Goal: Task Accomplishment & Management: Use online tool/utility

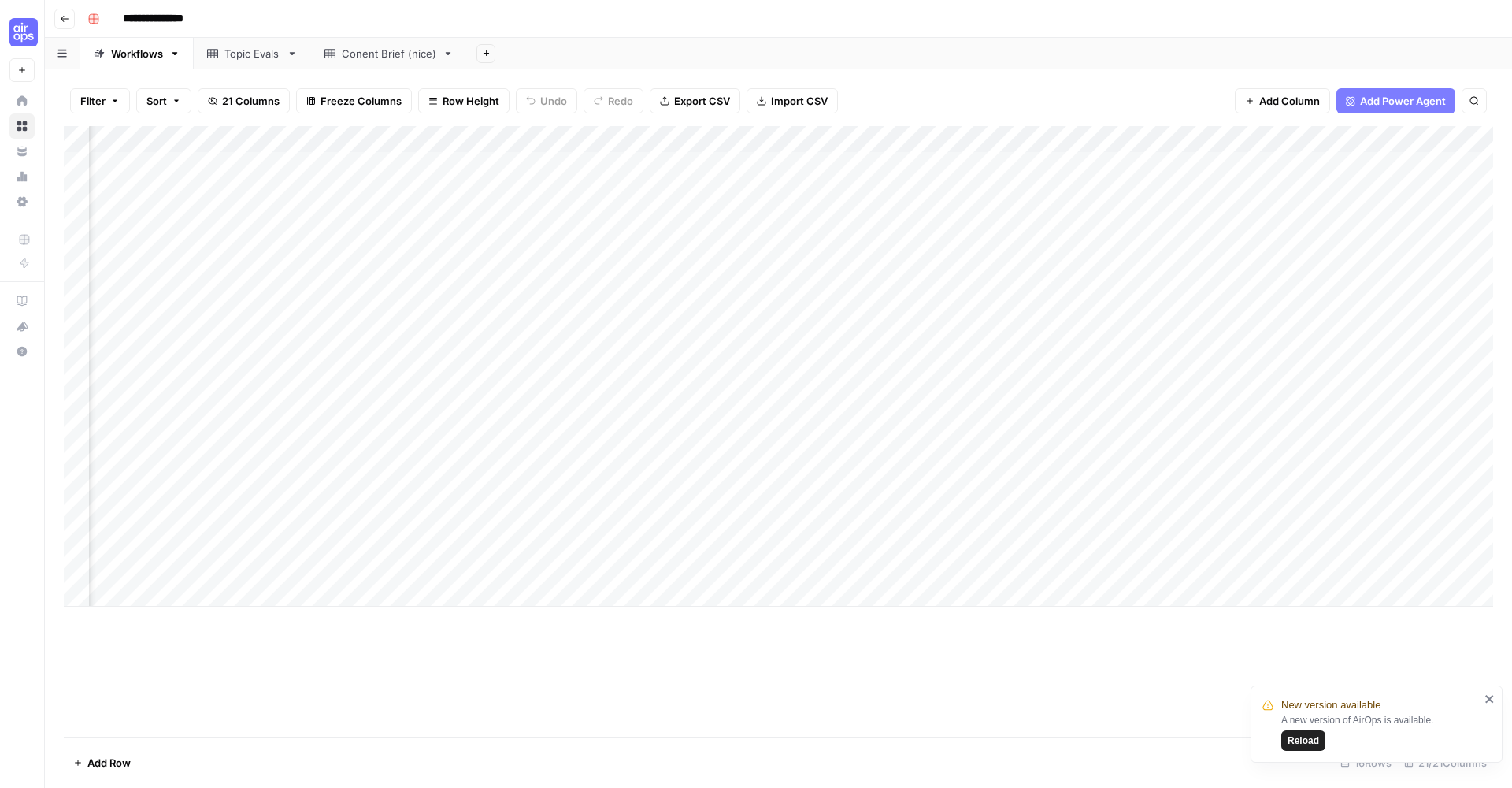
scroll to position [0, 1300]
click at [1314, 747] on button "Reload" at bounding box center [1303, 740] width 44 height 21
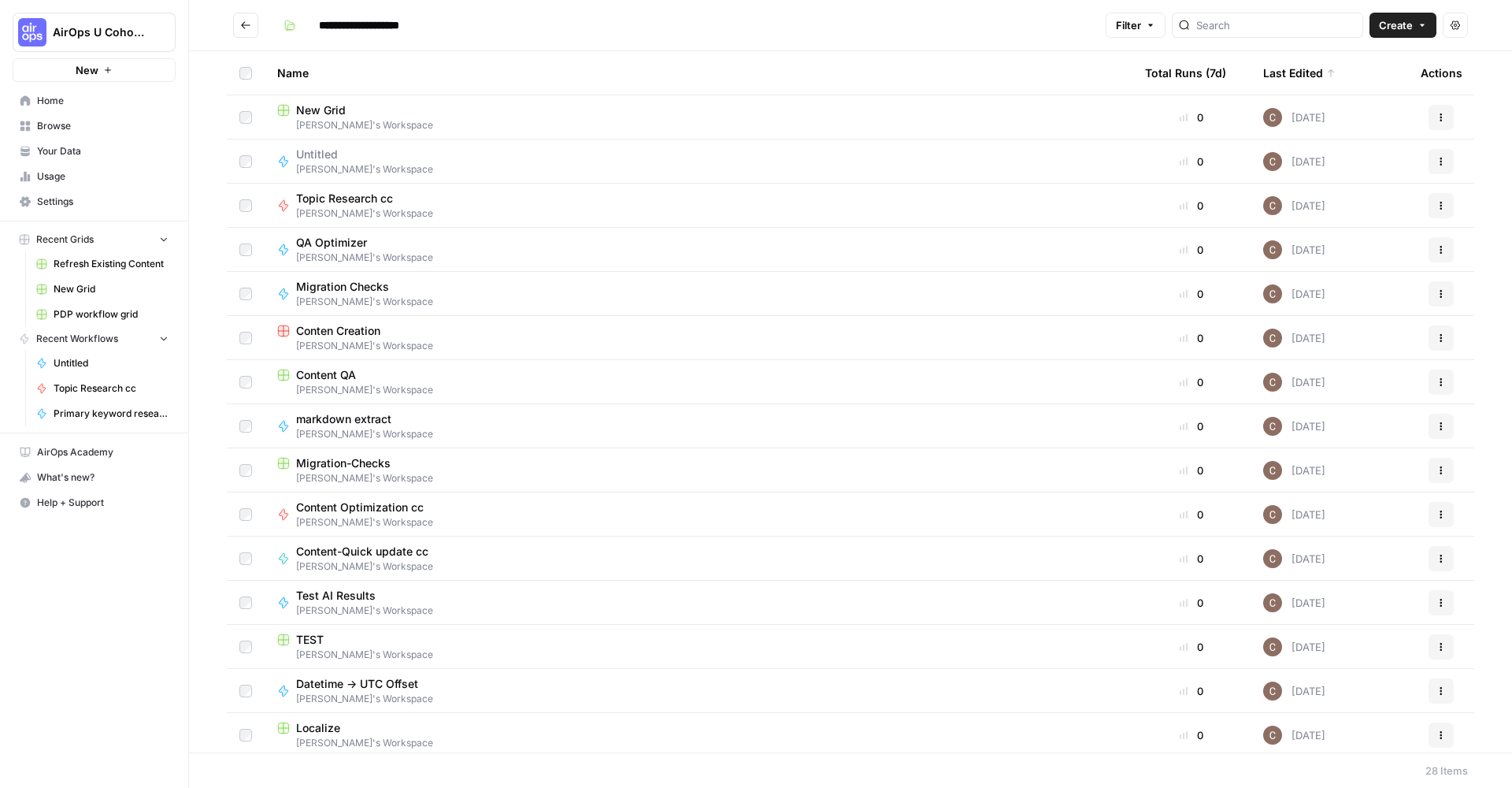
click at [435, 344] on span "Clarissa's Workspace" at bounding box center [698, 345] width 842 height 14
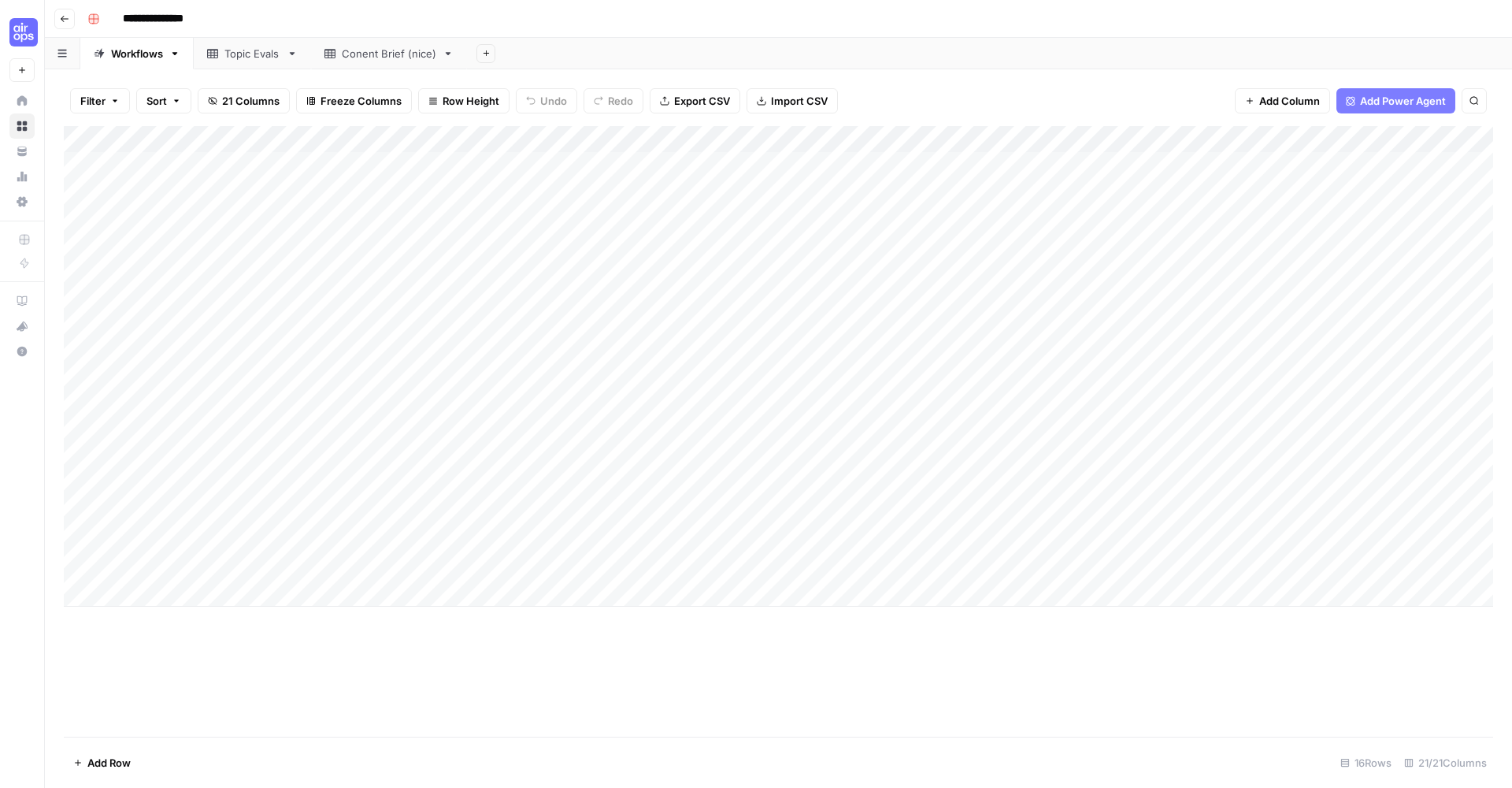
click at [135, 565] on div "Add Column" at bounding box center [778, 366] width 1429 height 481
type textarea "*********"
click at [631, 580] on div "Add Column" at bounding box center [778, 366] width 1429 height 481
click at [396, 555] on div "Add Column" at bounding box center [778, 379] width 1429 height 507
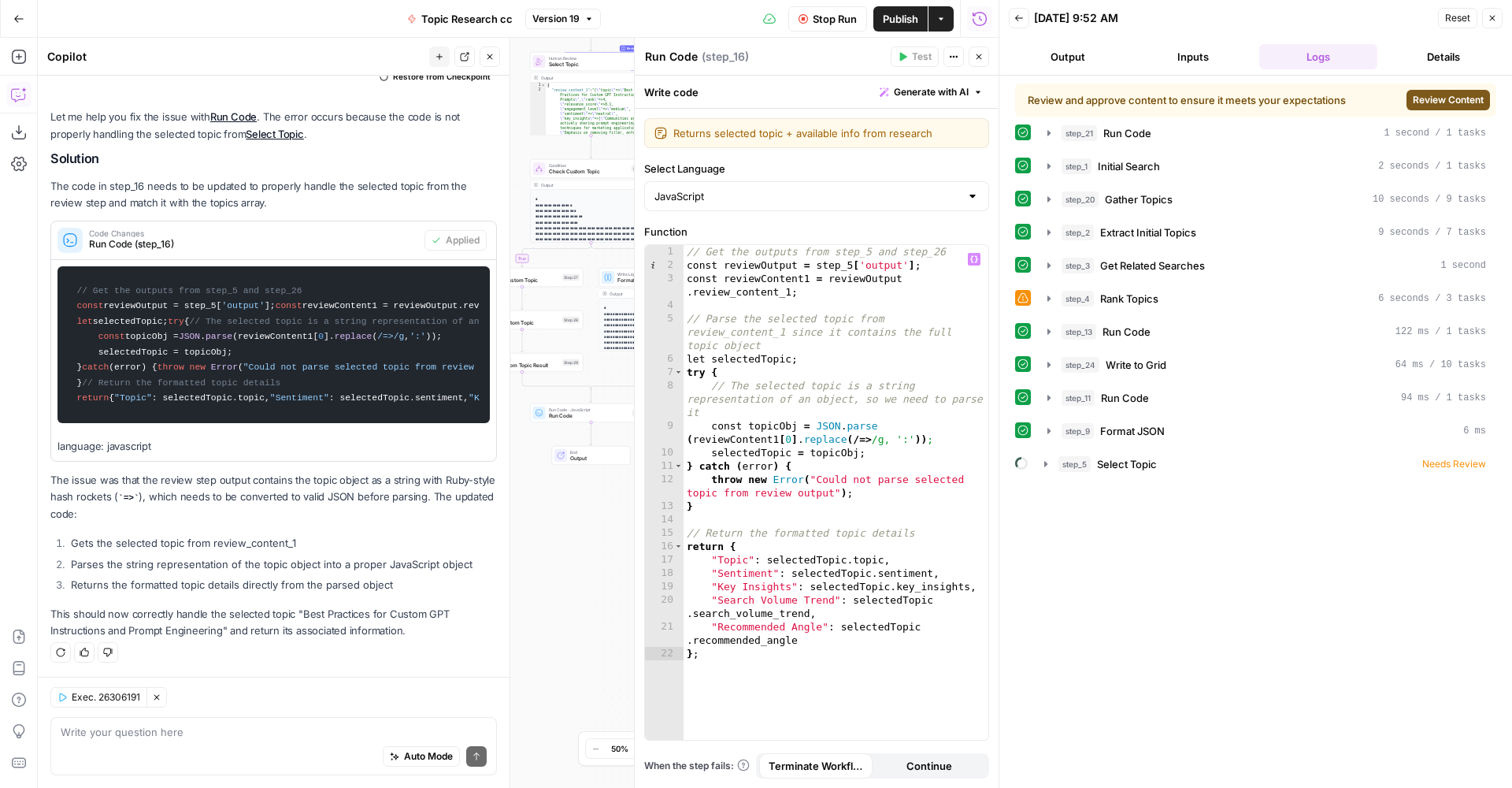
scroll to position [-4, 0]
click at [562, 545] on div "true false Workflow Set Inputs Inputs Run Code · Python Run Code Step 21 Output…" at bounding box center [518, 413] width 961 height 750
click at [1500, 23] on button "Close" at bounding box center [1492, 18] width 21 height 21
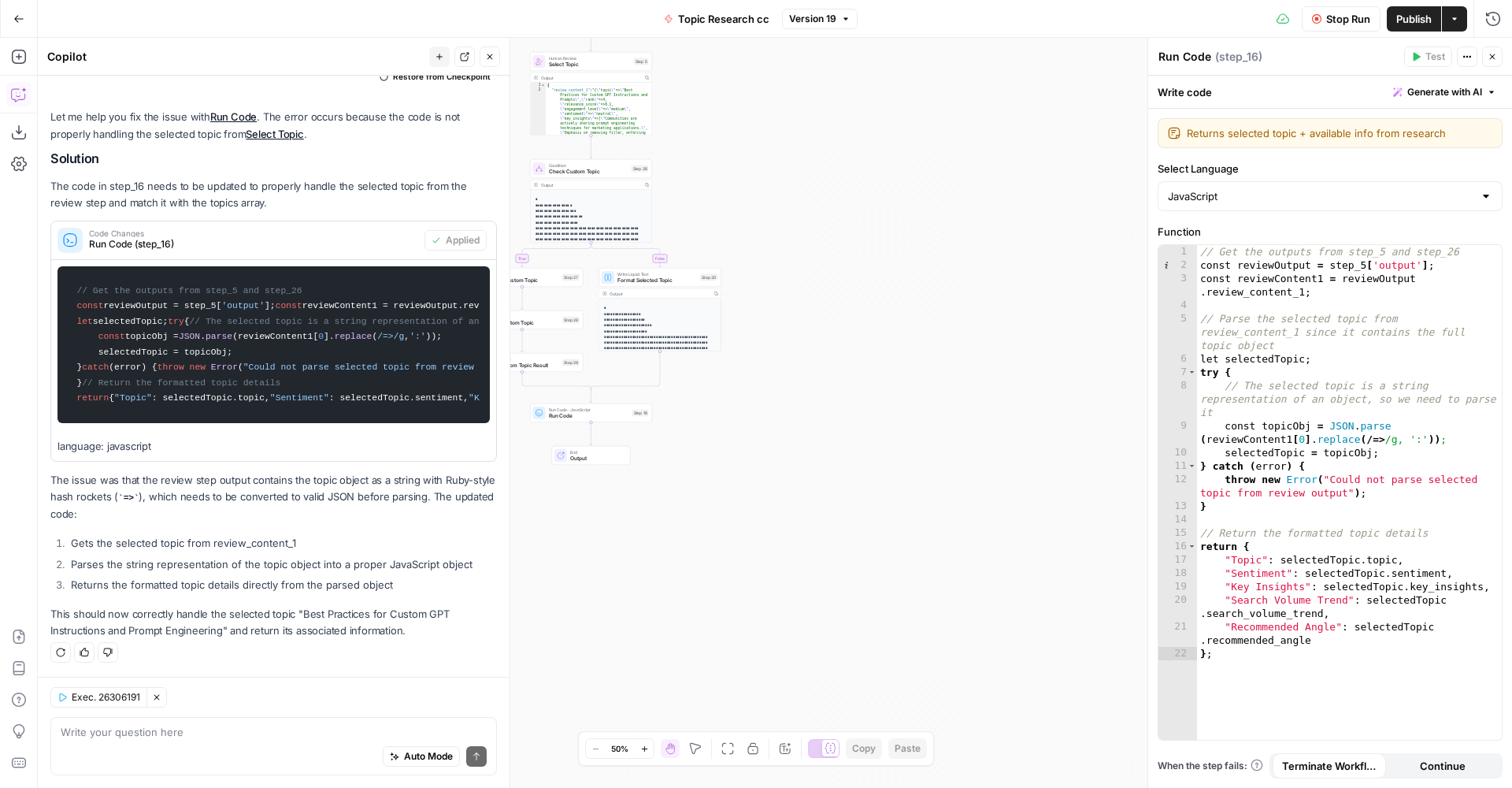
click at [1054, 305] on div "true false Workflow Set Inputs Inputs Run Code · Python Run Code Step 21 Output…" at bounding box center [775, 413] width 1475 height 750
click at [1348, 26] on span "Stop Run" at bounding box center [1348, 18] width 44 height 16
click at [1071, 374] on div "true false Workflow Set Inputs Inputs Run Code · Python Run Code Step 21 Output…" at bounding box center [775, 413] width 1475 height 750
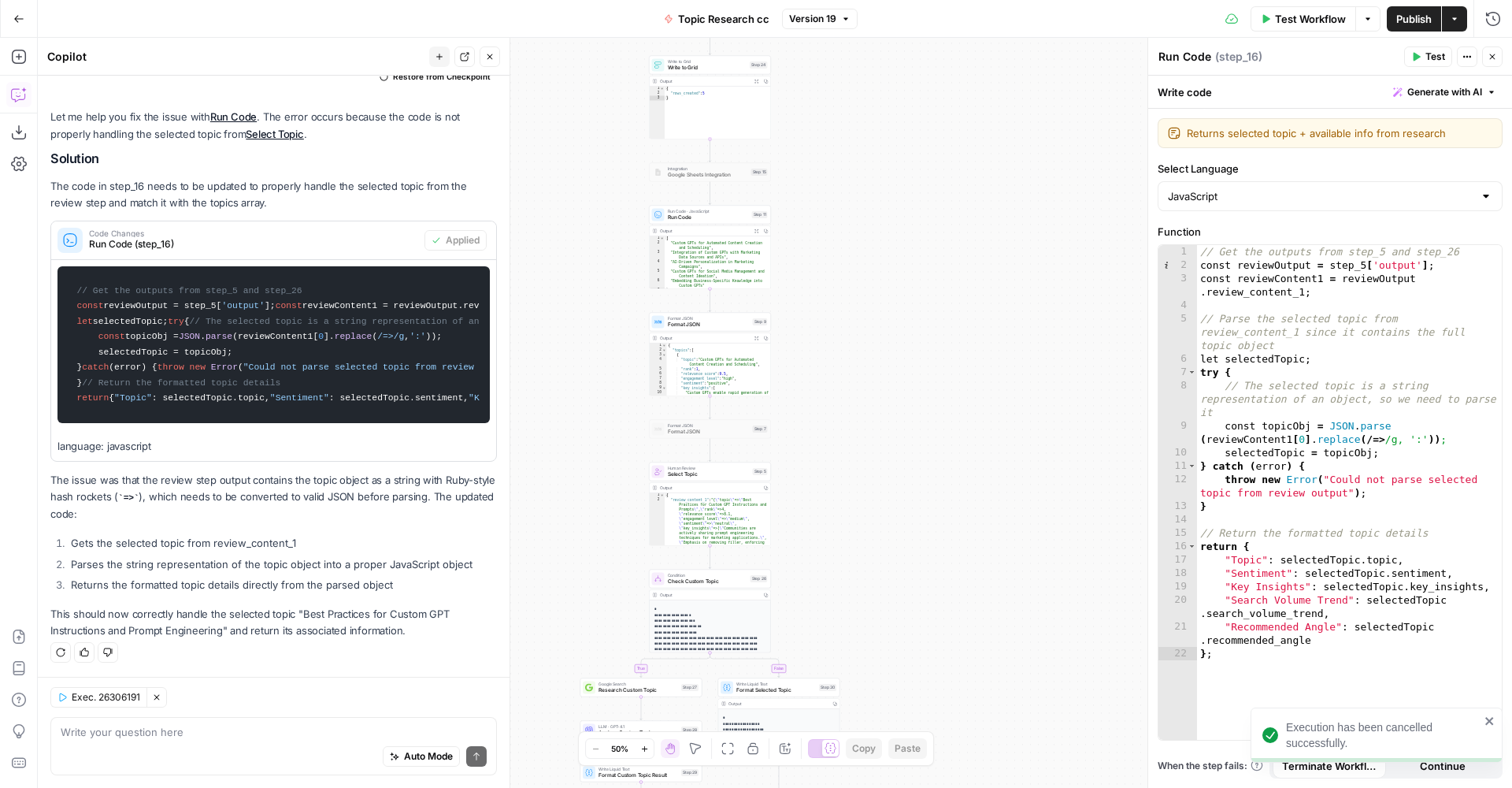
drag, startPoint x: 767, startPoint y: 245, endPoint x: 848, endPoint y: 447, distance: 217.6
click at [871, 486] on div "true false Workflow Set Inputs Inputs Run Code · Python Run Code Step 21 Output…" at bounding box center [775, 413] width 1475 height 750
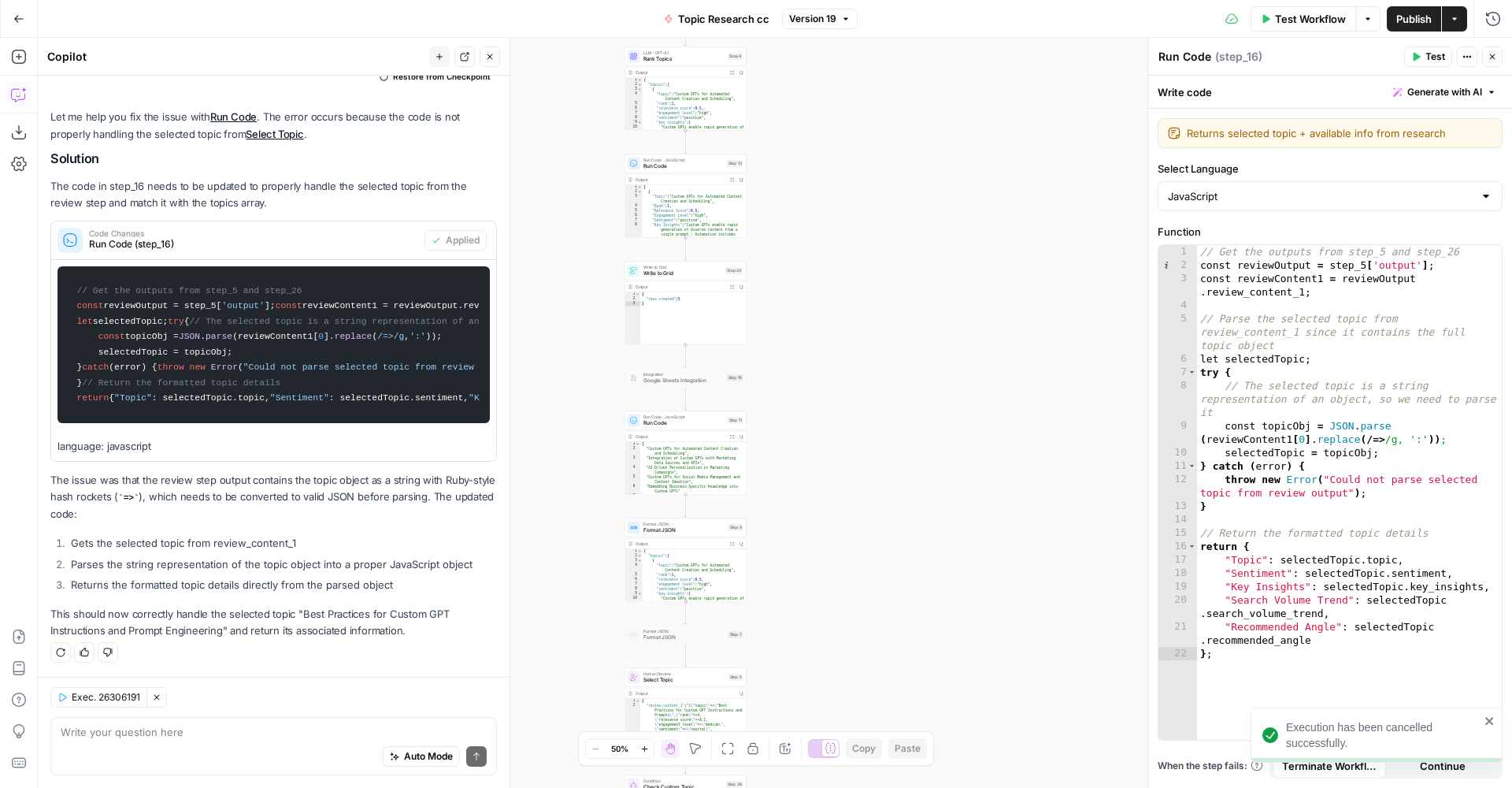
drag, startPoint x: 871, startPoint y: 429, endPoint x: 844, endPoint y: 492, distance: 68.5
click at [848, 497] on div "true false Workflow Set Inputs Inputs Run Code · Python Run Code Step 21 Output…" at bounding box center [775, 413] width 1475 height 750
drag, startPoint x: 867, startPoint y: 319, endPoint x: 872, endPoint y: 479, distance: 160.1
click at [872, 479] on div "true false Workflow Set Inputs Inputs Run Code · Python Run Code Step 21 Output…" at bounding box center [775, 413] width 1475 height 750
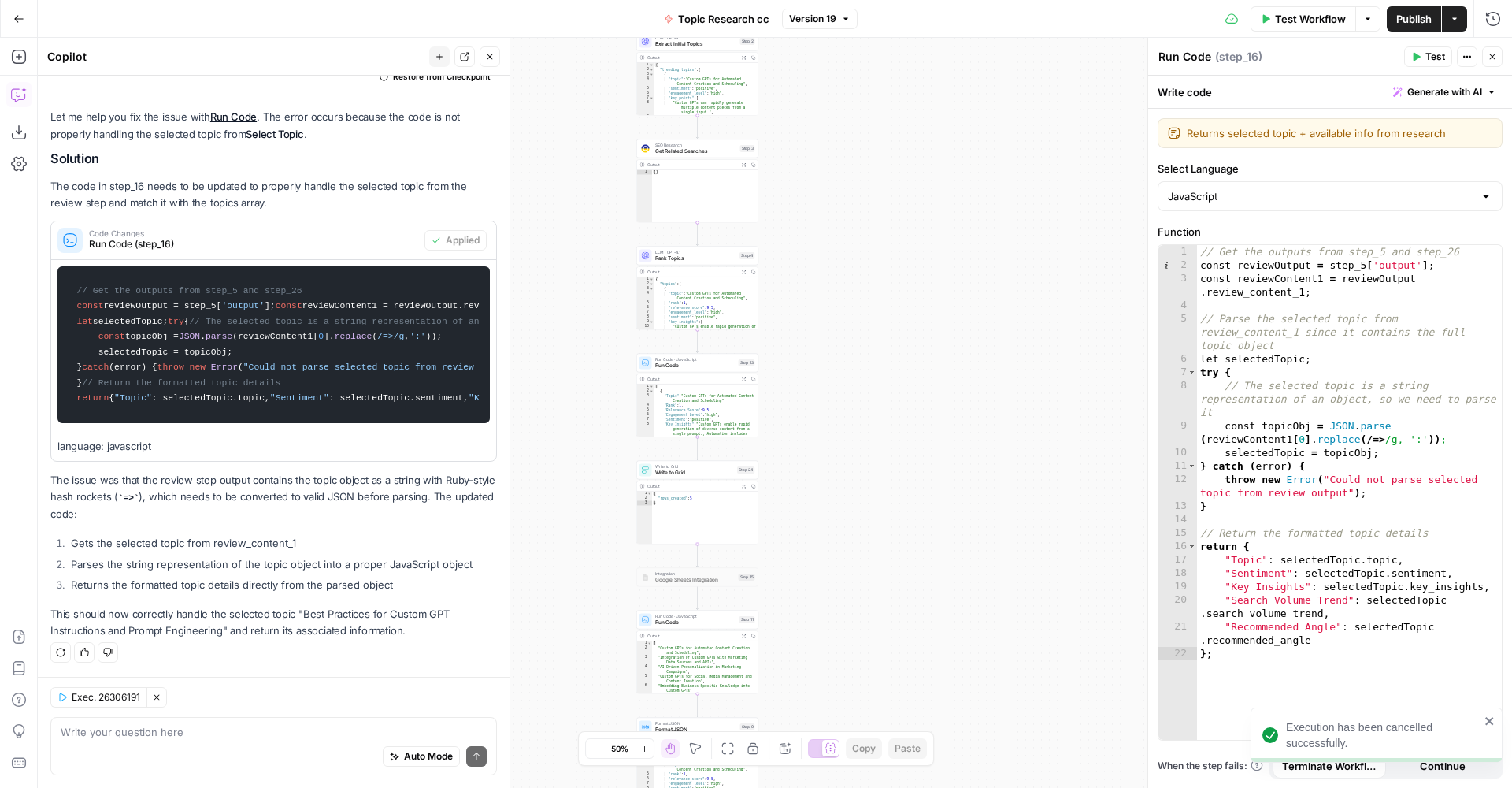
drag, startPoint x: 852, startPoint y: 304, endPoint x: 833, endPoint y: 500, distance: 196.9
click at [845, 499] on div "true false Workflow Set Inputs Inputs Run Code · Python Run Code Step 21 Output…" at bounding box center [775, 413] width 1475 height 750
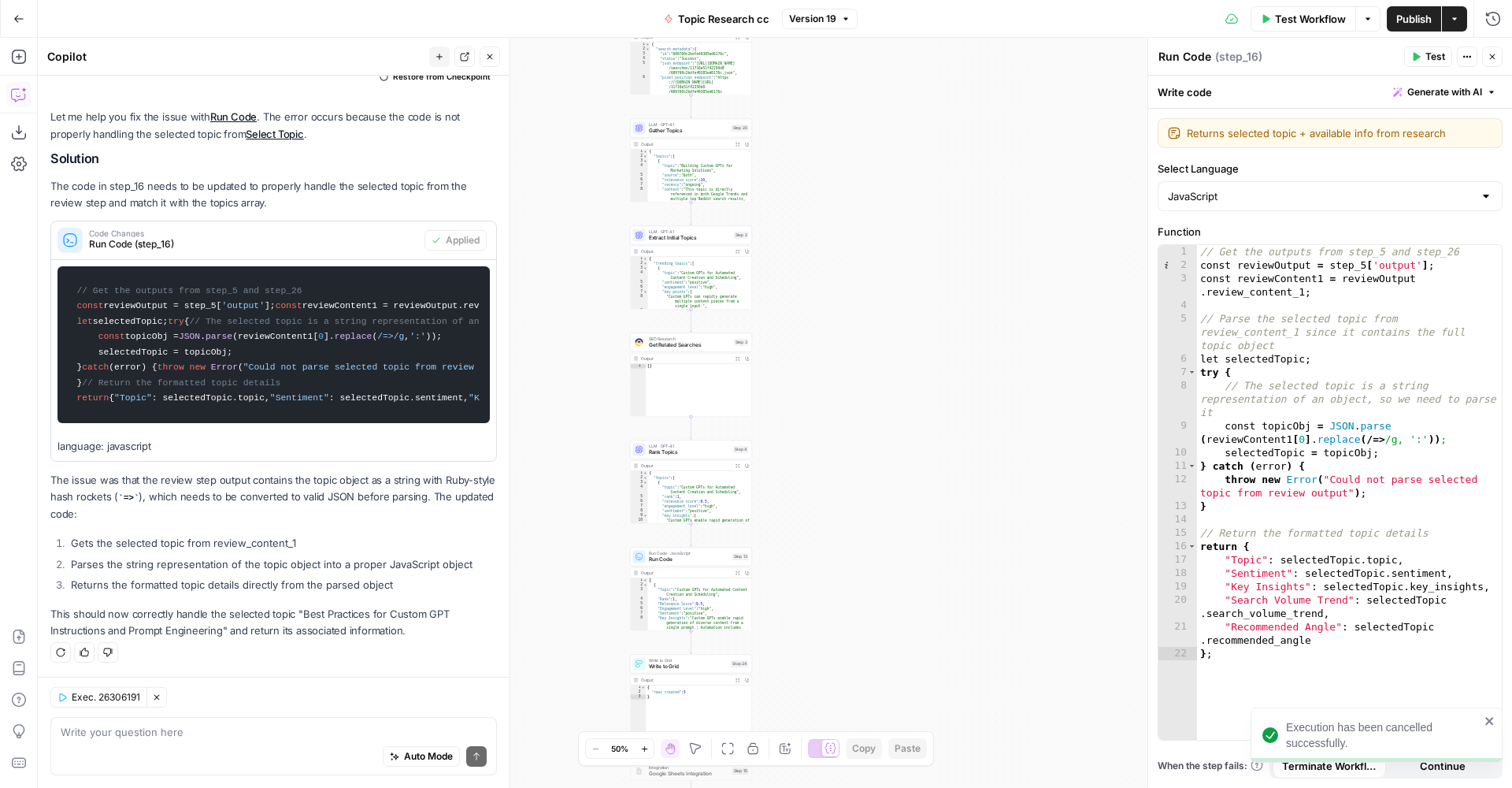
drag, startPoint x: 829, startPoint y: 334, endPoint x: 789, endPoint y: 507, distance: 177.6
click at [790, 507] on div "true false Workflow Set Inputs Inputs Run Code · Python Run Code Step 21 Output…" at bounding box center [775, 413] width 1475 height 750
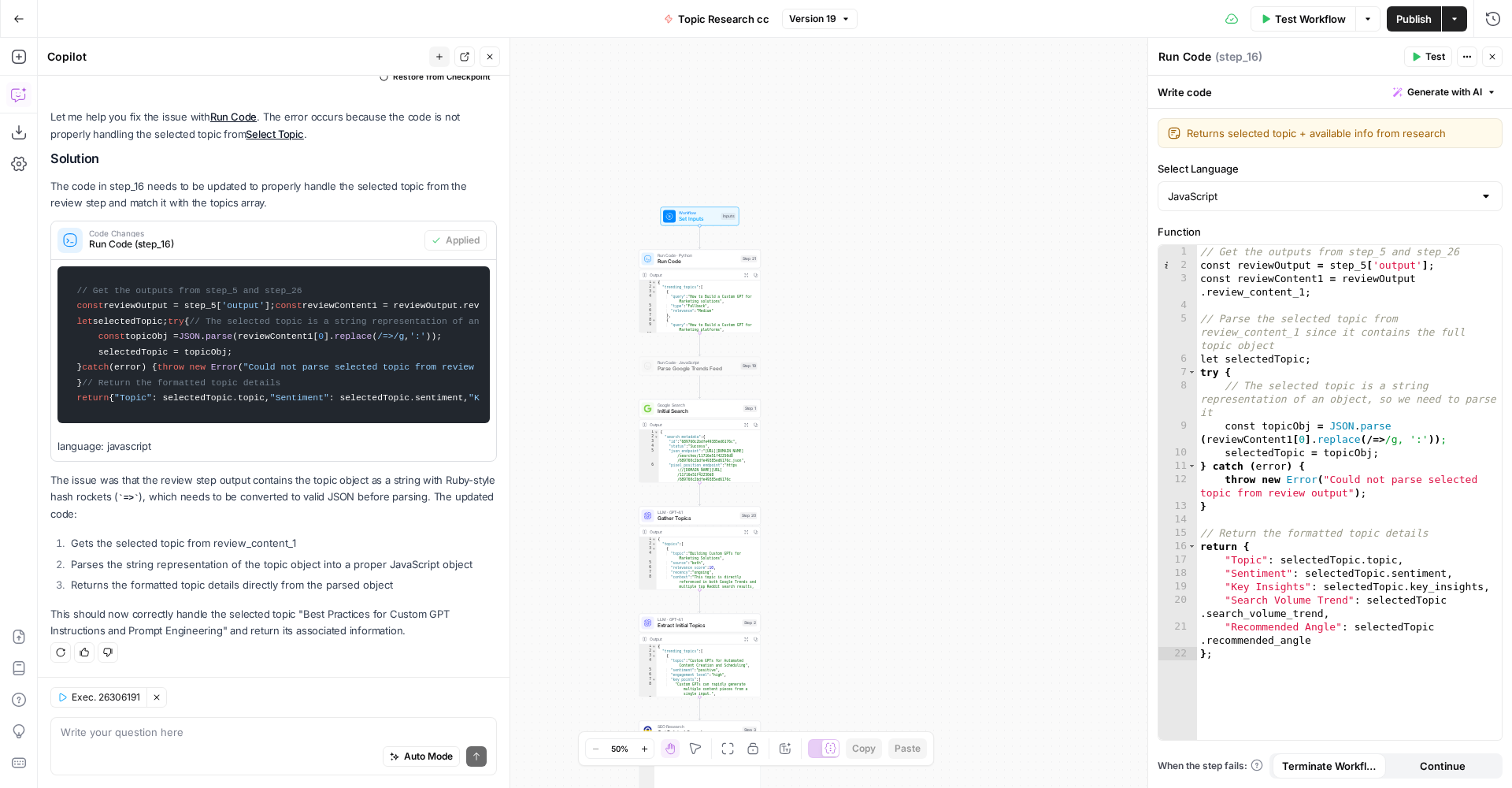
drag, startPoint x: 862, startPoint y: 264, endPoint x: 889, endPoint y: 427, distance: 165.2
click at [910, 481] on div "true false Workflow Set Inputs Inputs Run Code · Python Run Code Step 21 Output…" at bounding box center [775, 413] width 1475 height 750
click at [643, 755] on button "Zoom In" at bounding box center [644, 748] width 19 height 19
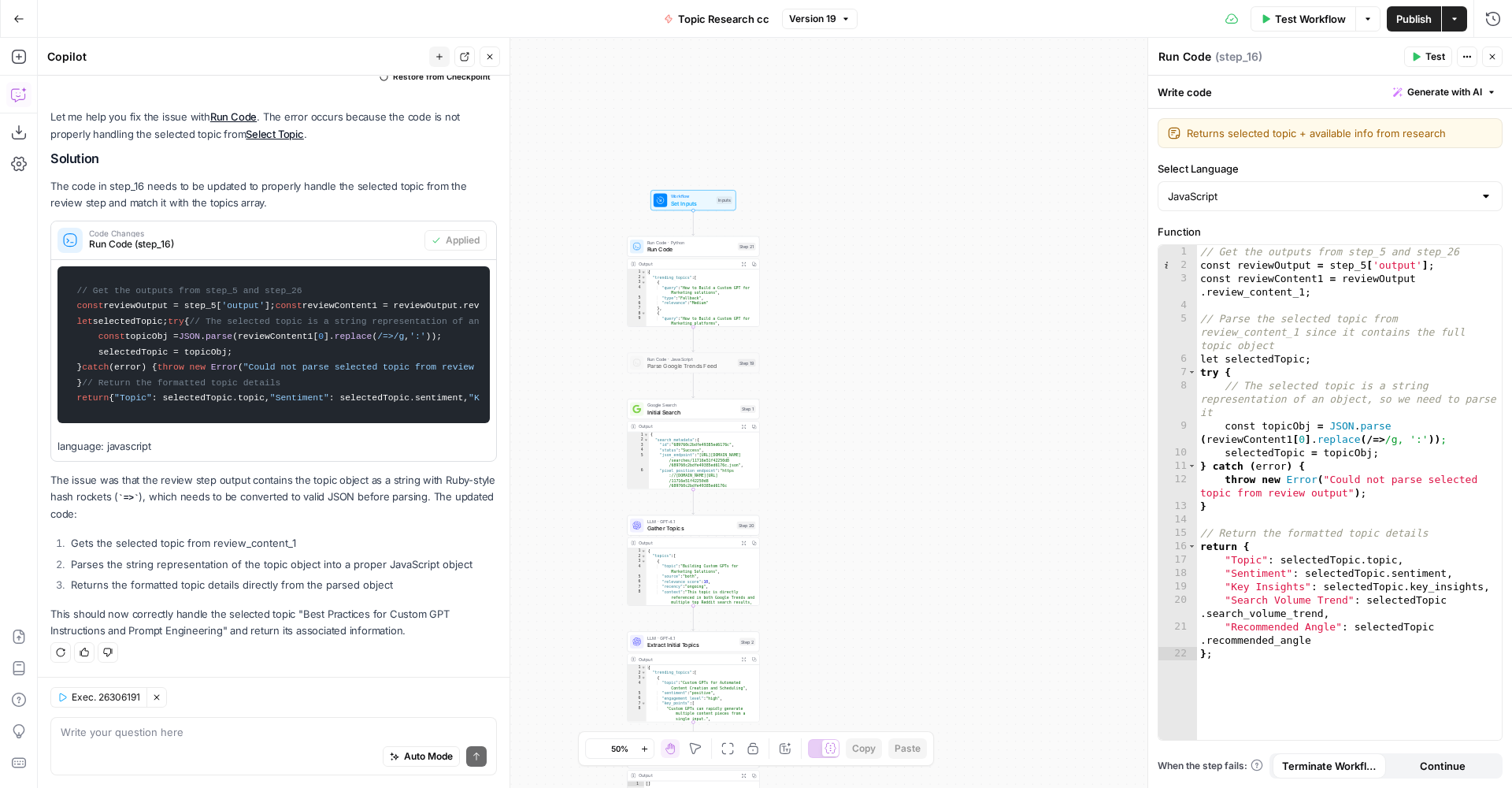
click at [643, 755] on button "Zoom In" at bounding box center [644, 748] width 19 height 19
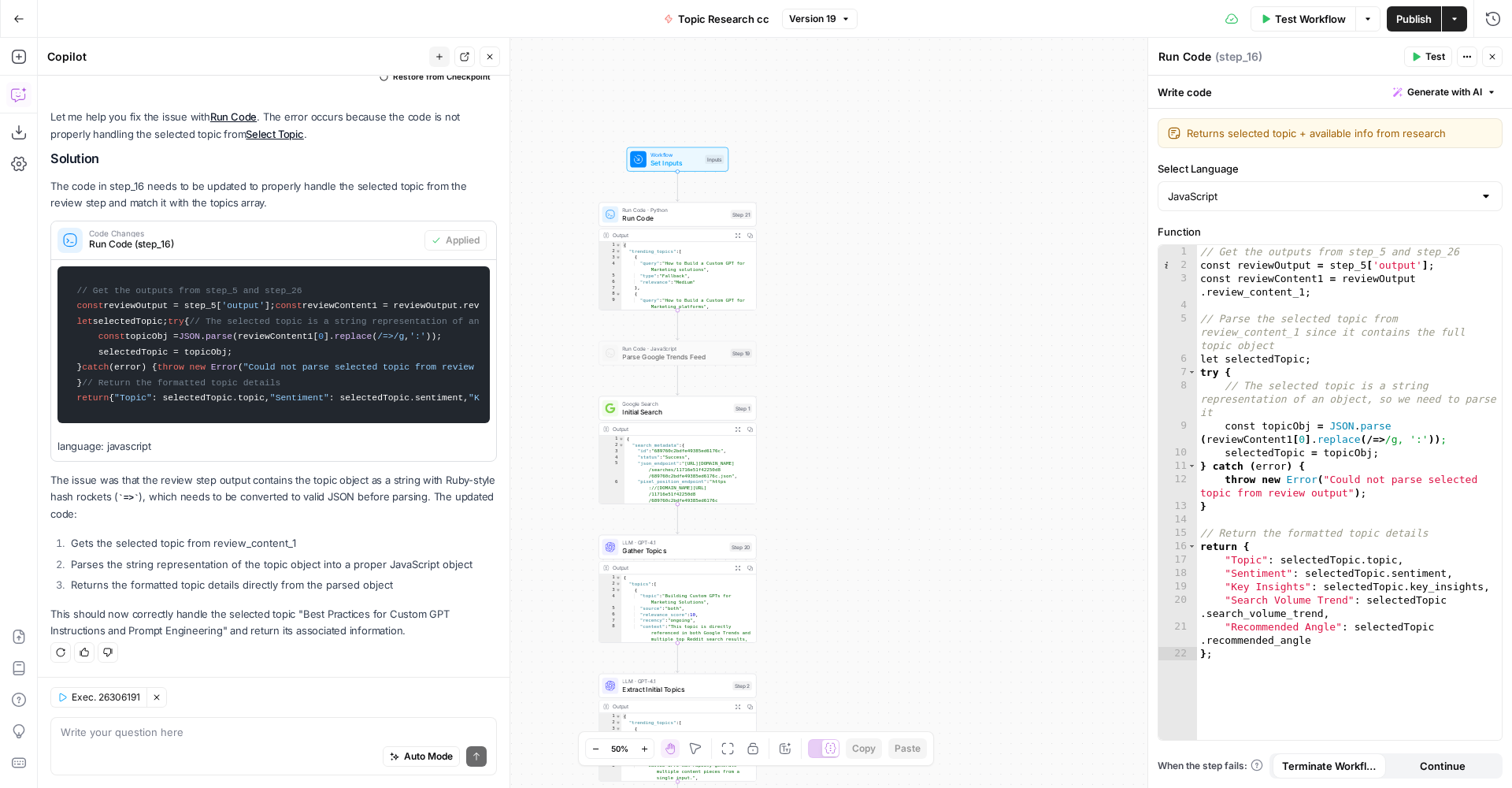
click at [643, 755] on button "Zoom In" at bounding box center [644, 748] width 19 height 19
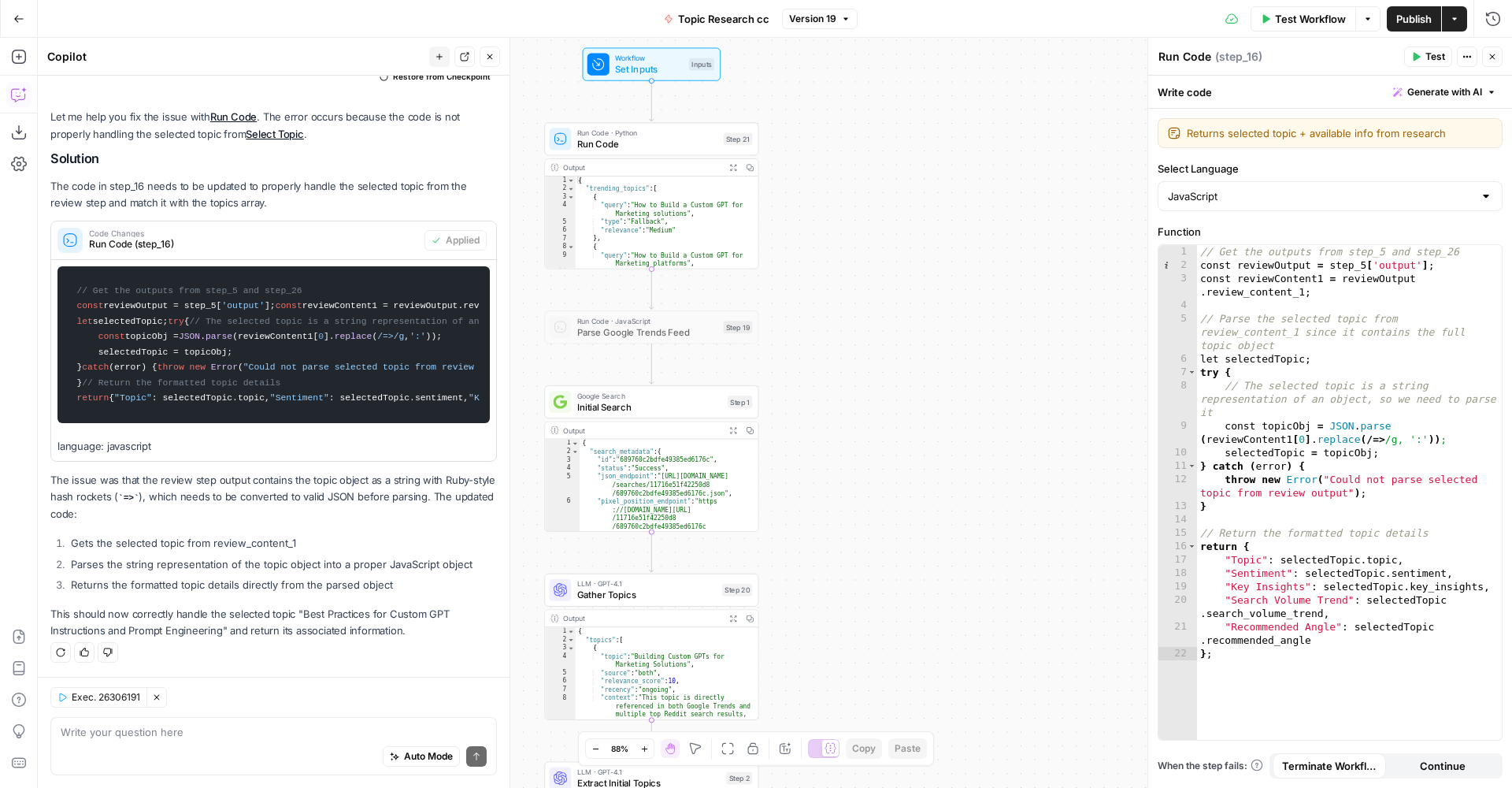
drag, startPoint x: 931, startPoint y: 538, endPoint x: 964, endPoint y: 526, distance: 35.1
click at [972, 524] on div "true false Workflow Set Inputs Inputs Run Code · Python Run Code Step 21 Output…" at bounding box center [775, 413] width 1475 height 750
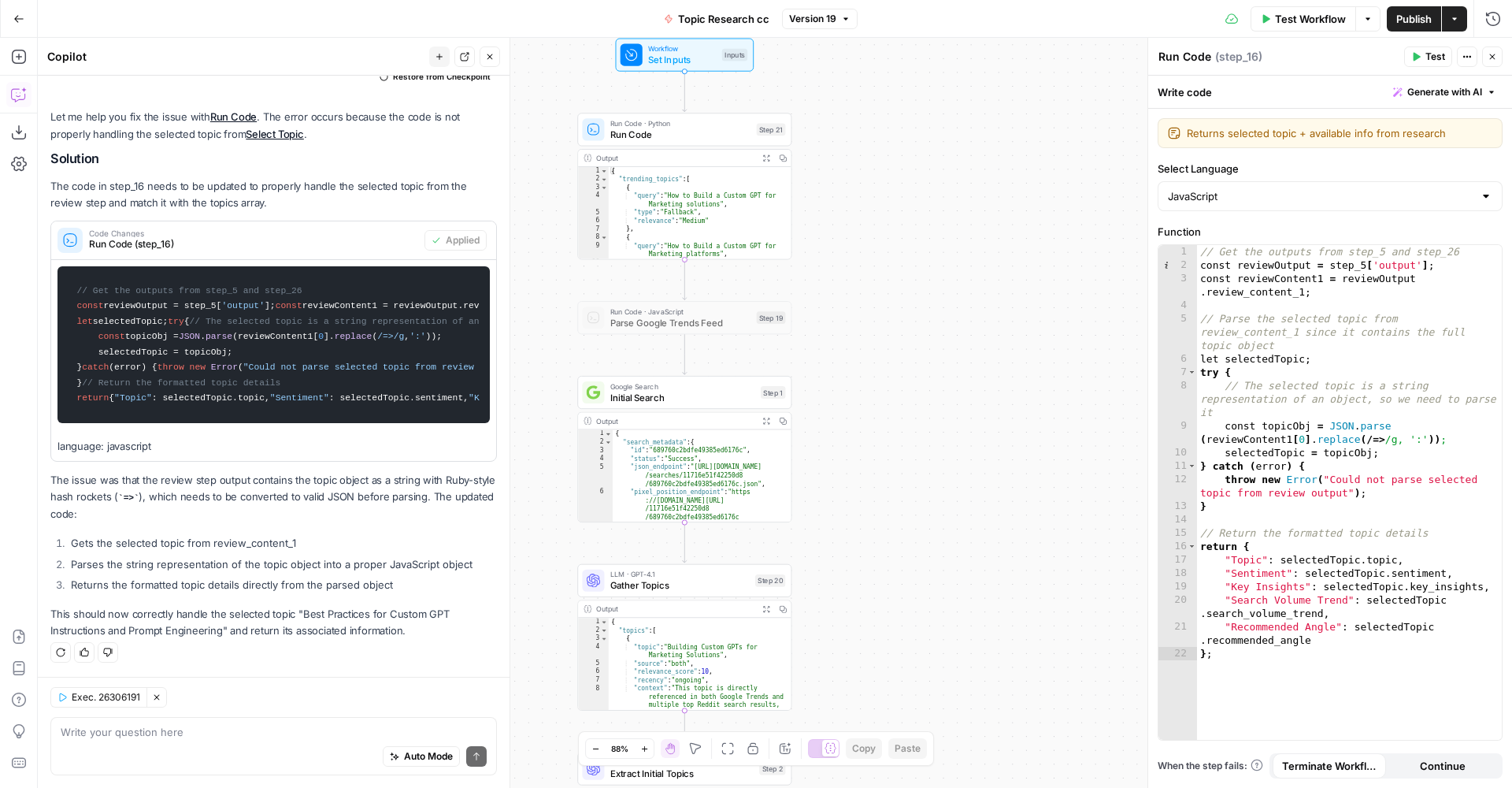
type textarea "**********"
click at [732, 497] on div "{ "search_metadata" : { "id" : "689760c2bdfe49385ed6176c" , "status" : "Success…" at bounding box center [702, 484] width 179 height 110
click at [677, 387] on span "Google Search" at bounding box center [683, 386] width 145 height 11
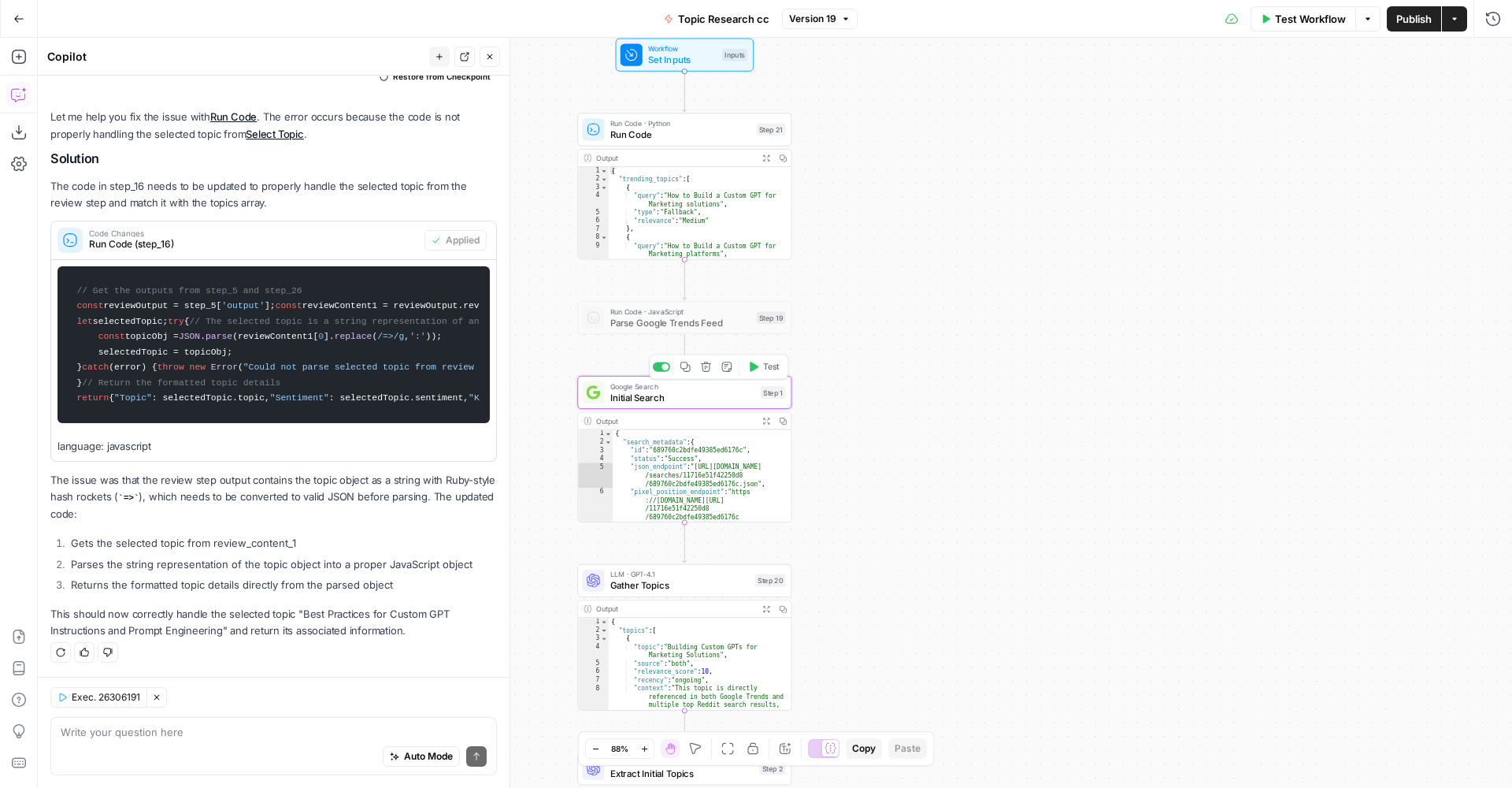
type textarea "Initial Search"
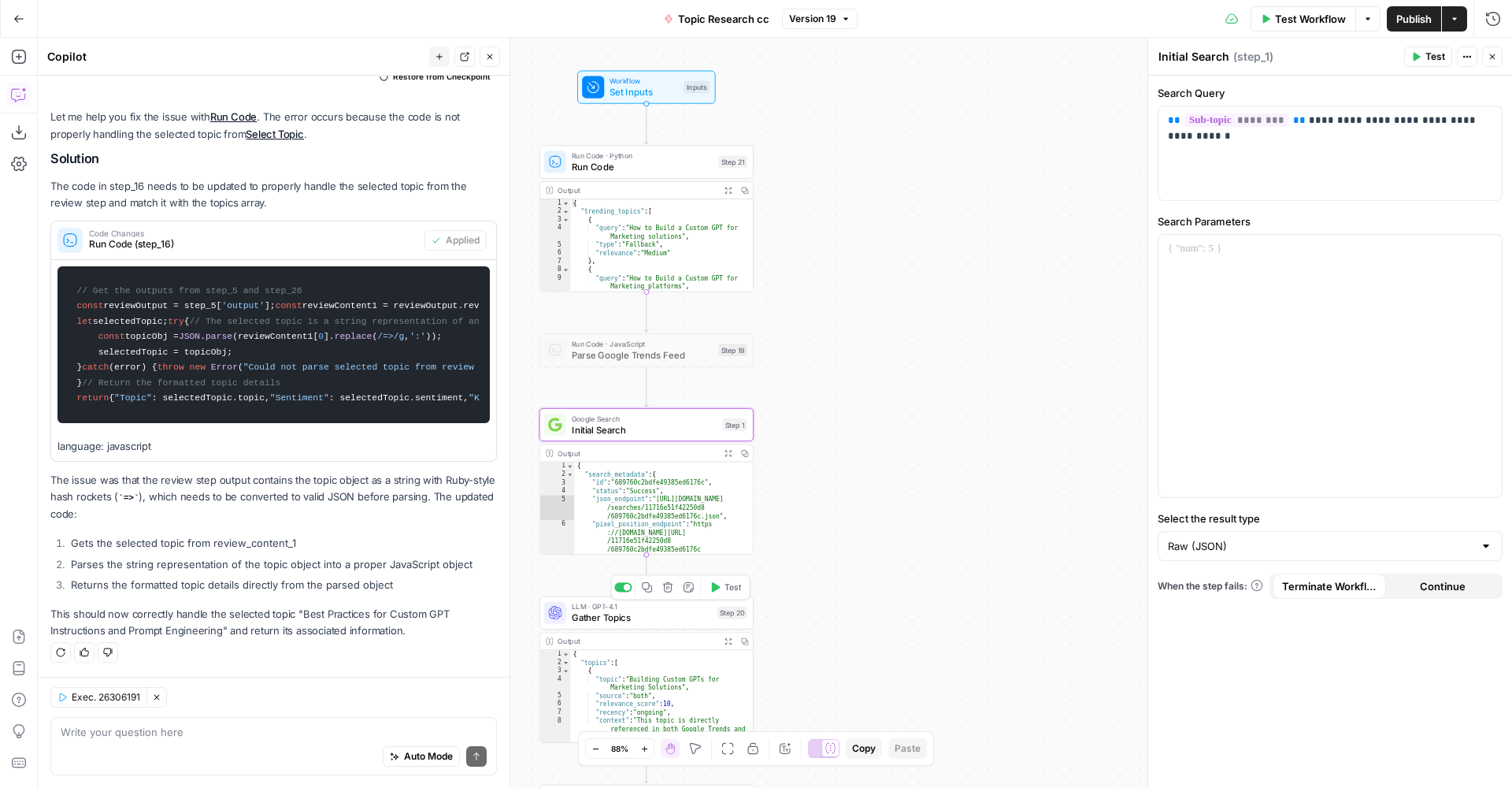
scroll to position [0, 0]
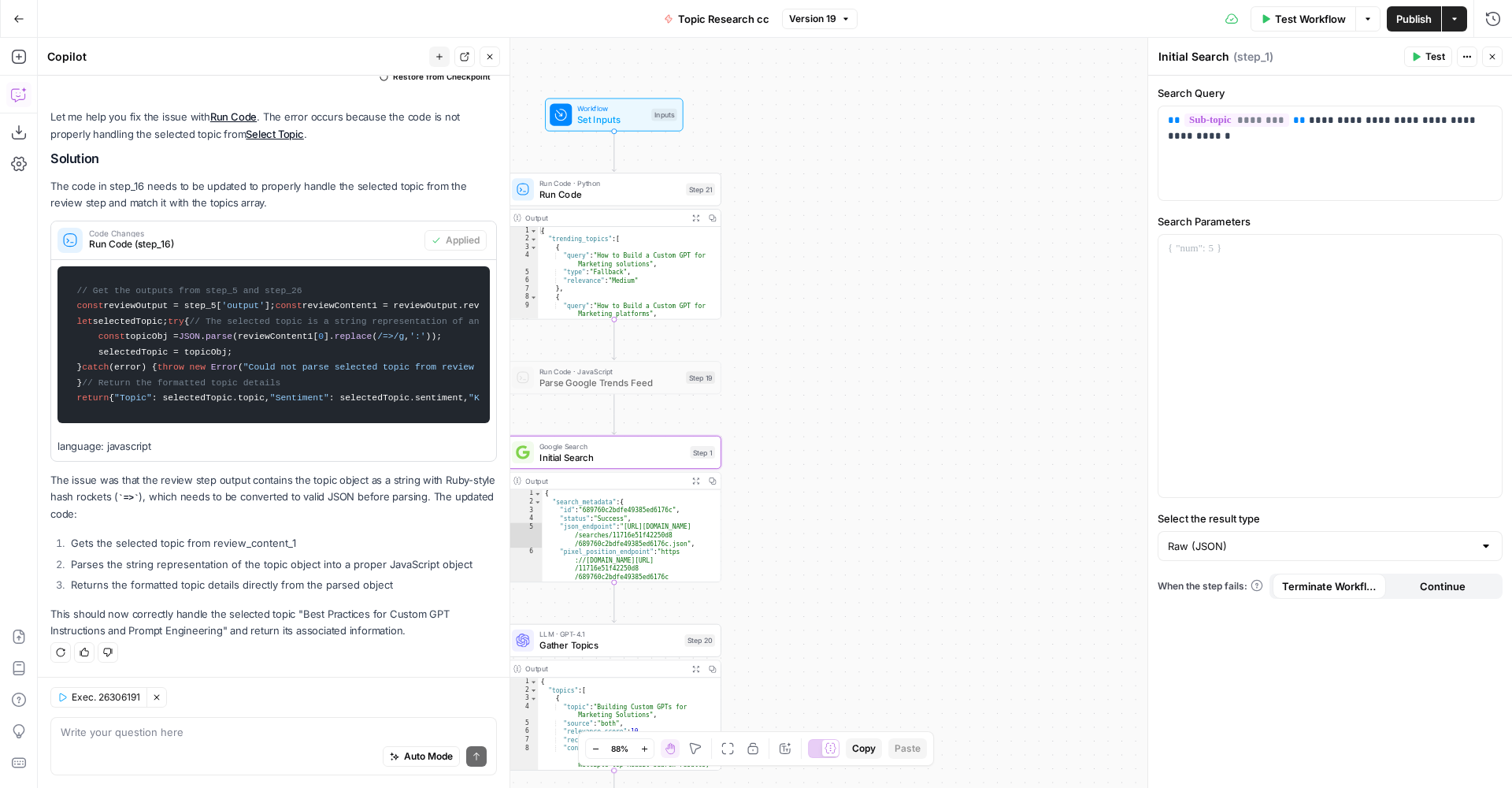
click at [631, 652] on div "LLM · GPT-4.1 Gather Topics Step 20 Copy step Delete step Add Note Test" at bounding box center [614, 641] width 214 height 33
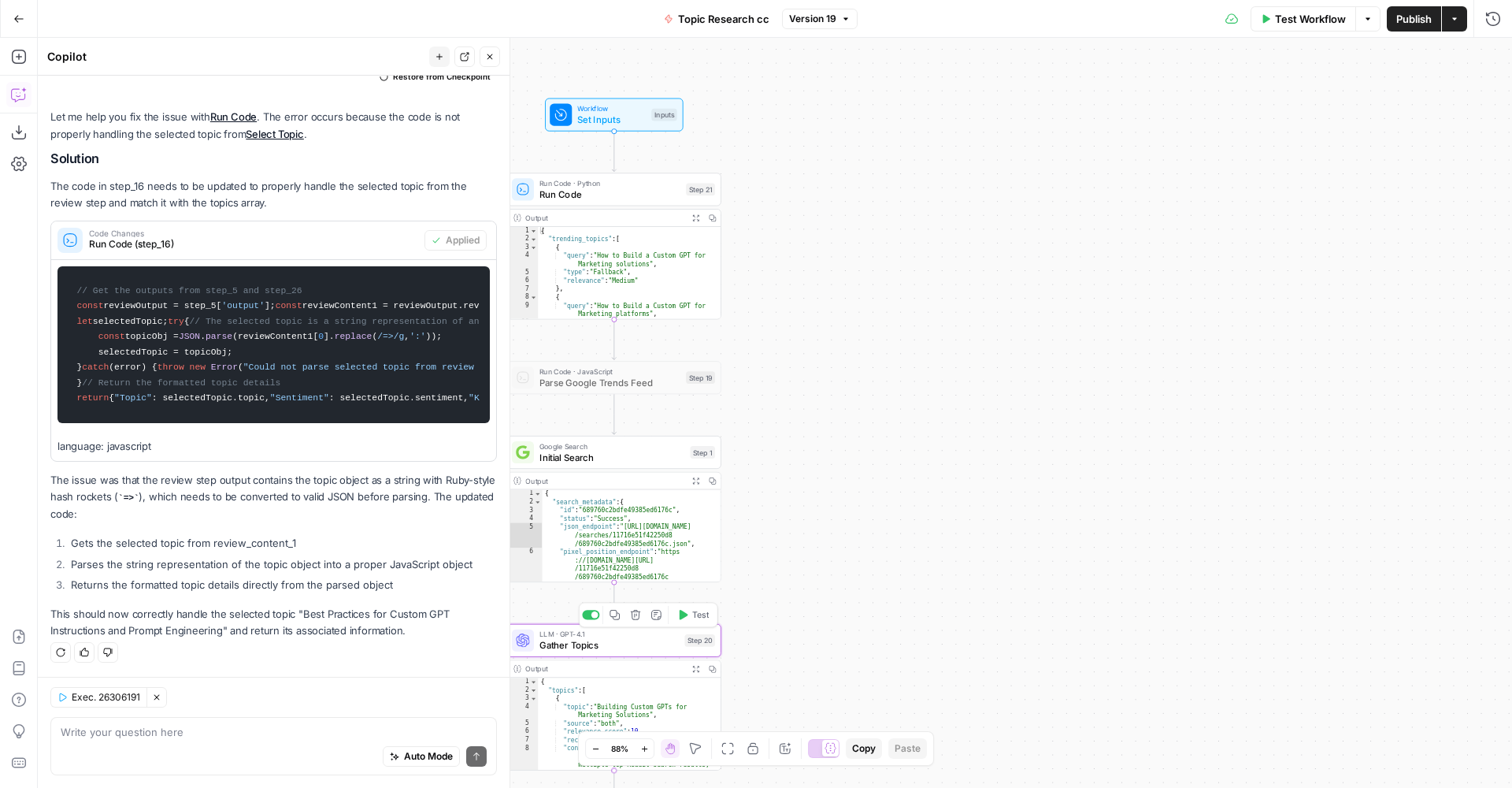
type textarea "Gather Topics"
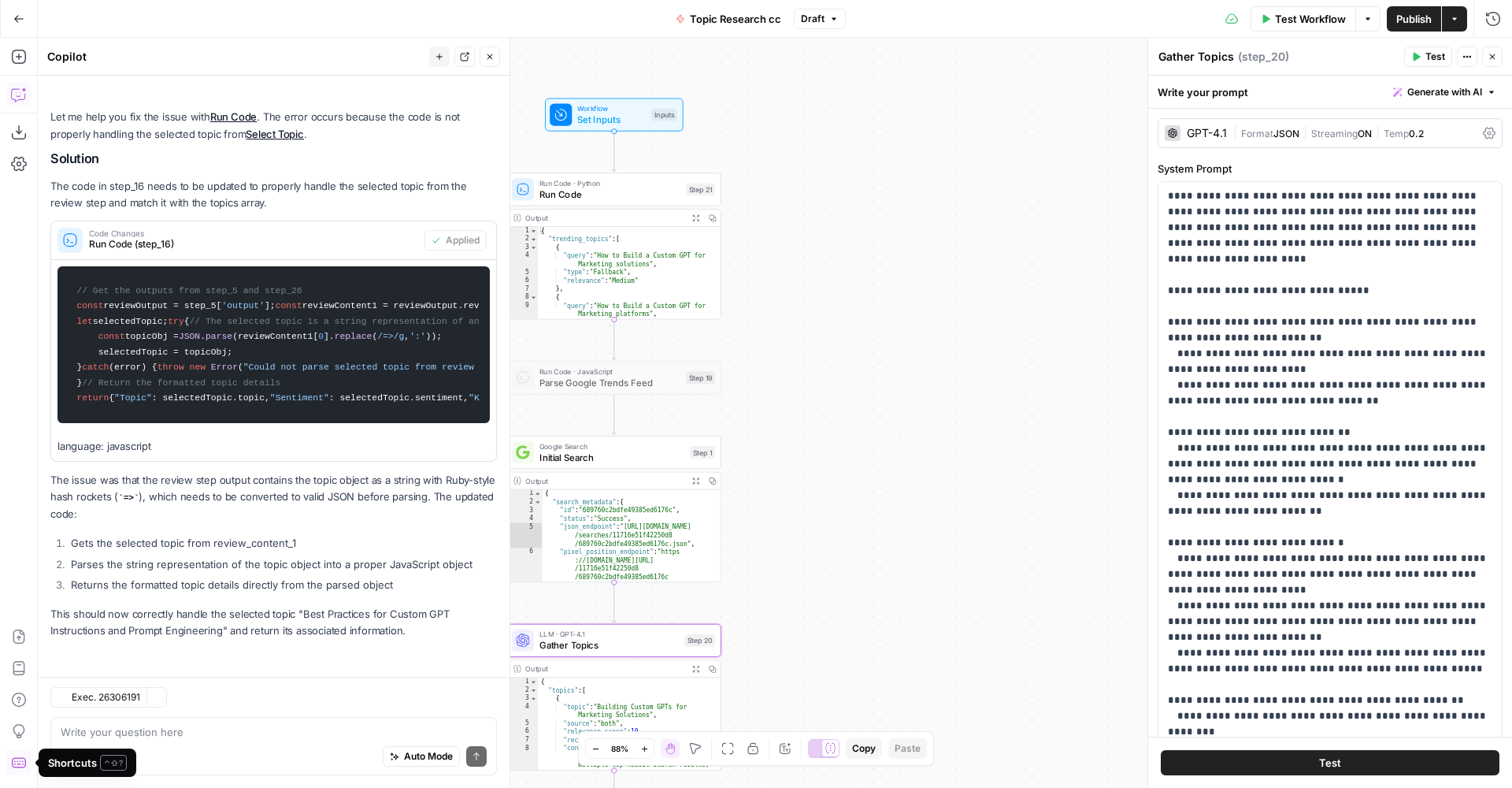
scroll to position [454, 0]
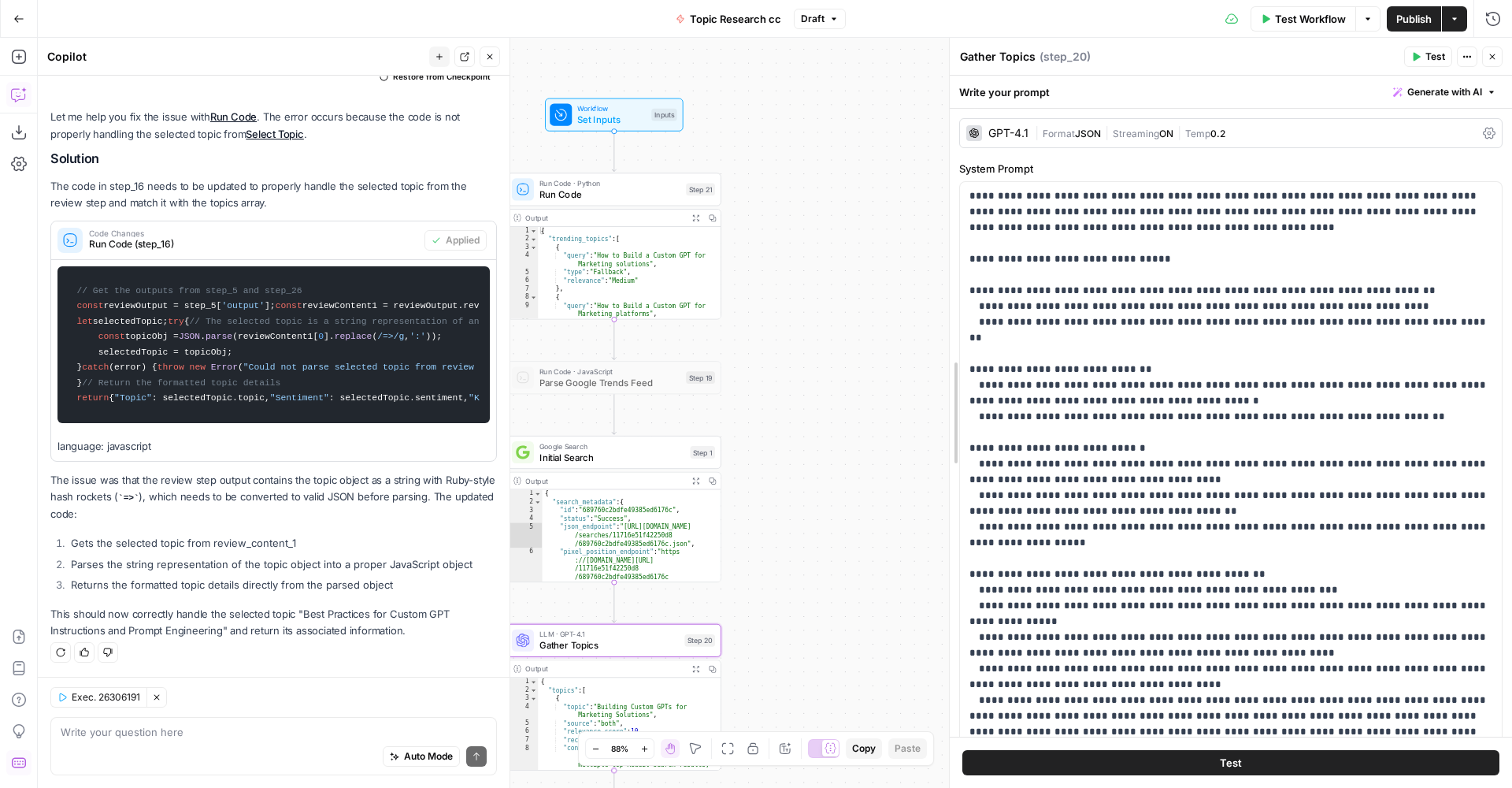
drag, startPoint x: 1149, startPoint y: 296, endPoint x: 950, endPoint y: 339, distance: 203.6
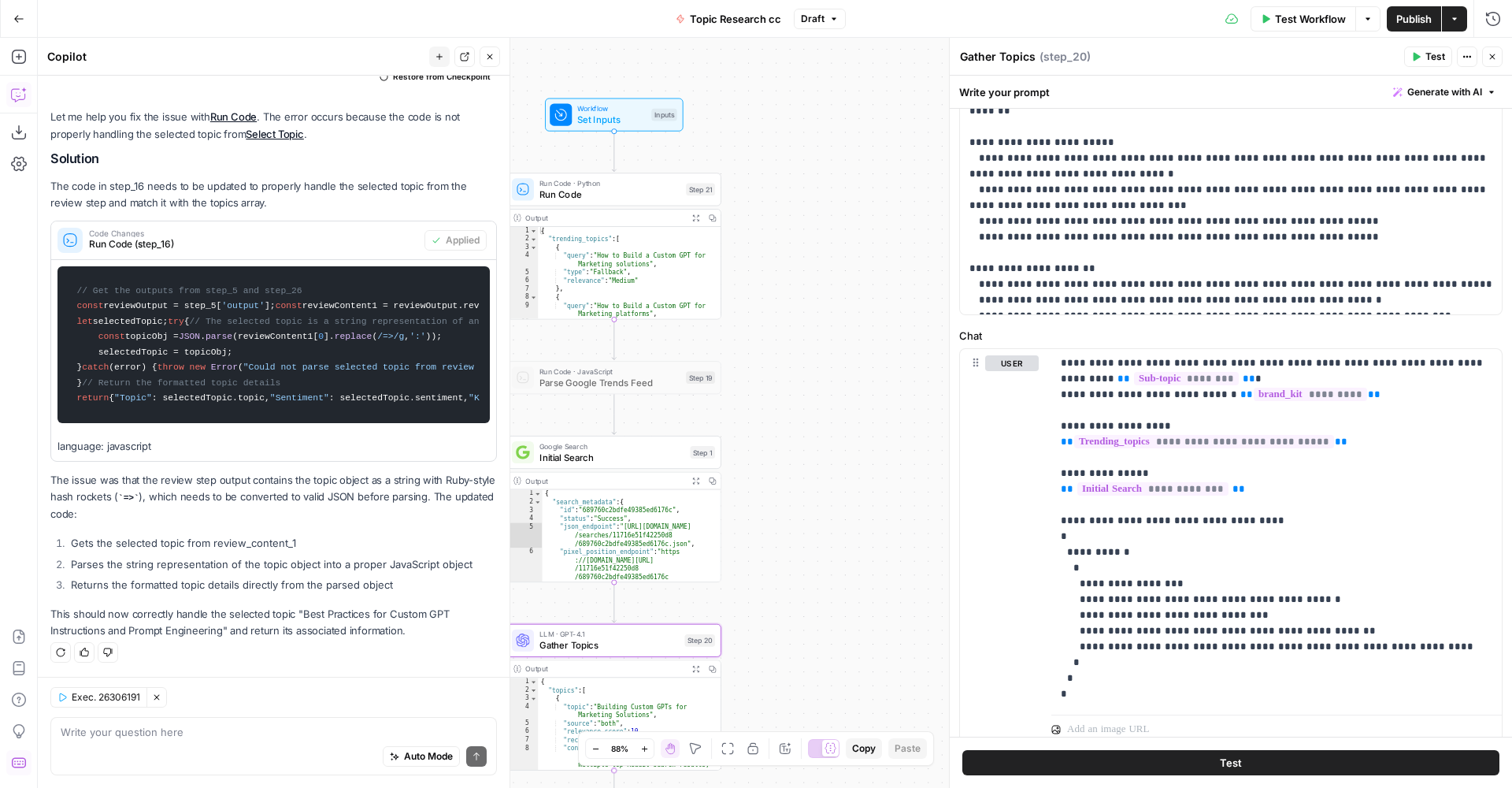
scroll to position [601, 0]
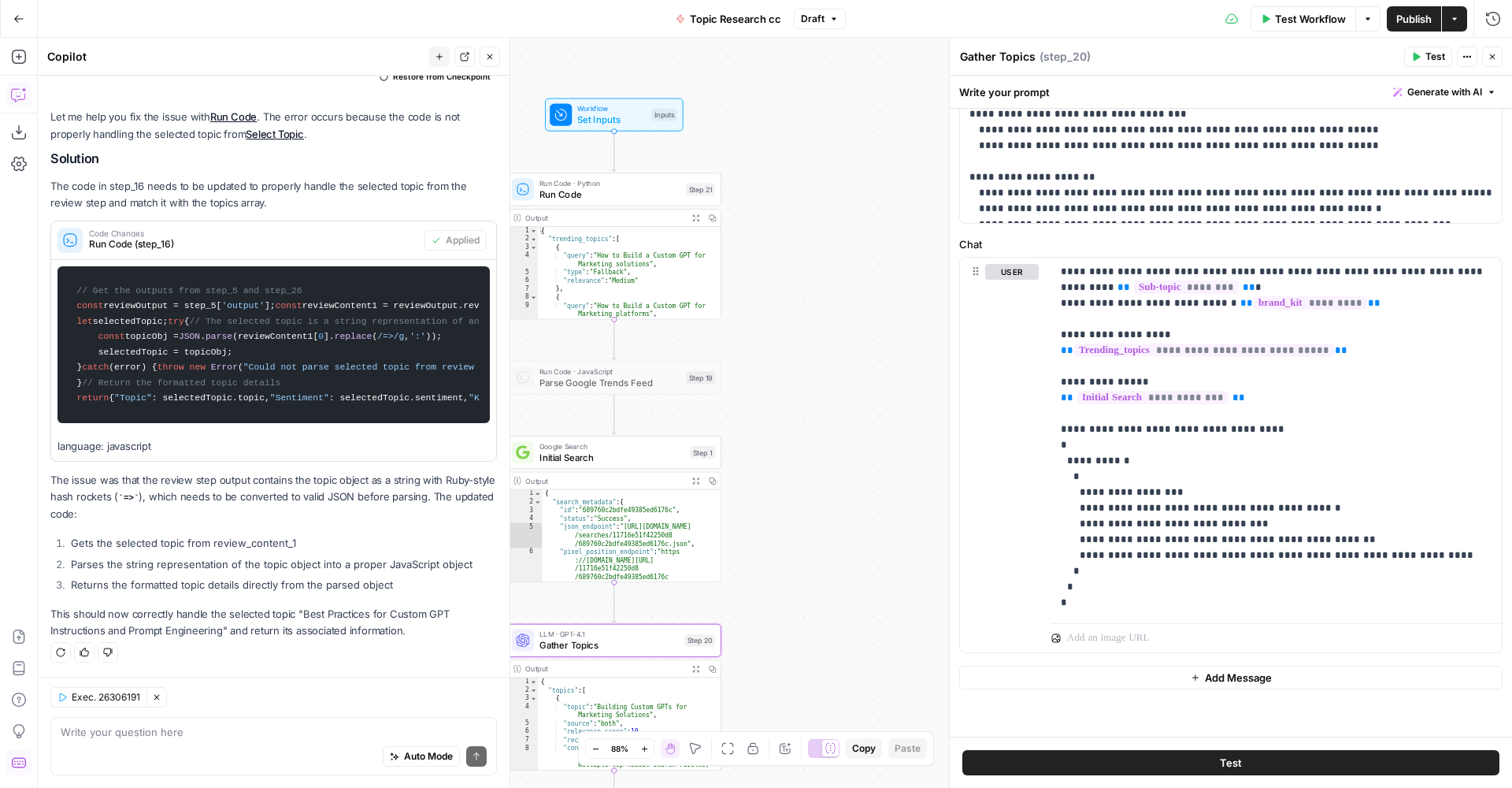
click at [635, 474] on div "Output Expand Output Copy" at bounding box center [614, 480] width 213 height 17
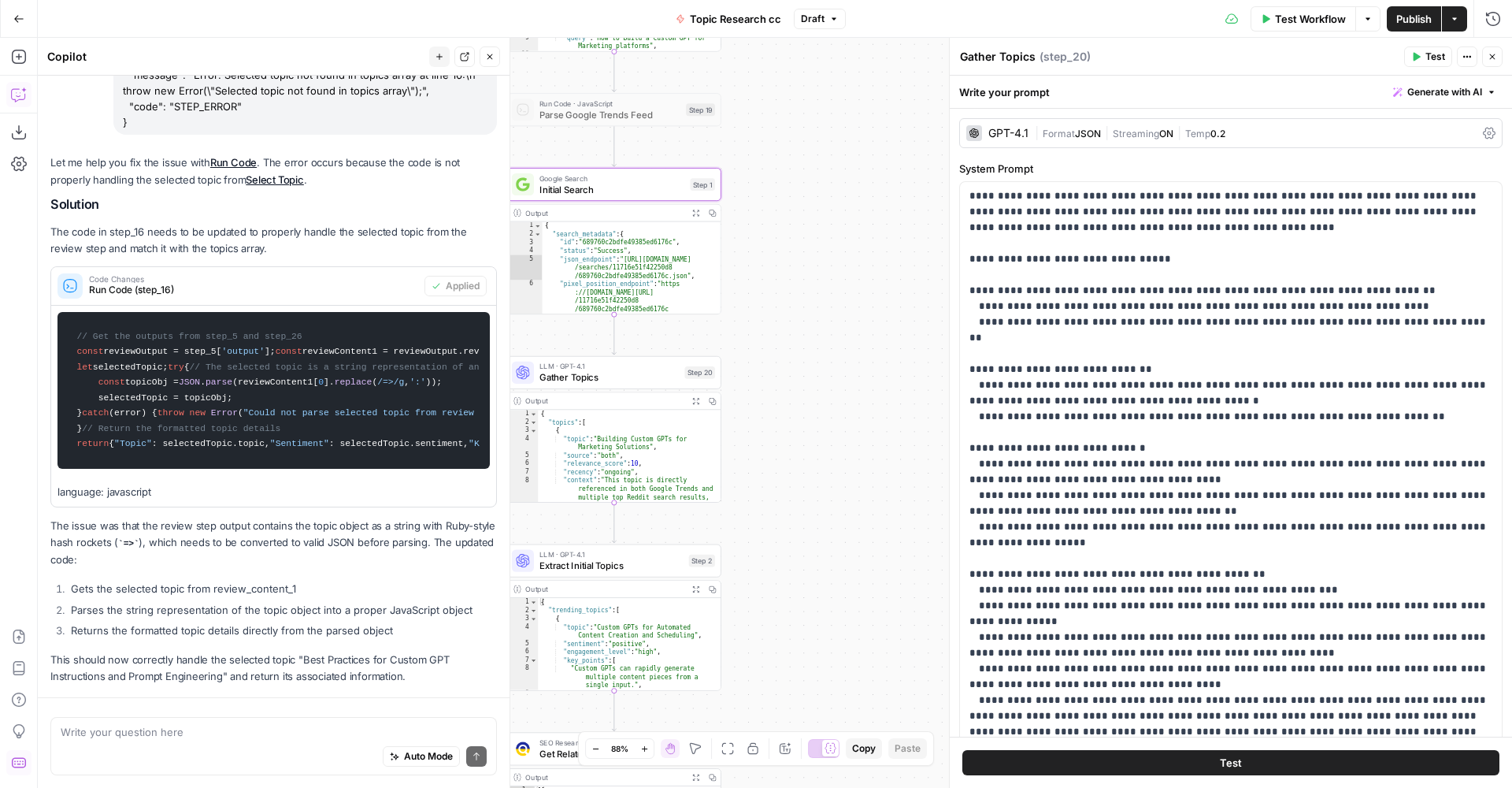
scroll to position [454, 0]
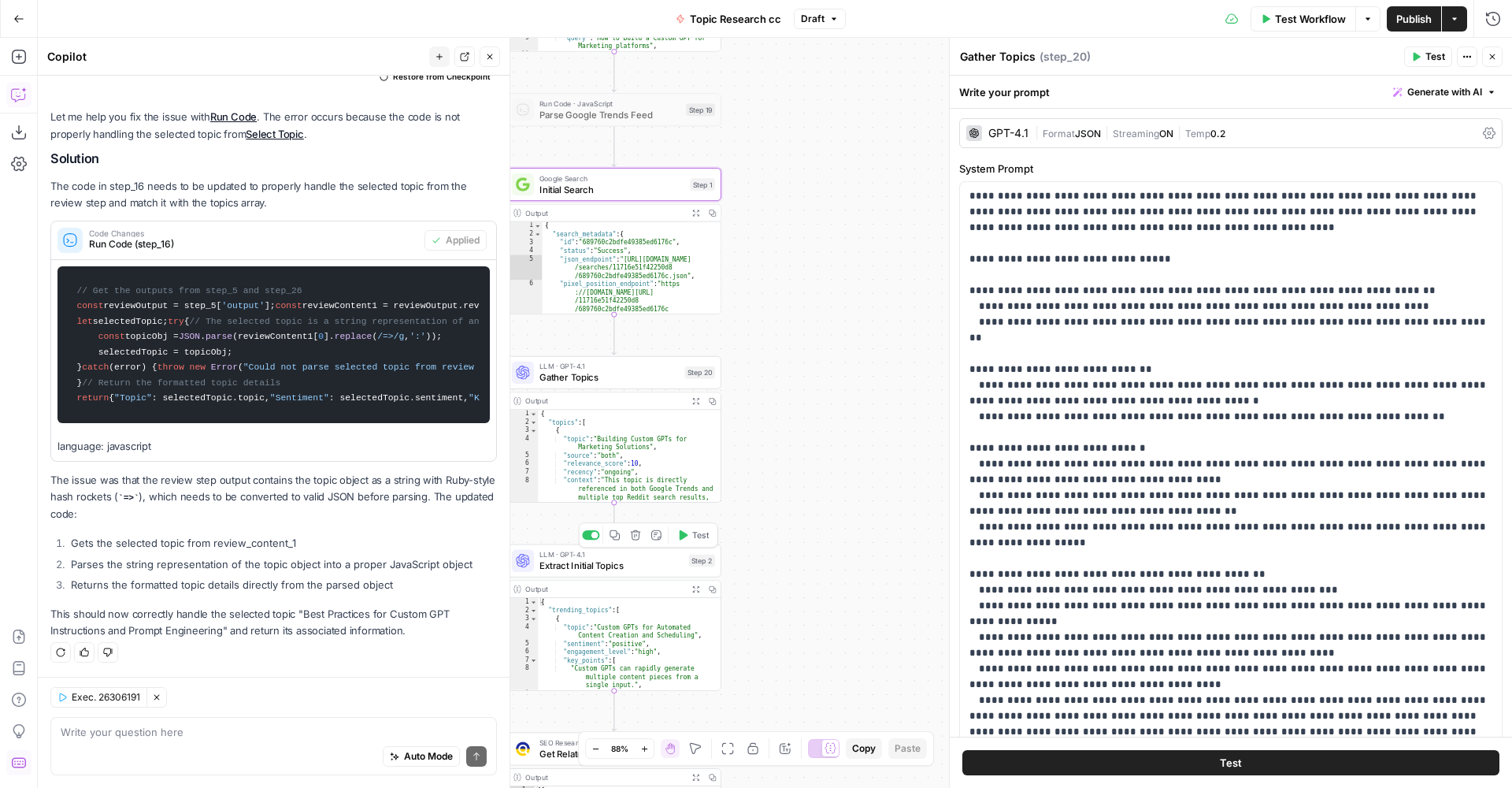
click at [654, 567] on span "Extract Initial Topics" at bounding box center [612, 565] width 144 height 14
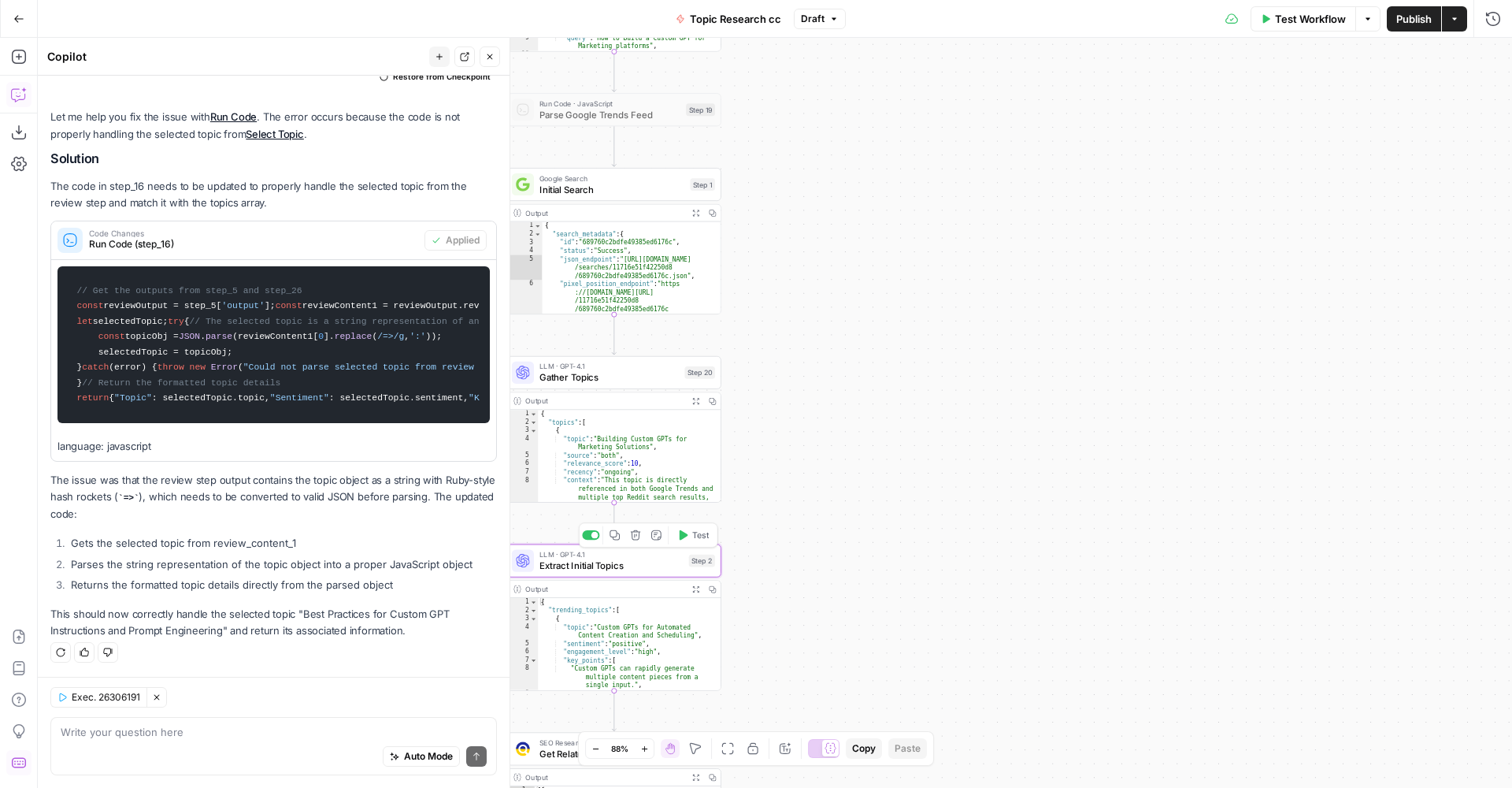
type textarea "Extract Initial Topics"
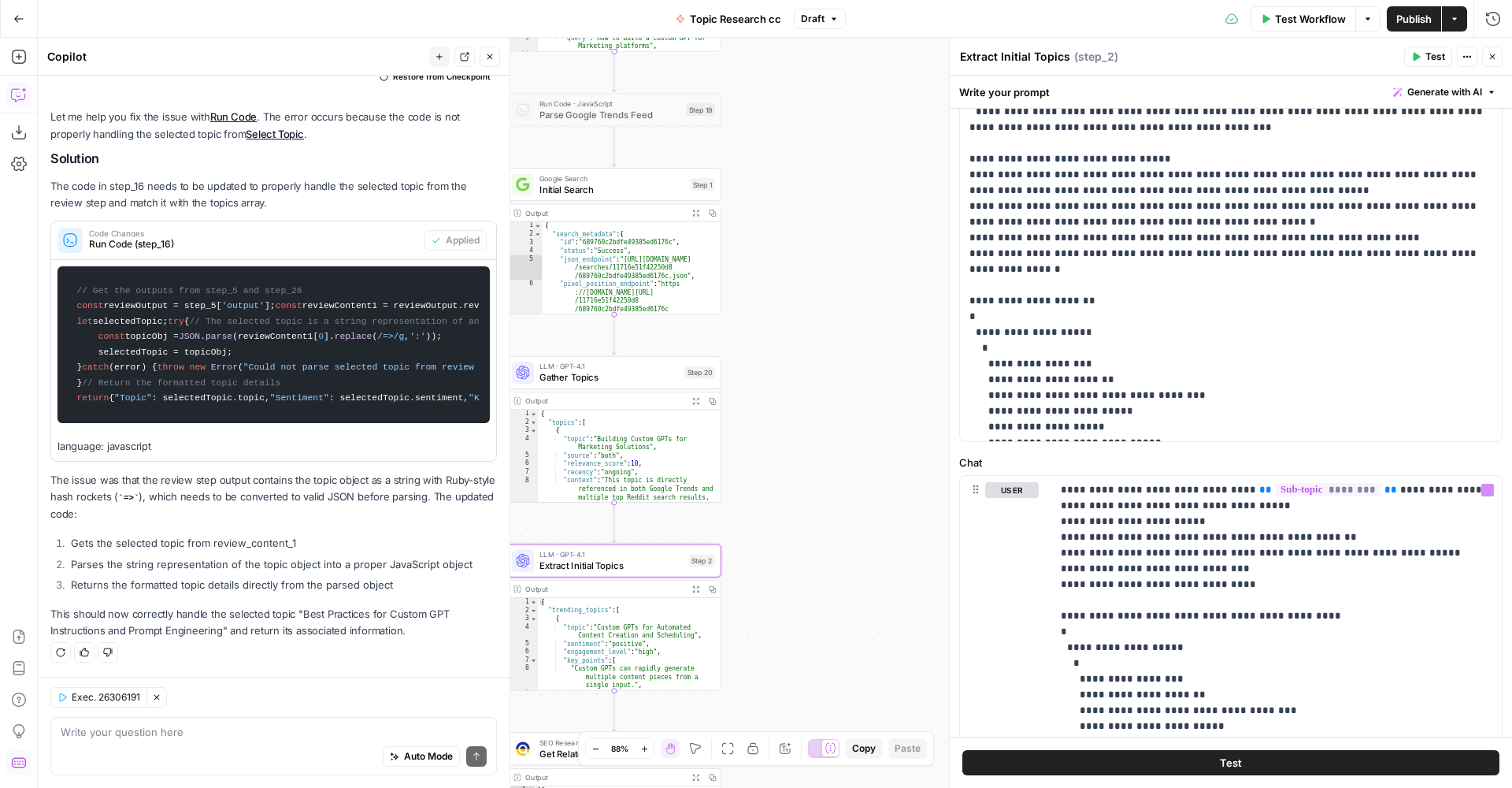
scroll to position [648, 0]
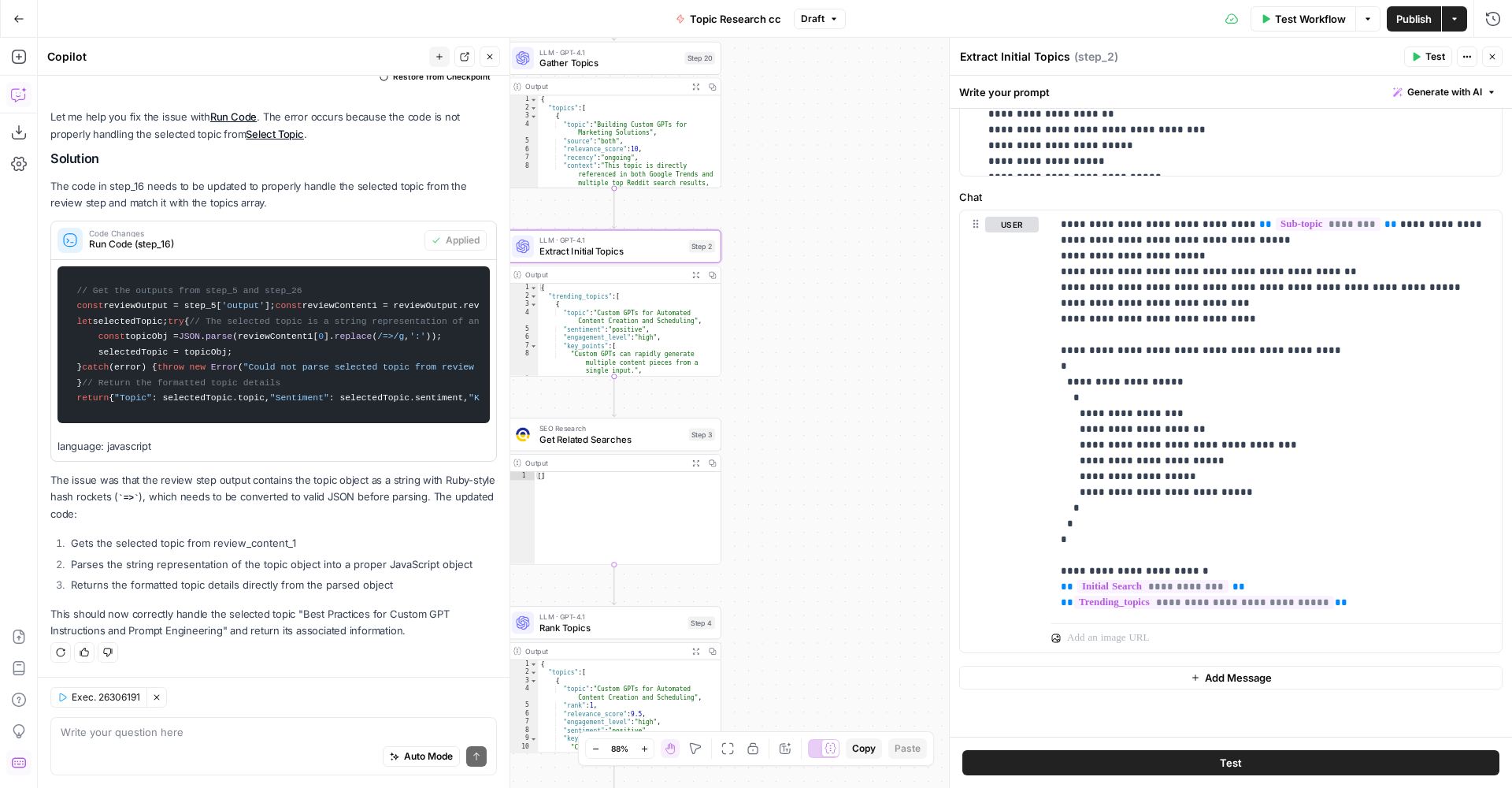
click at [614, 444] on span "Get Related Searches" at bounding box center [612, 439] width 144 height 14
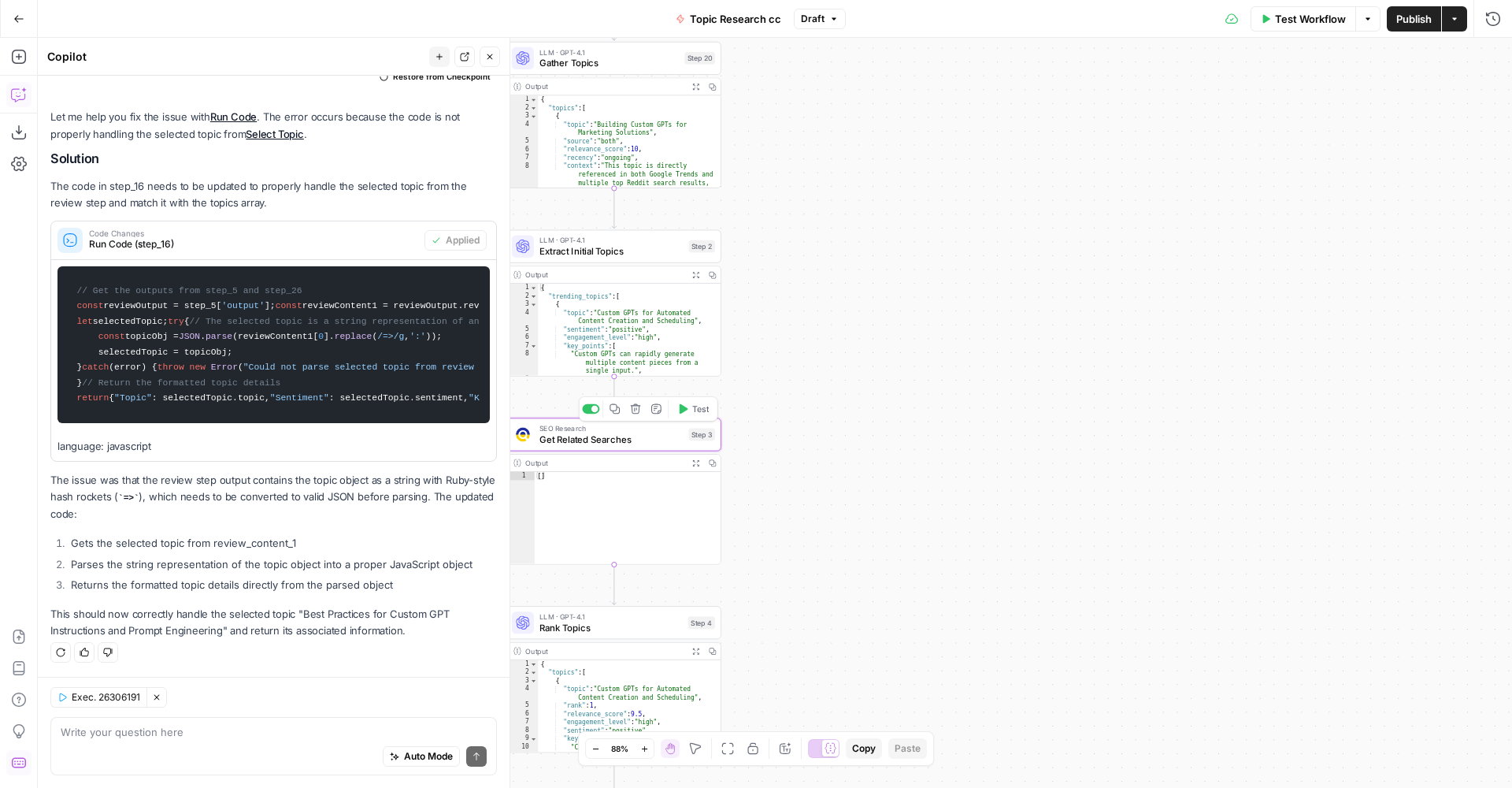
type textarea "Get Related Searches"
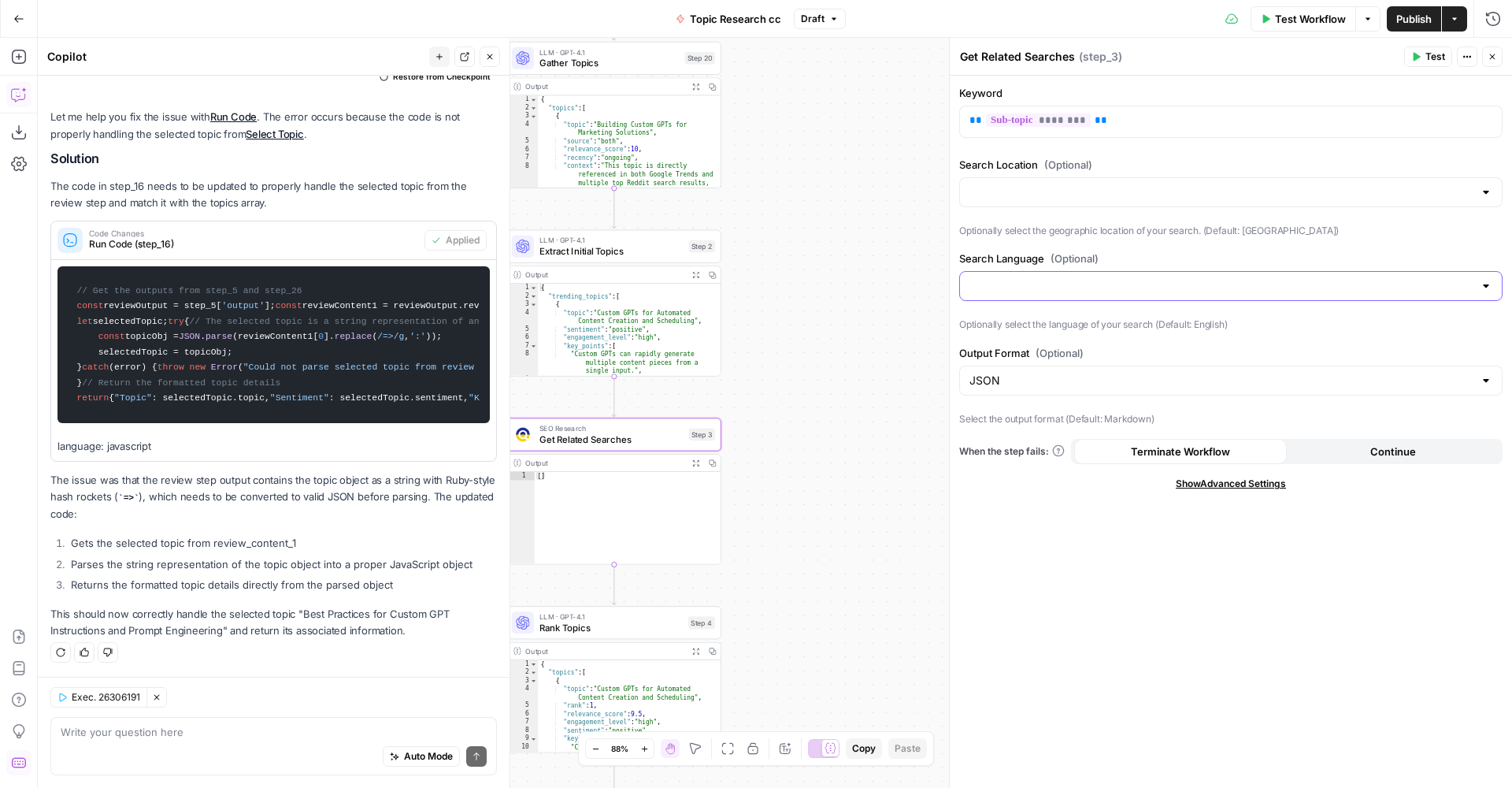
click at [1106, 281] on input "Search Language (Optional)" at bounding box center [1222, 286] width 504 height 16
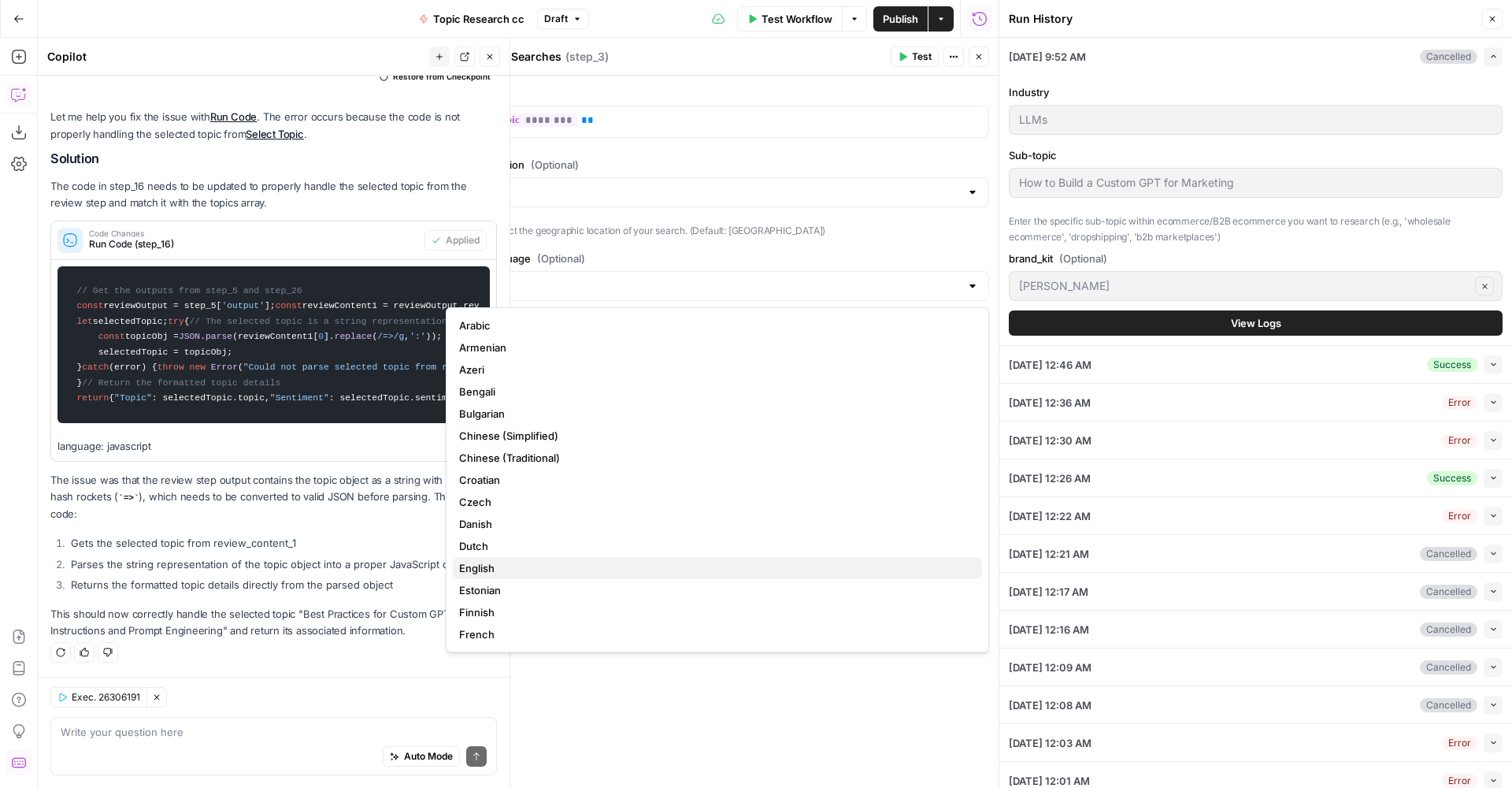
click at [732, 574] on div "English" at bounding box center [714, 568] width 511 height 16
type input "English"
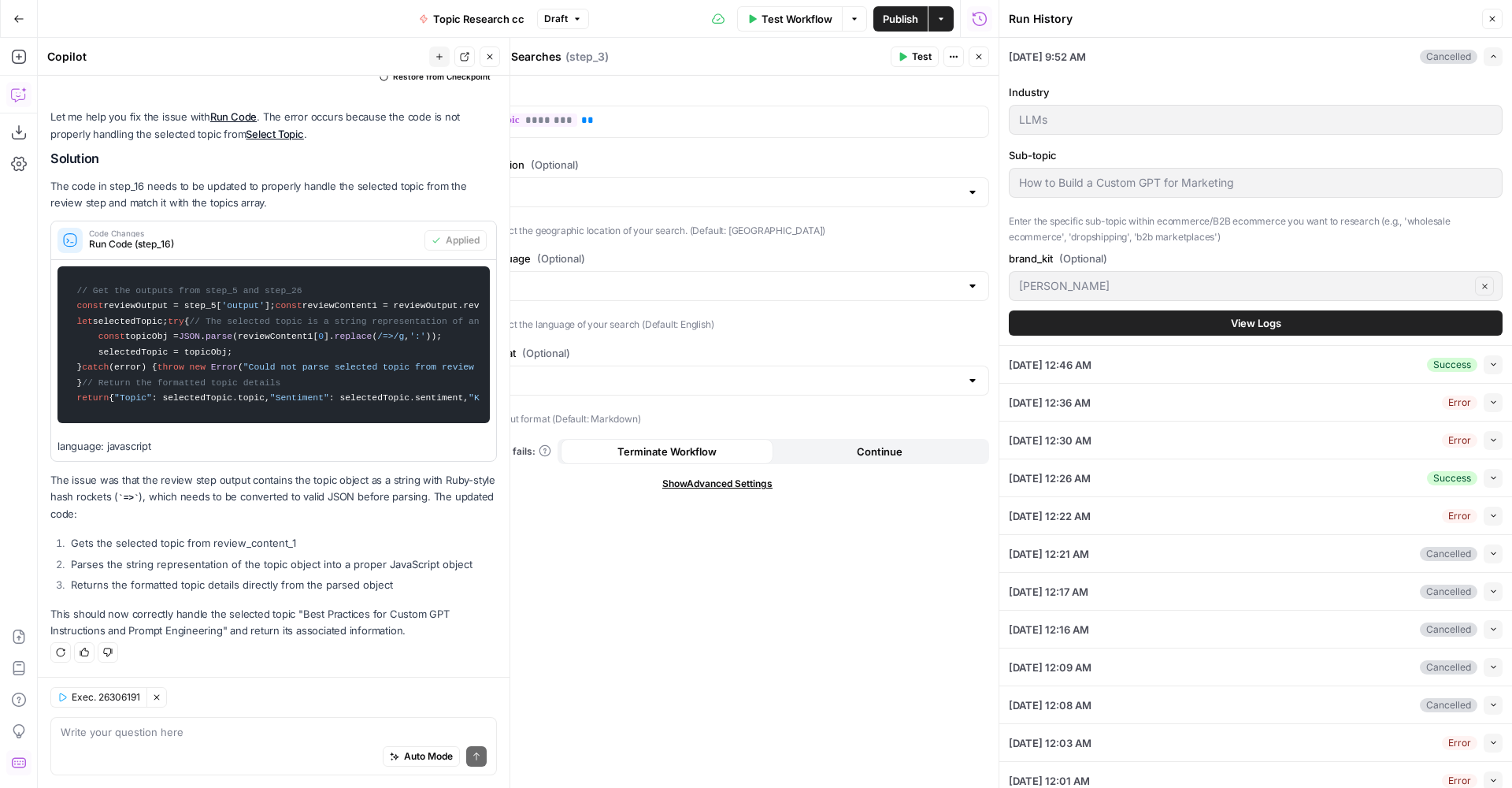
click at [1490, 13] on button "Close" at bounding box center [1492, 18] width 21 height 21
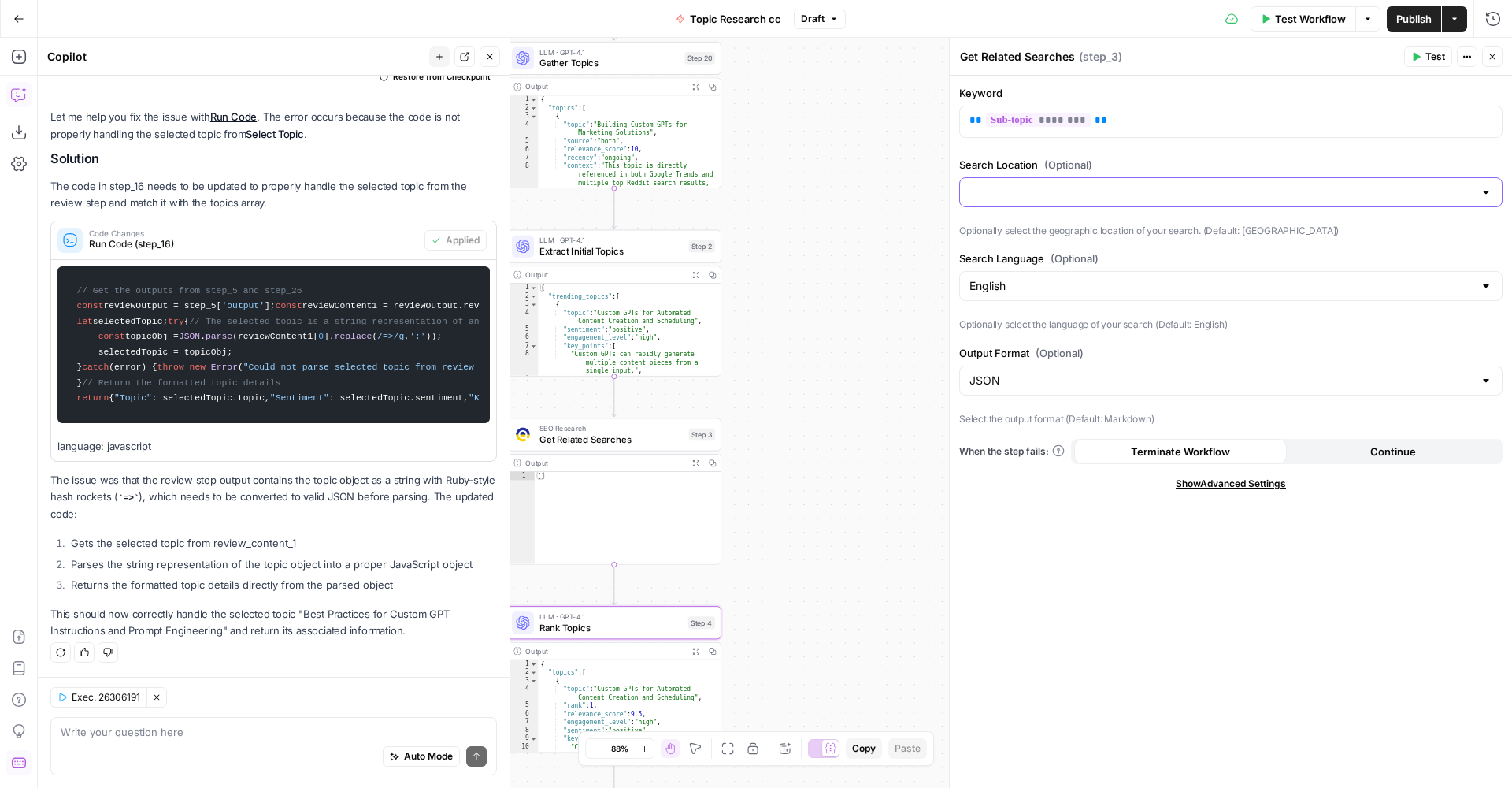
click at [1280, 199] on input "Search Location (Optional)" at bounding box center [1222, 192] width 504 height 16
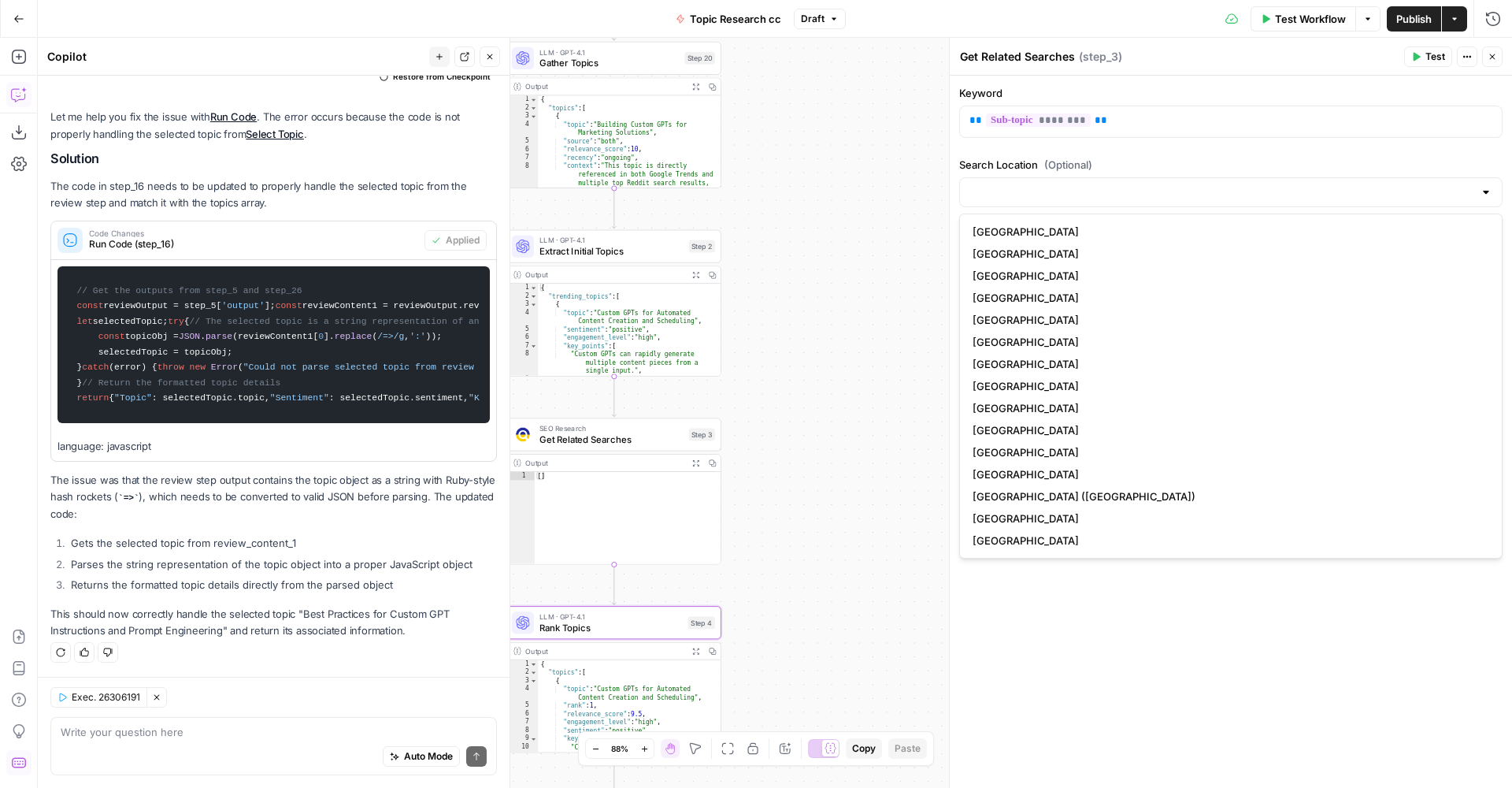
click at [899, 327] on div "true false Workflow Set Inputs Inputs Run Code · Python Run Code Step 21 Output…" at bounding box center [775, 413] width 1475 height 750
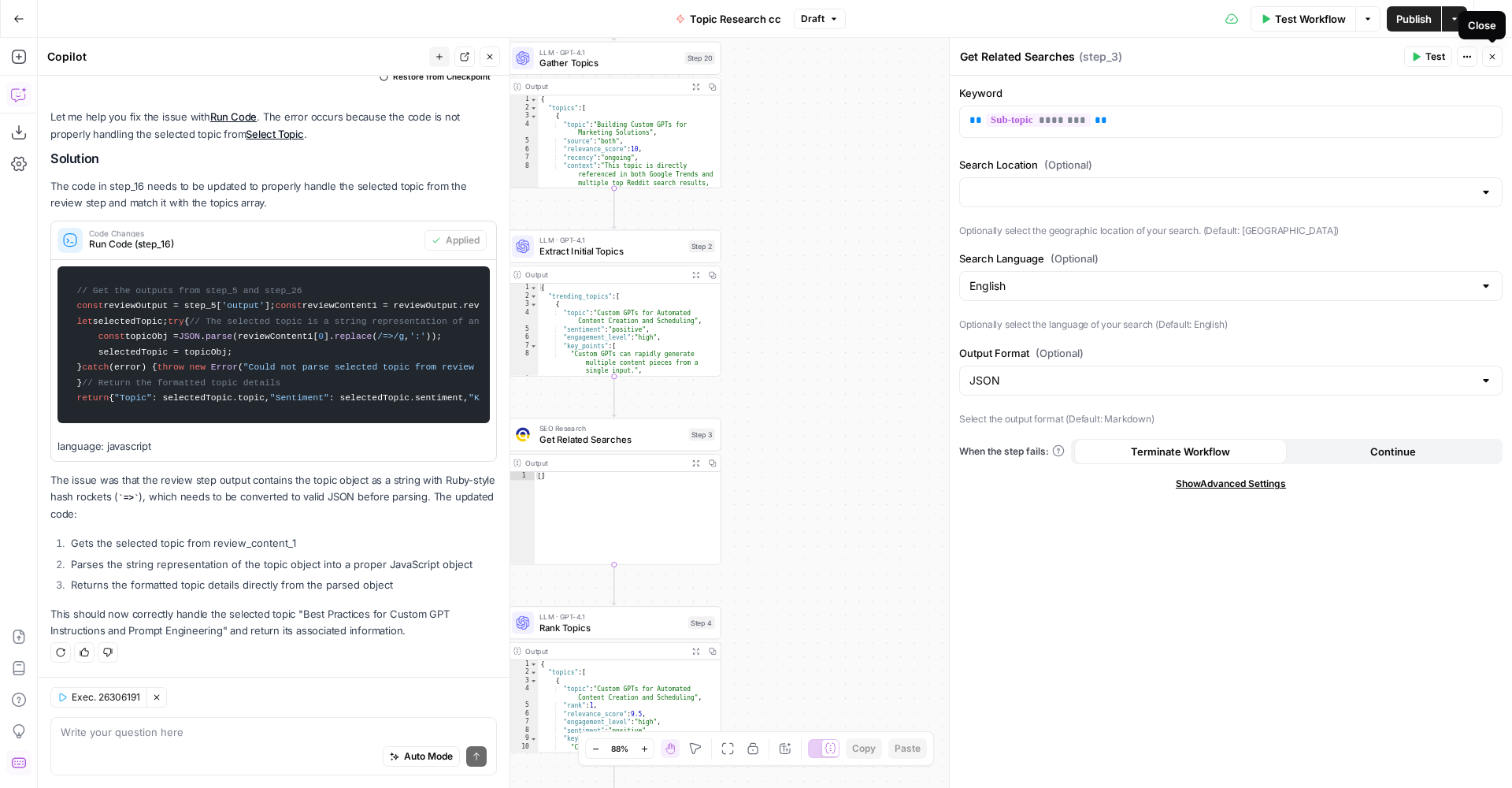
click at [1495, 63] on button "Close" at bounding box center [1492, 56] width 21 height 21
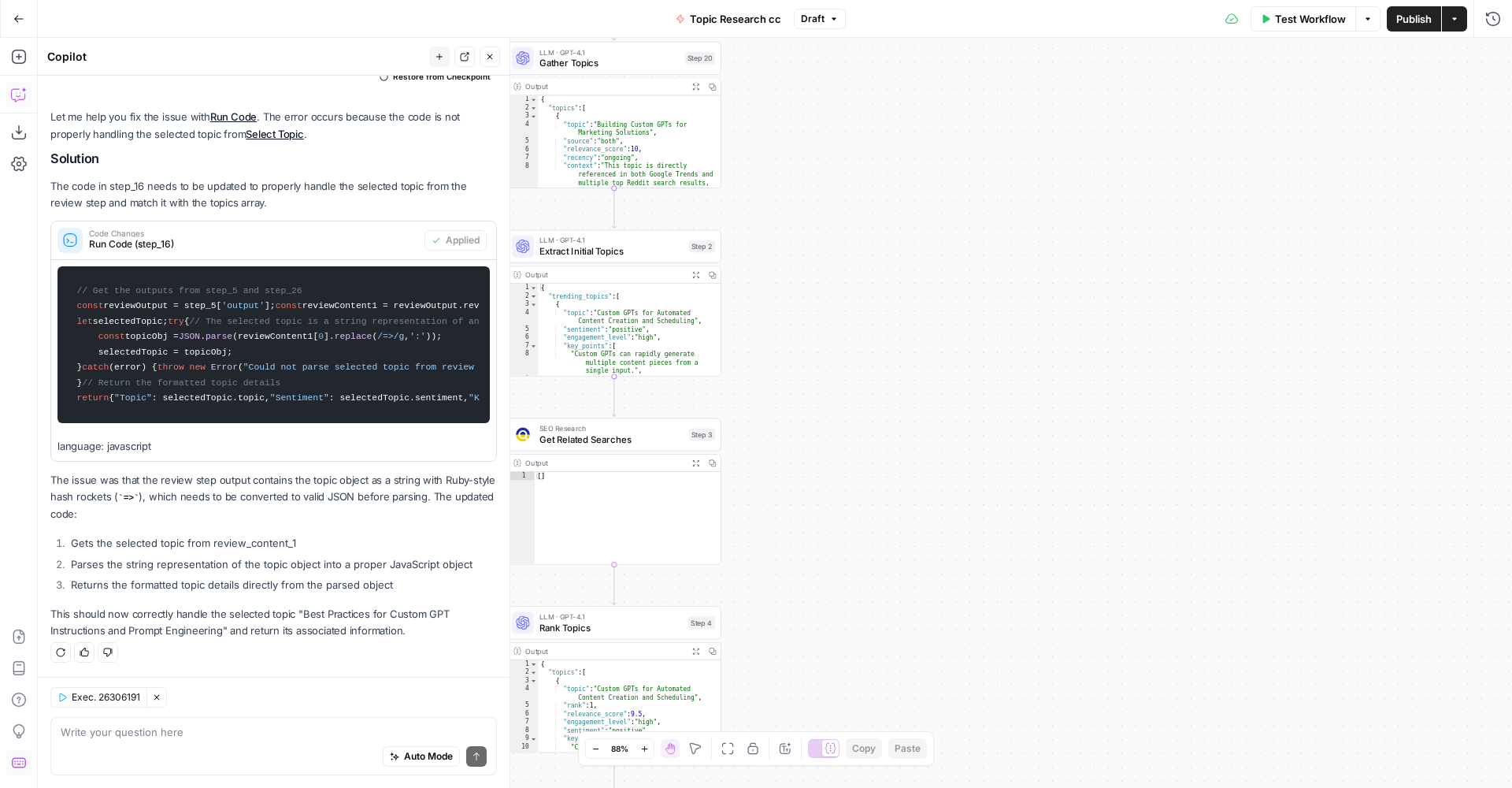
click at [634, 432] on span "Get Related Searches" at bounding box center [612, 439] width 144 height 14
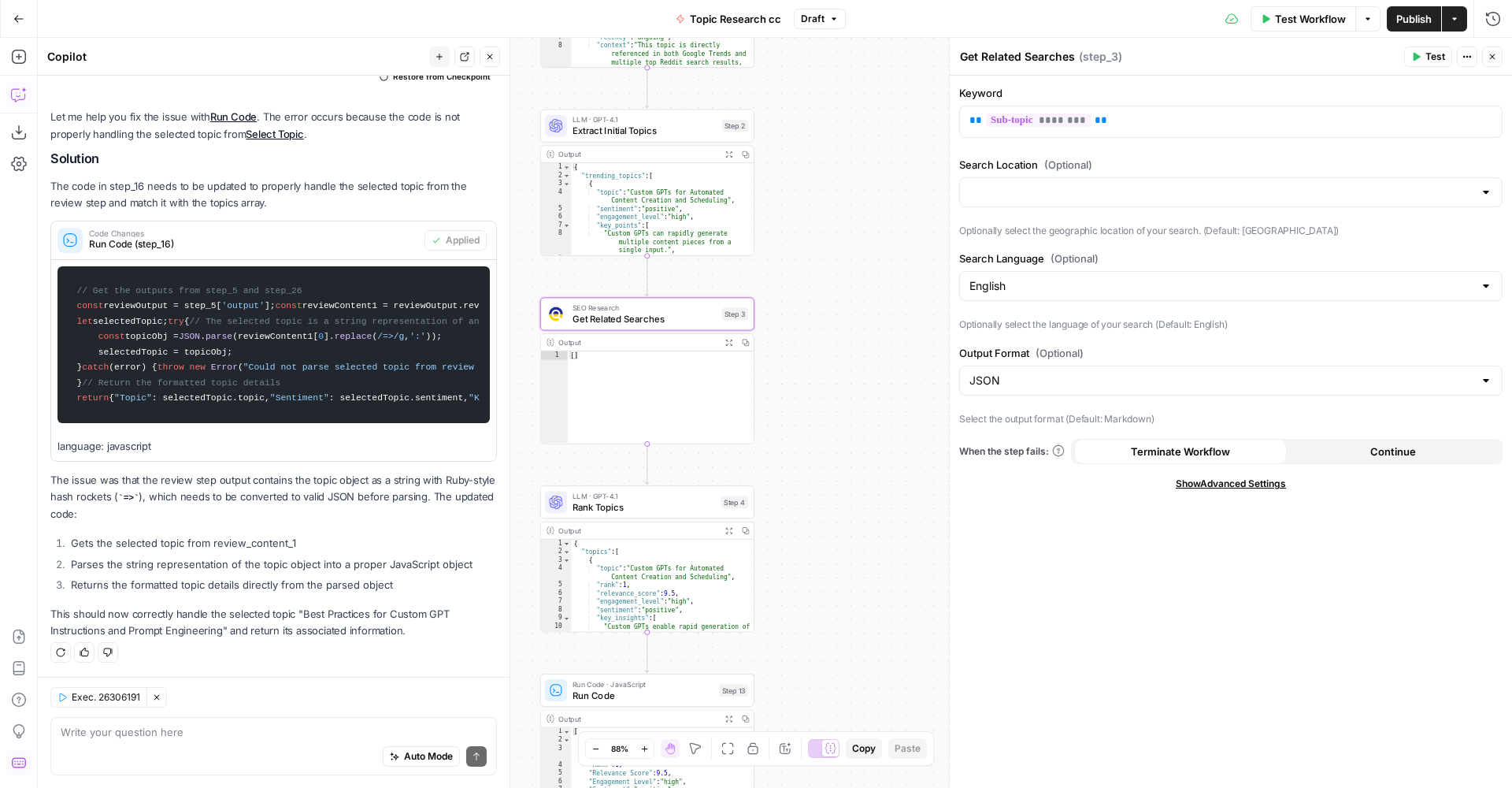
drag, startPoint x: 775, startPoint y: 533, endPoint x: 816, endPoint y: 278, distance: 258.3
click at [817, 279] on div "true false Workflow Set Inputs Inputs Run Code · Python Run Code Step 21 Output…" at bounding box center [775, 413] width 1475 height 750
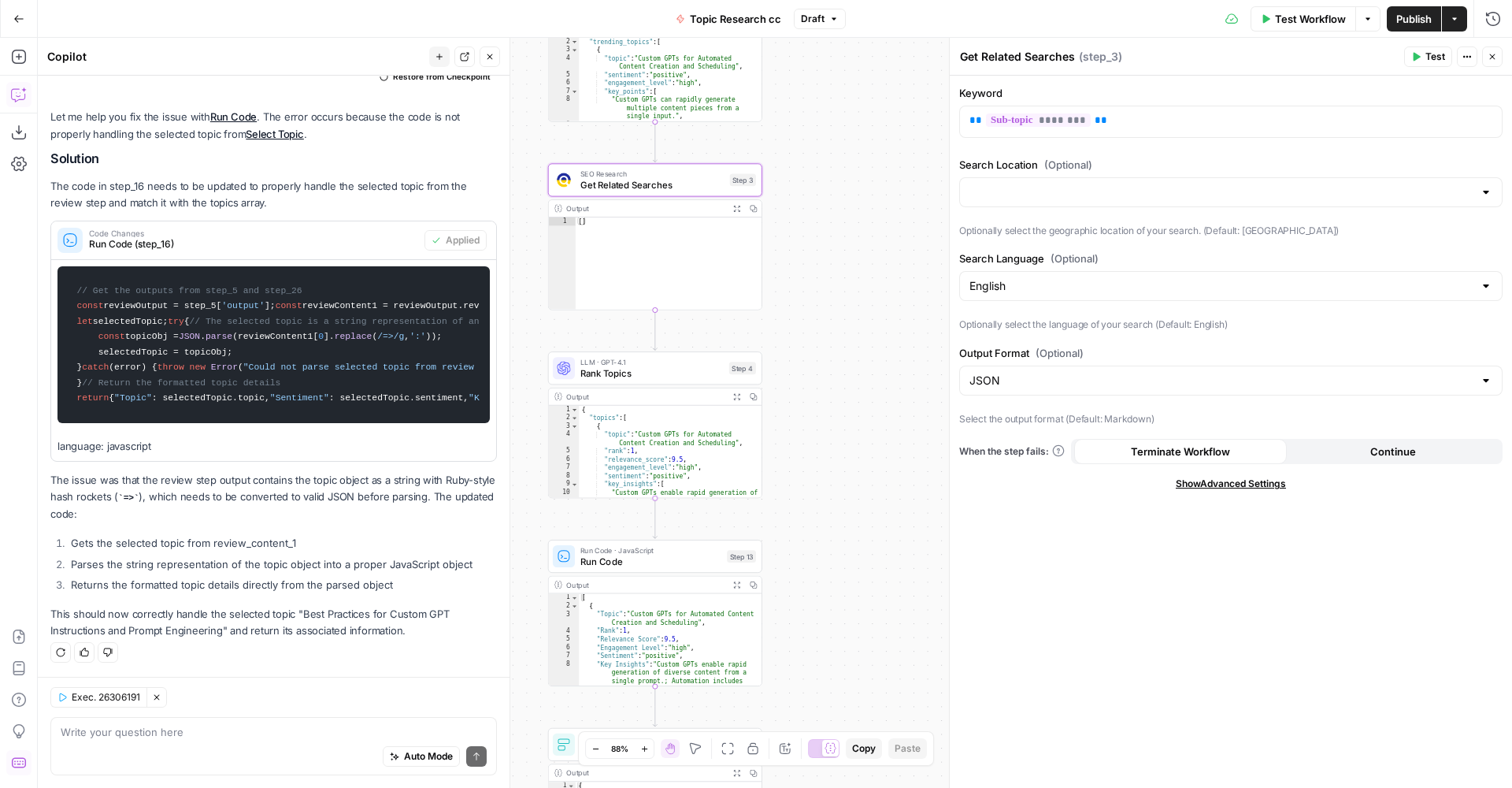
click at [634, 369] on span "Rank Topics" at bounding box center [651, 373] width 143 height 14
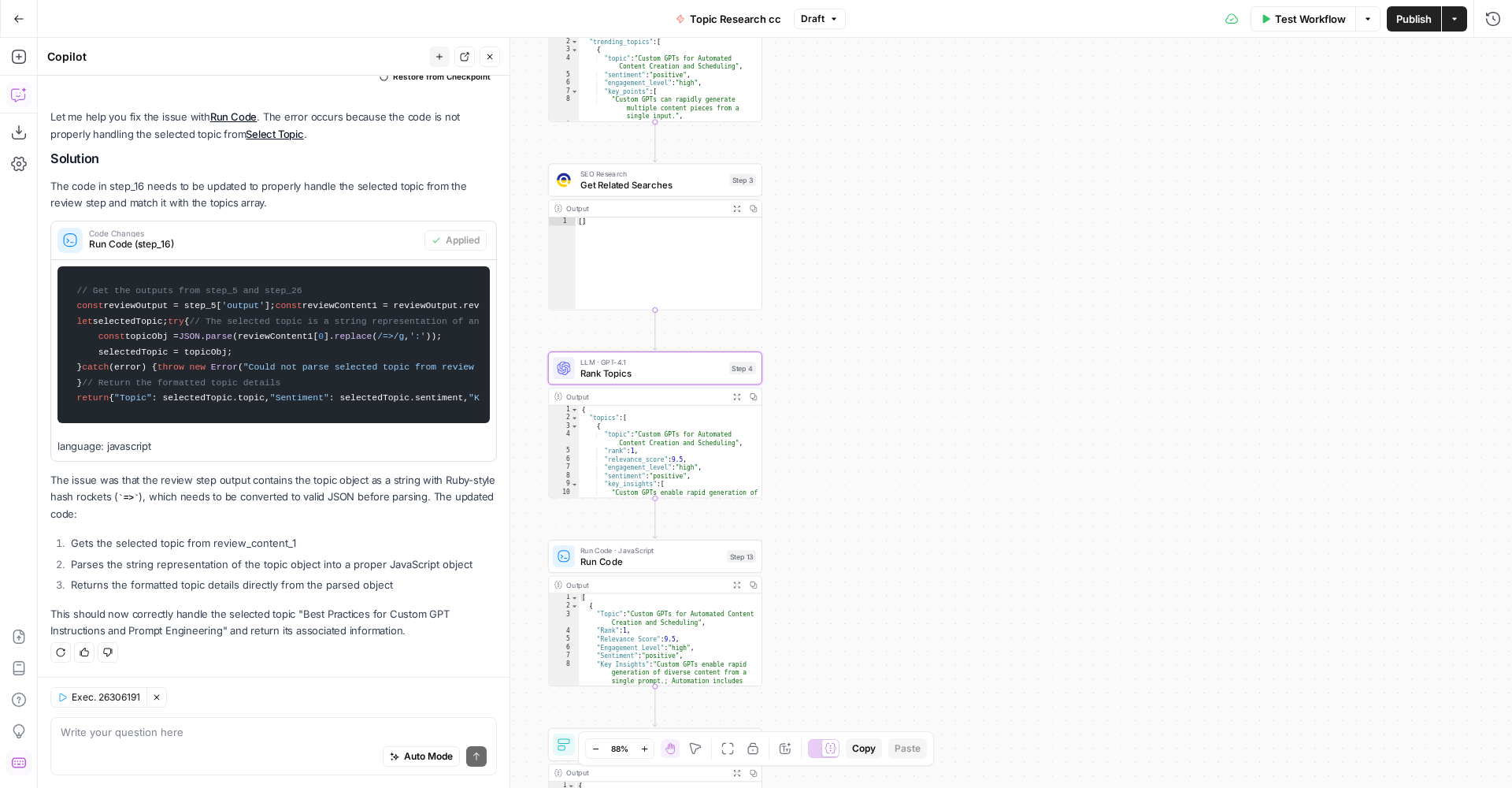
type textarea "Rank Topics"
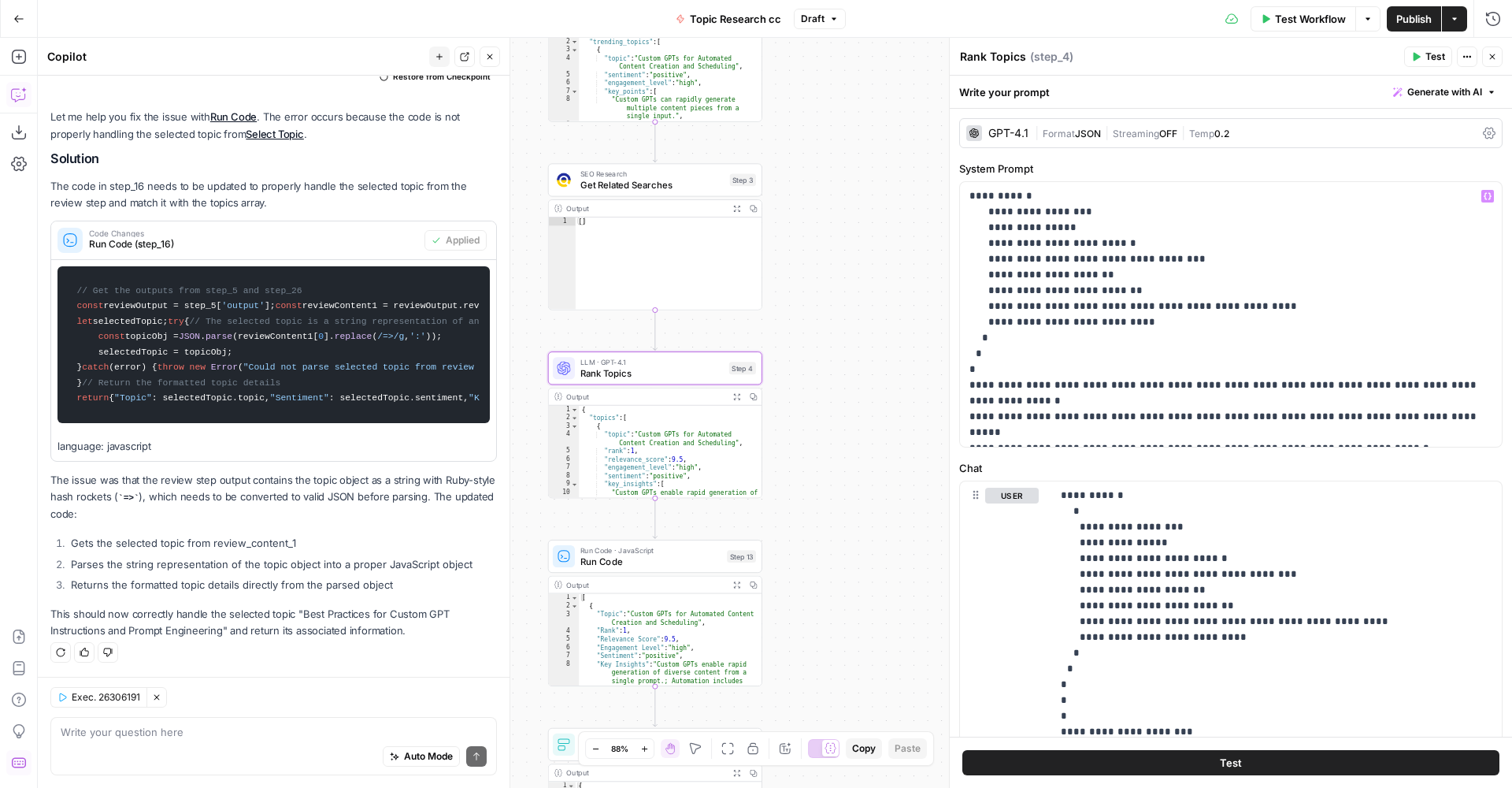
scroll to position [223, 0]
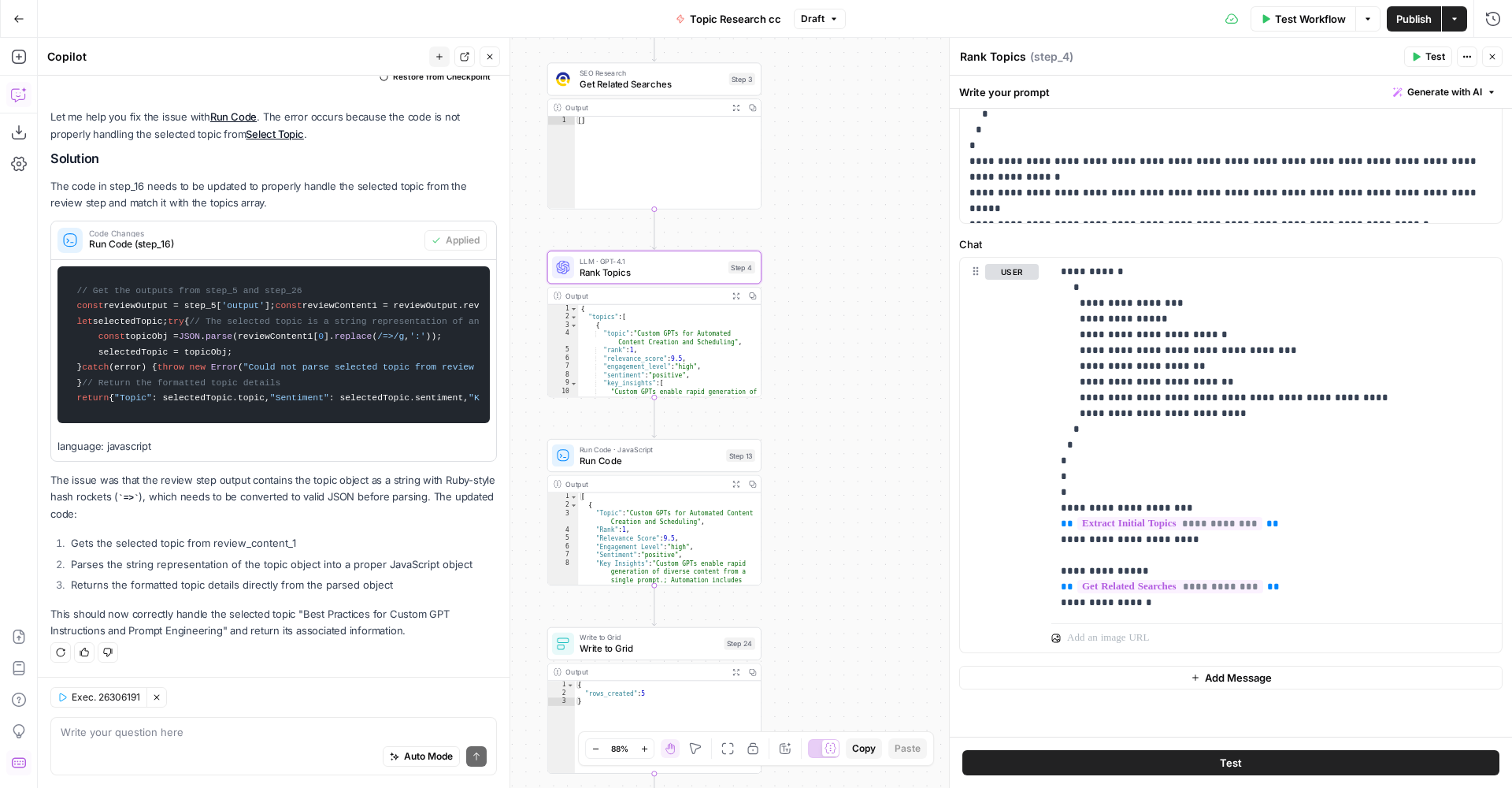
drag, startPoint x: 839, startPoint y: 522, endPoint x: 837, endPoint y: 378, distance: 144.0
click at [837, 378] on div "true false Workflow Set Inputs Inputs Run Code · Python Run Code Step 21 Output…" at bounding box center [775, 413] width 1475 height 750
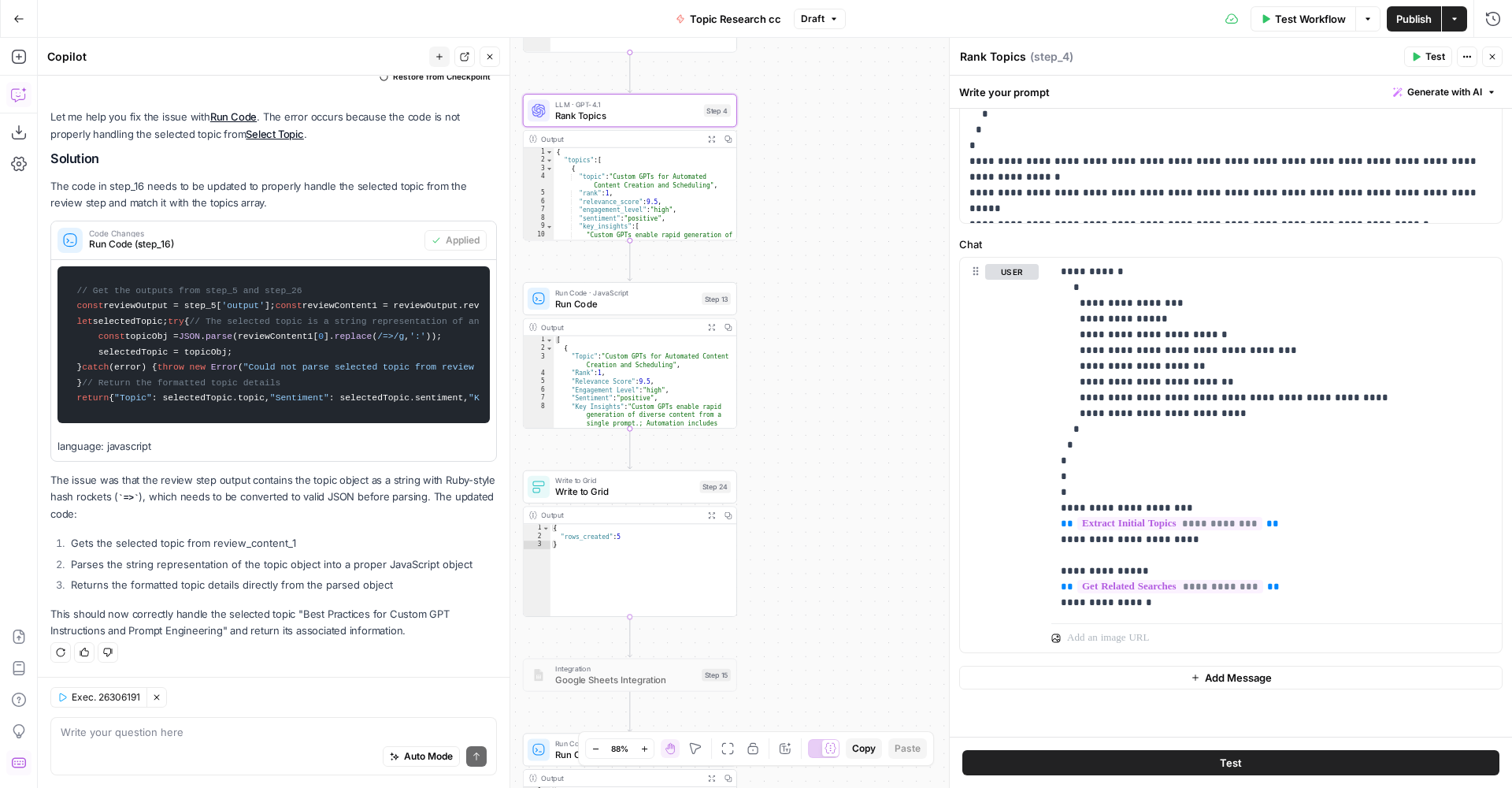
drag, startPoint x: 866, startPoint y: 481, endPoint x: 838, endPoint y: 365, distance: 119.3
click at [847, 354] on div "true false Workflow Set Inputs Inputs Run Code · Python Run Code Step 21 Output…" at bounding box center [775, 413] width 1475 height 750
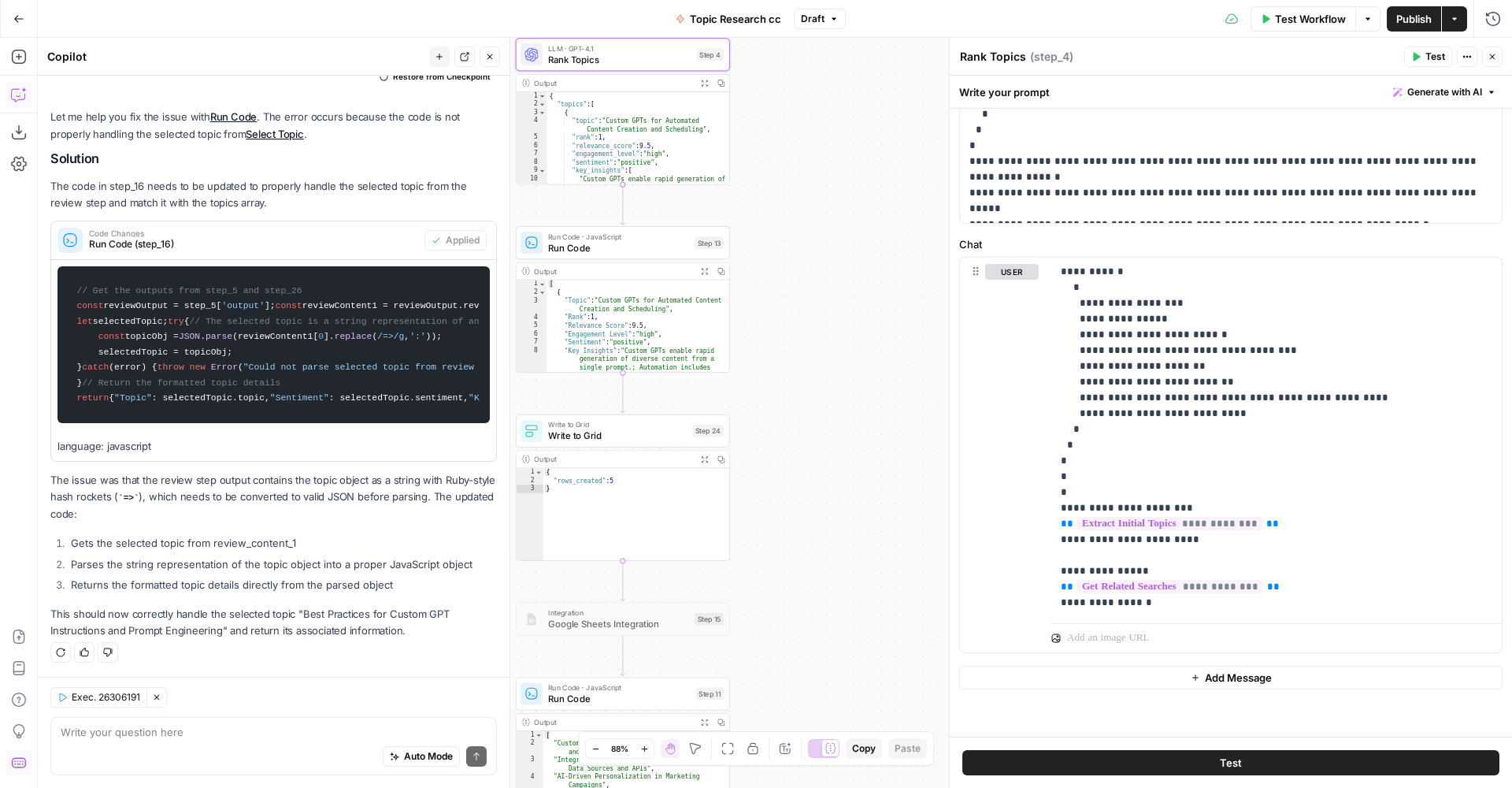
click at [617, 250] on span "Run Code" at bounding box center [618, 247] width 141 height 14
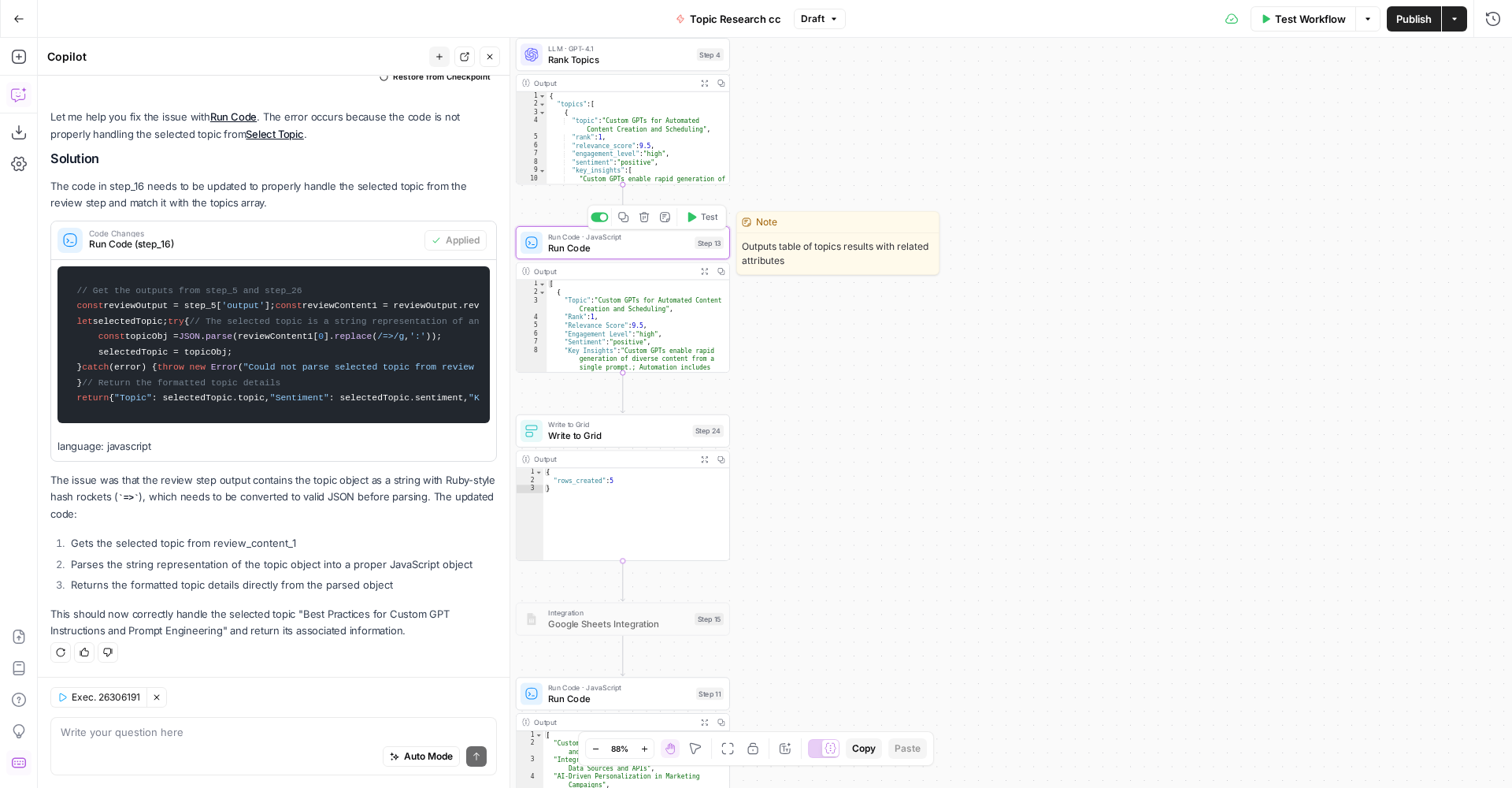
type textarea "Run Code"
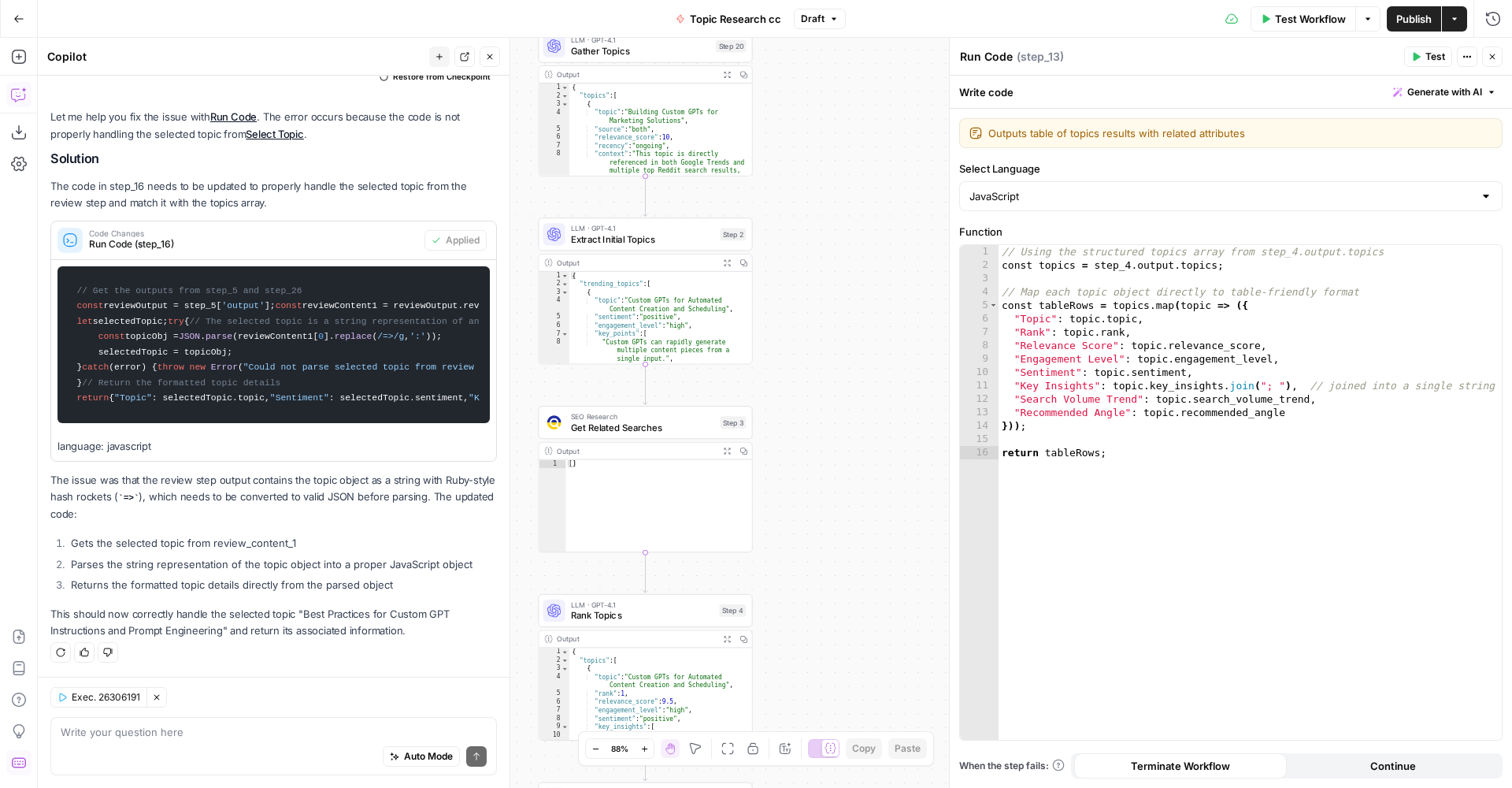
drag, startPoint x: 880, startPoint y: 83, endPoint x: 793, endPoint y: 414, distance: 342.2
click at [776, 526] on div "true false Workflow Set Inputs Inputs Run Code · Python Run Code Step 21 Output…" at bounding box center [775, 413] width 1475 height 750
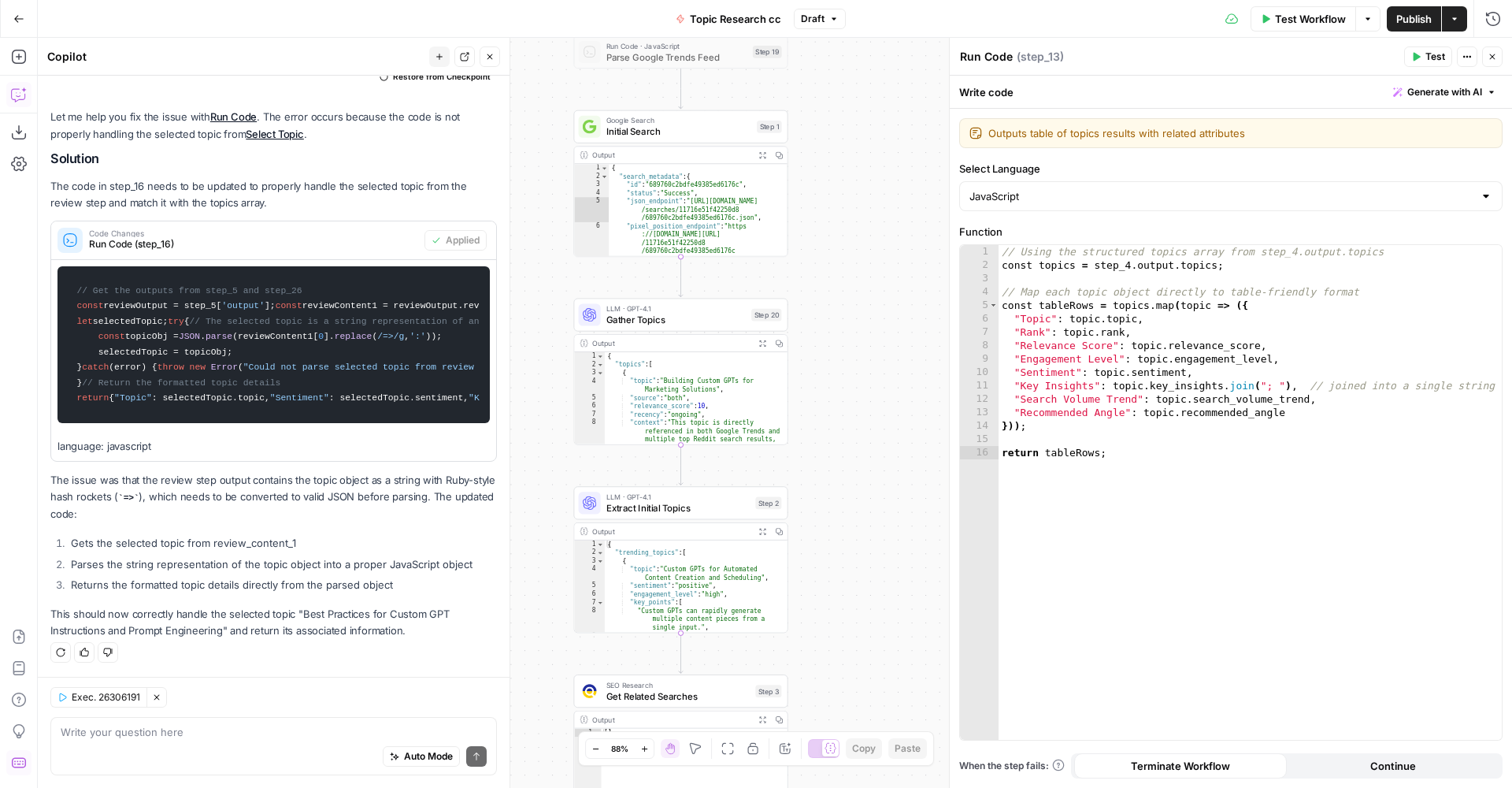
drag, startPoint x: 806, startPoint y: 202, endPoint x: 844, endPoint y: 486, distance: 286.5
click at [844, 486] on div "true false Workflow Set Inputs Inputs Run Code · Python Run Code Step 21 Output…" at bounding box center [775, 413] width 1475 height 750
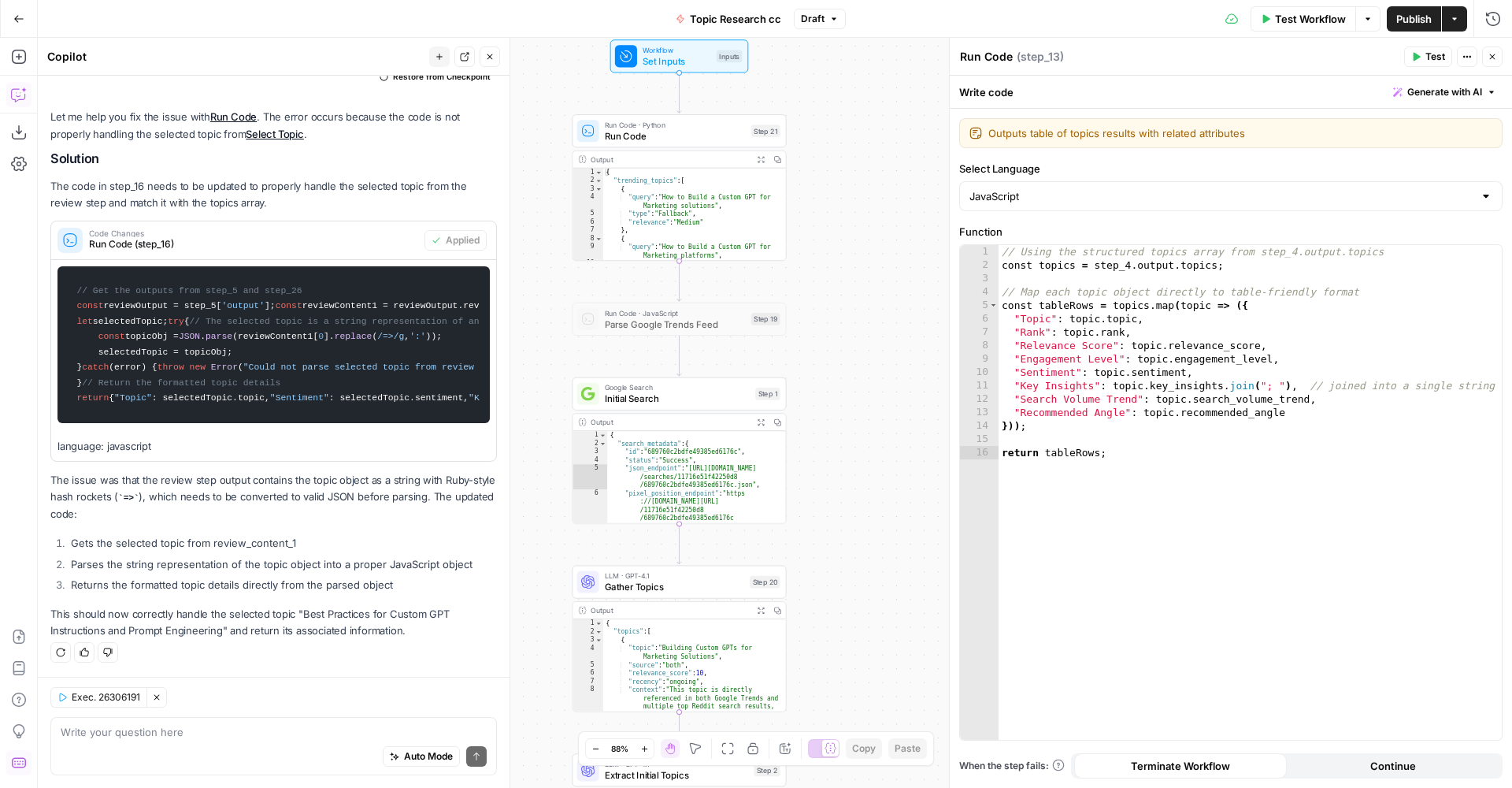
drag, startPoint x: 852, startPoint y: 178, endPoint x: 847, endPoint y: 444, distance: 266.0
click at [847, 445] on div "true false Workflow Set Inputs Inputs Run Code · Python Run Code Step 21 Output…" at bounding box center [775, 413] width 1475 height 750
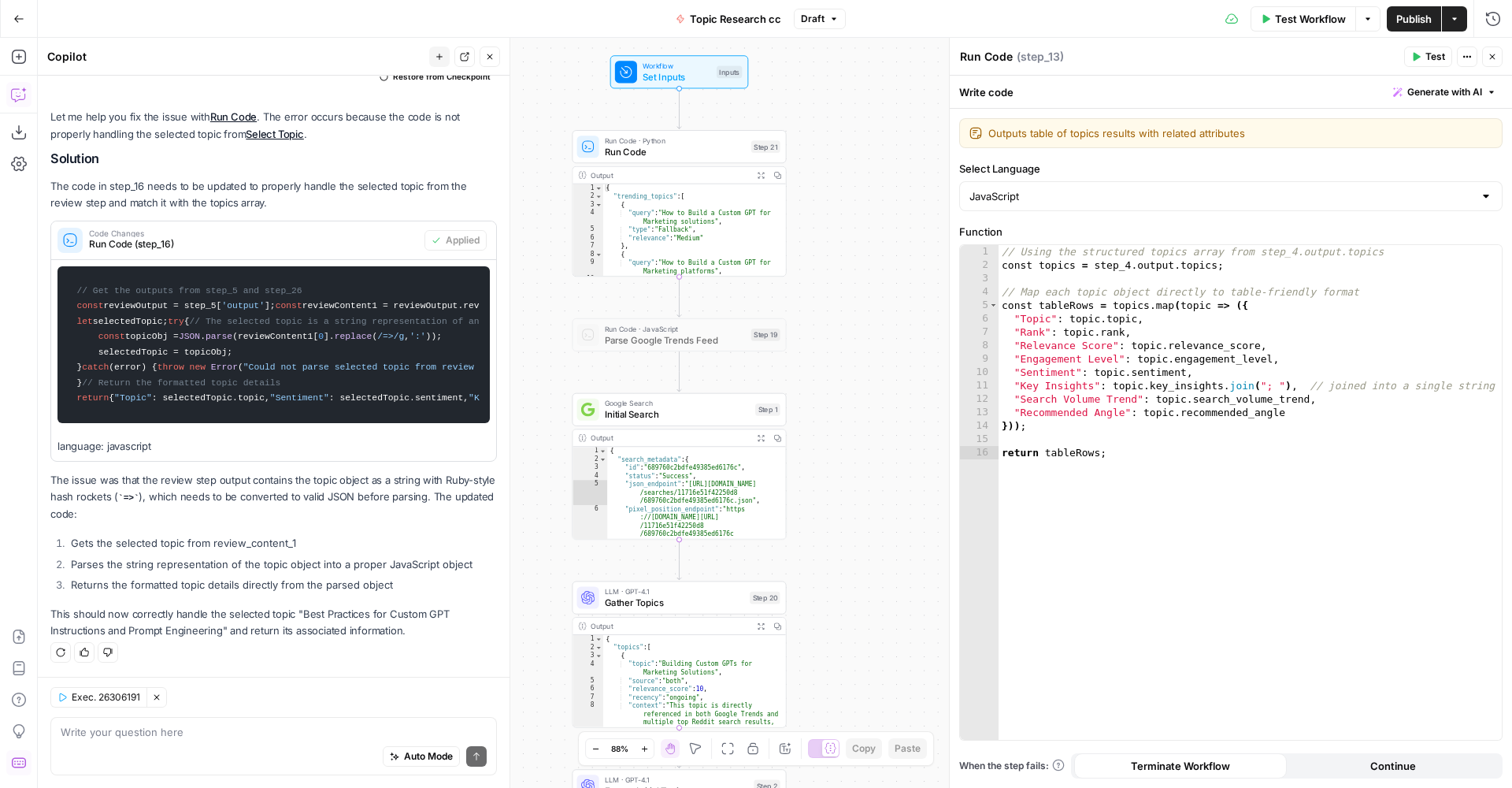
click at [686, 146] on span "Run Code" at bounding box center [675, 151] width 141 height 14
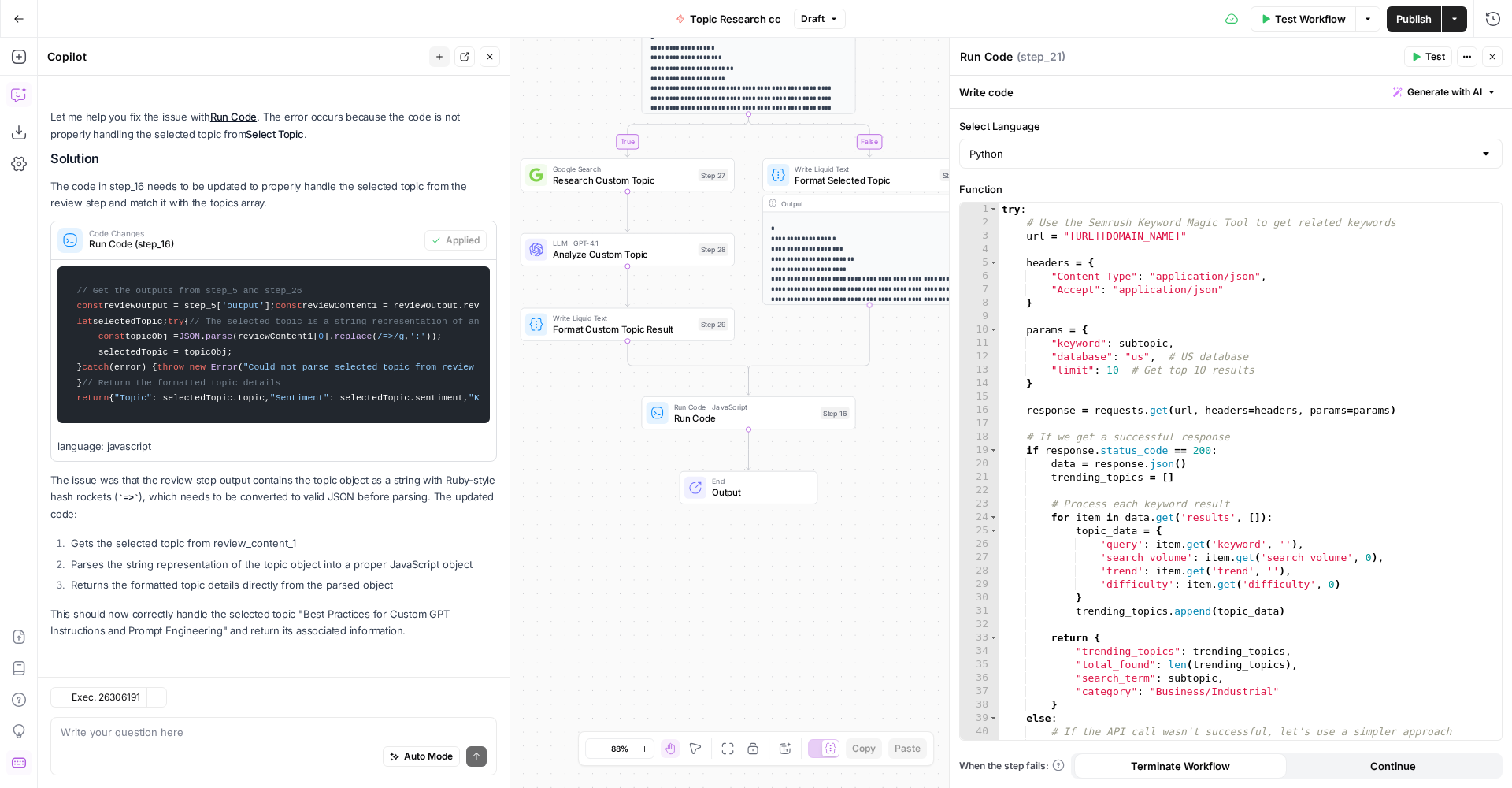
scroll to position [454, 0]
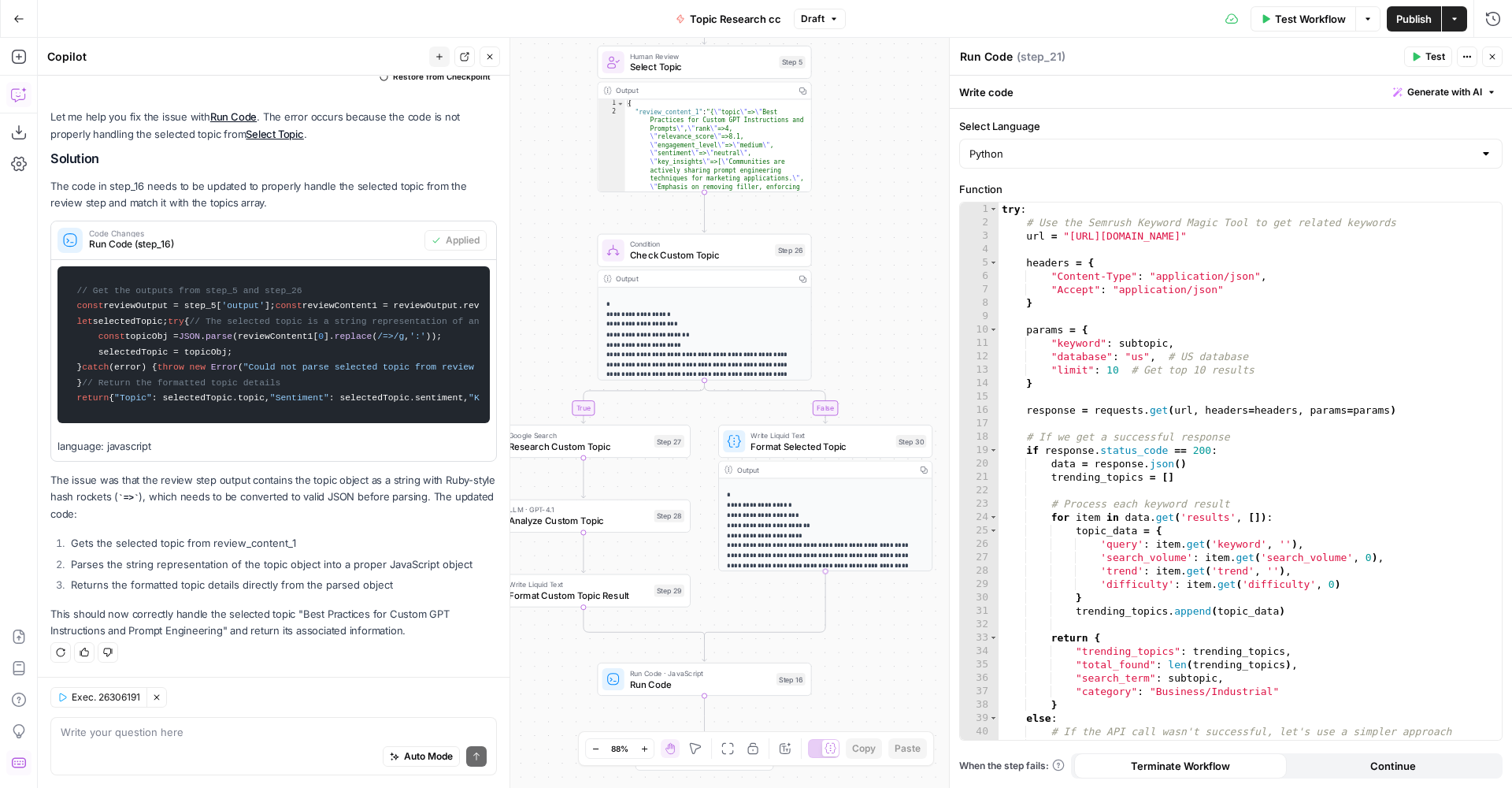
drag, startPoint x: 583, startPoint y: 398, endPoint x: 540, endPoint y: 663, distance: 268.5
click at [540, 664] on div "true false Workflow Set Inputs Inputs Run Code · Python Run Code Step 21 Output…" at bounding box center [775, 413] width 1475 height 750
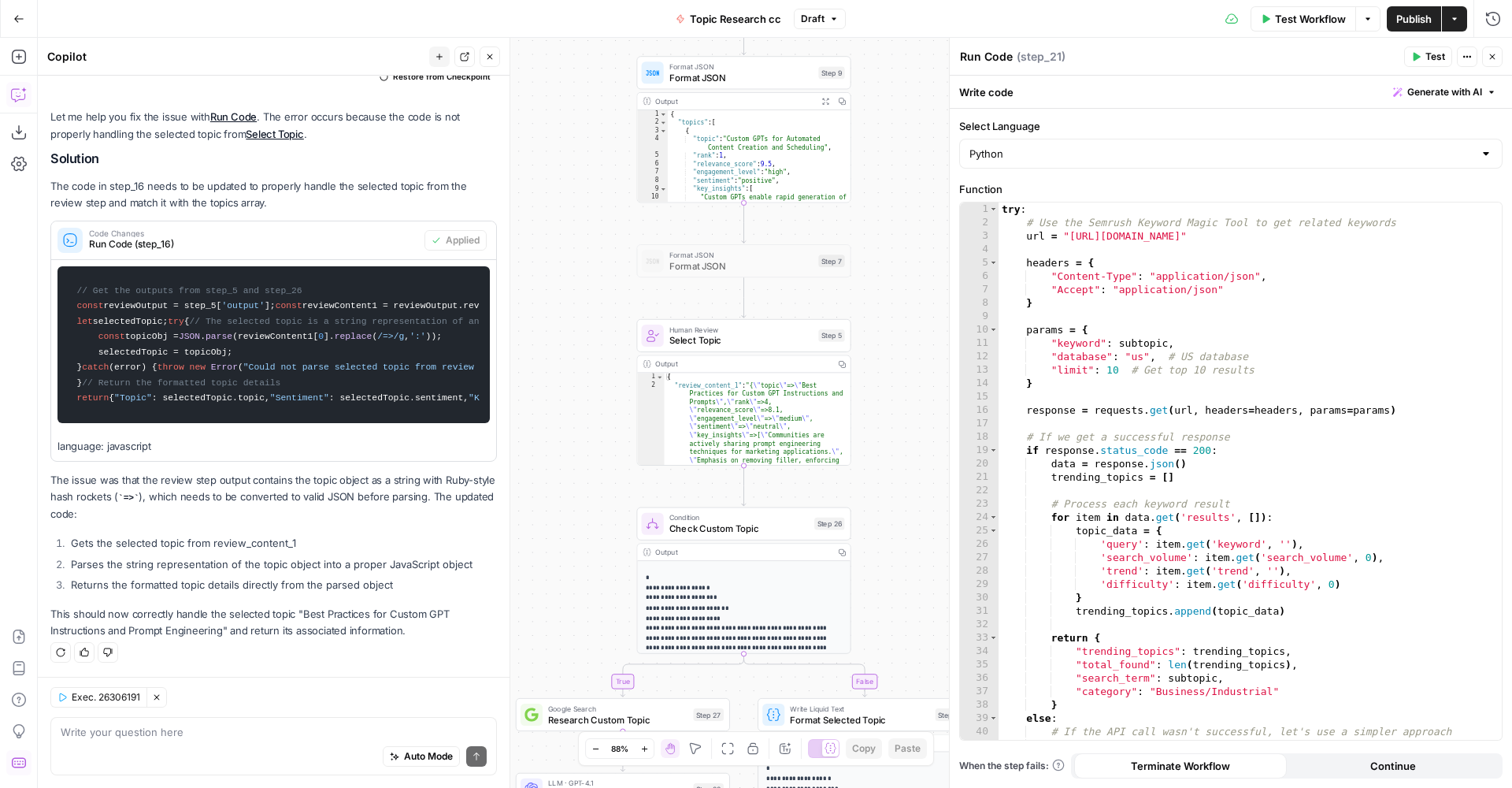
drag, startPoint x: 551, startPoint y: 147, endPoint x: 603, endPoint y: 472, distance: 329.1
click at [603, 473] on div "true false Workflow Set Inputs Inputs Run Code · Python Run Code Step 21 Output…" at bounding box center [775, 413] width 1475 height 750
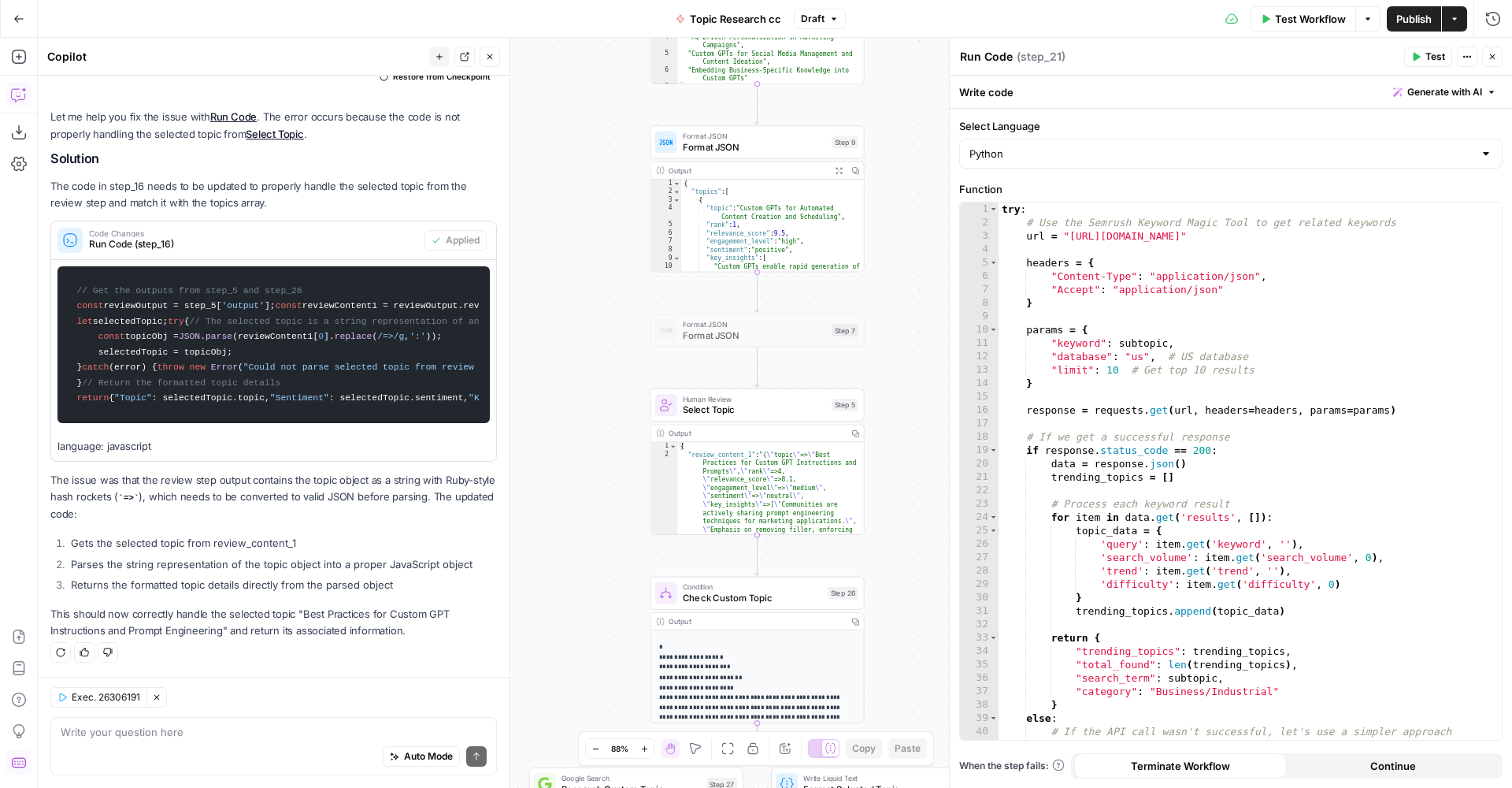
drag, startPoint x: 572, startPoint y: 118, endPoint x: 579, endPoint y: 417, distance: 299.1
click at [579, 417] on div "true false Workflow Set Inputs Inputs Run Code · Python Run Code Step 21 Output…" at bounding box center [775, 413] width 1475 height 750
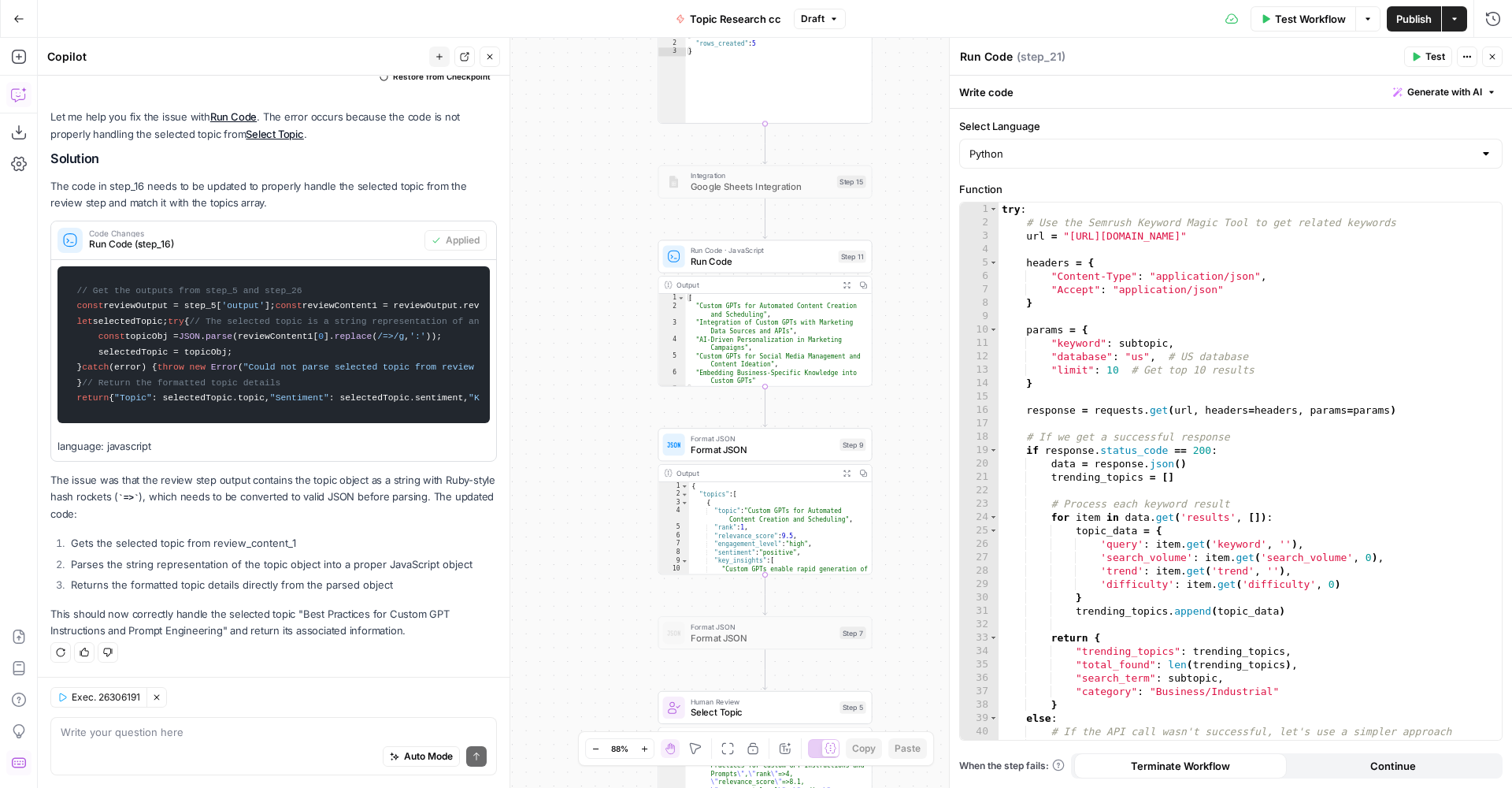
drag, startPoint x: 569, startPoint y: 250, endPoint x: 572, endPoint y: 564, distance: 314.0
click at [572, 564] on div "true false Workflow Set Inputs Inputs Run Code · Python Run Code Step 21 Output…" at bounding box center [775, 413] width 1475 height 750
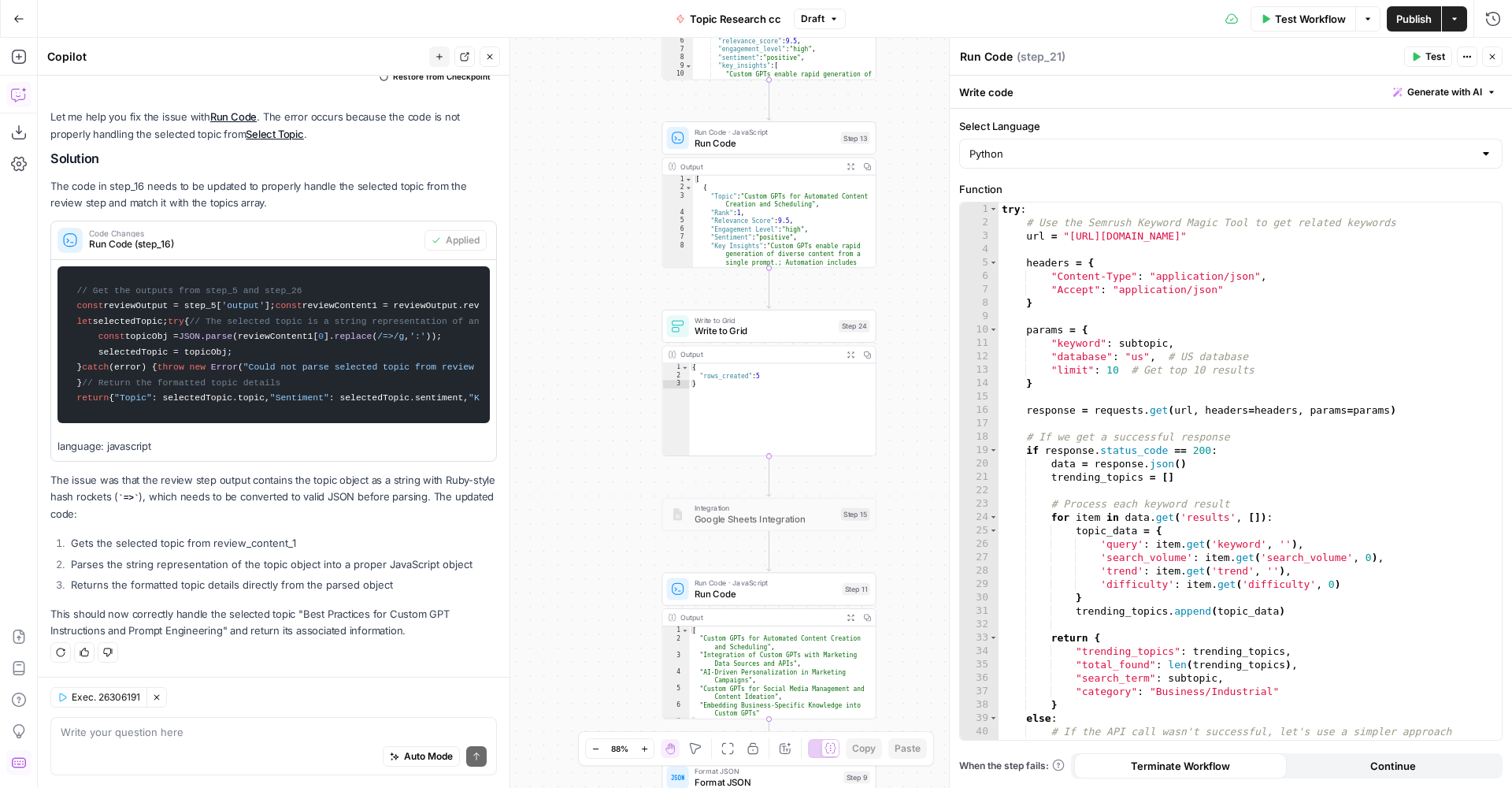
drag, startPoint x: 592, startPoint y: 246, endPoint x: 646, endPoint y: 656, distance: 413.5
click at [651, 655] on div "true false Workflow Set Inputs Inputs Run Code · Python Run Code Step 21 Output…" at bounding box center [775, 413] width 1475 height 750
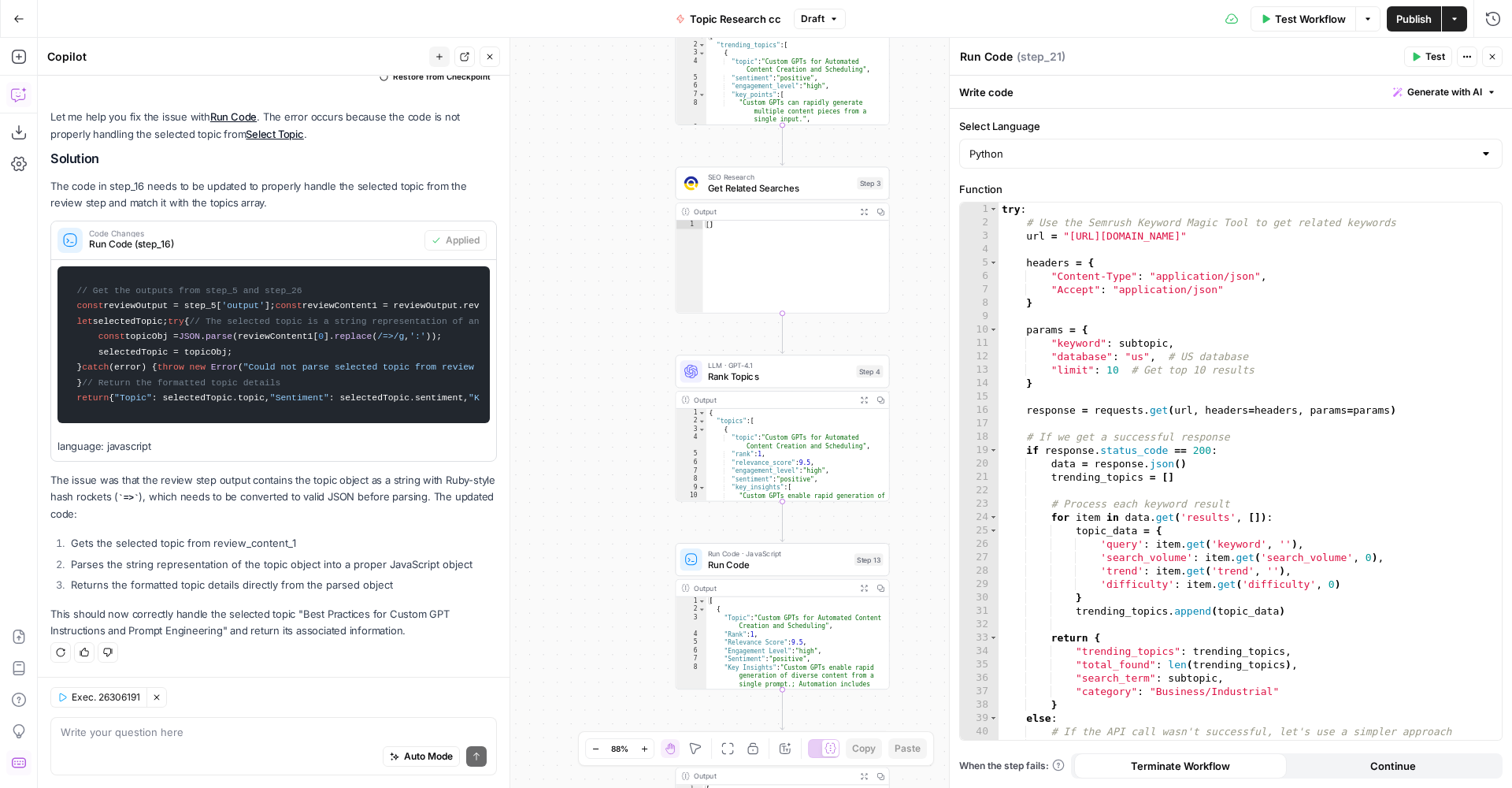
drag, startPoint x: 591, startPoint y: 328, endPoint x: 660, endPoint y: 370, distance: 80.8
click at [556, 334] on div "true false Workflow Set Inputs Inputs Run Code · Python Run Code Step 21 Output…" at bounding box center [775, 413] width 1475 height 750
click at [717, 358] on div "LLM · GPT-4.1 Rank Topics Step 4 Copy step Delete step Add Note Test" at bounding box center [780, 369] width 214 height 33
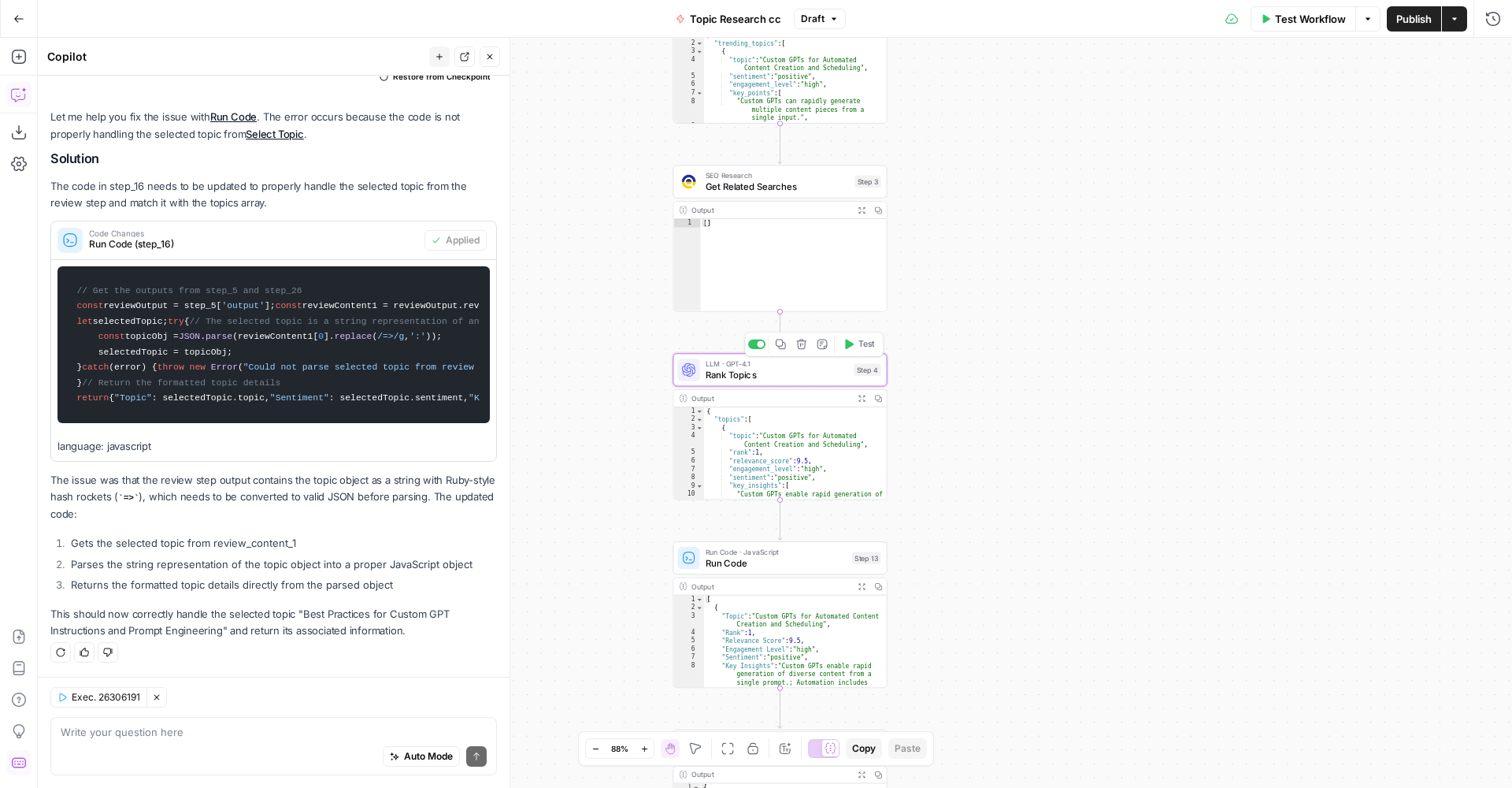
type textarea "Rank Topics"
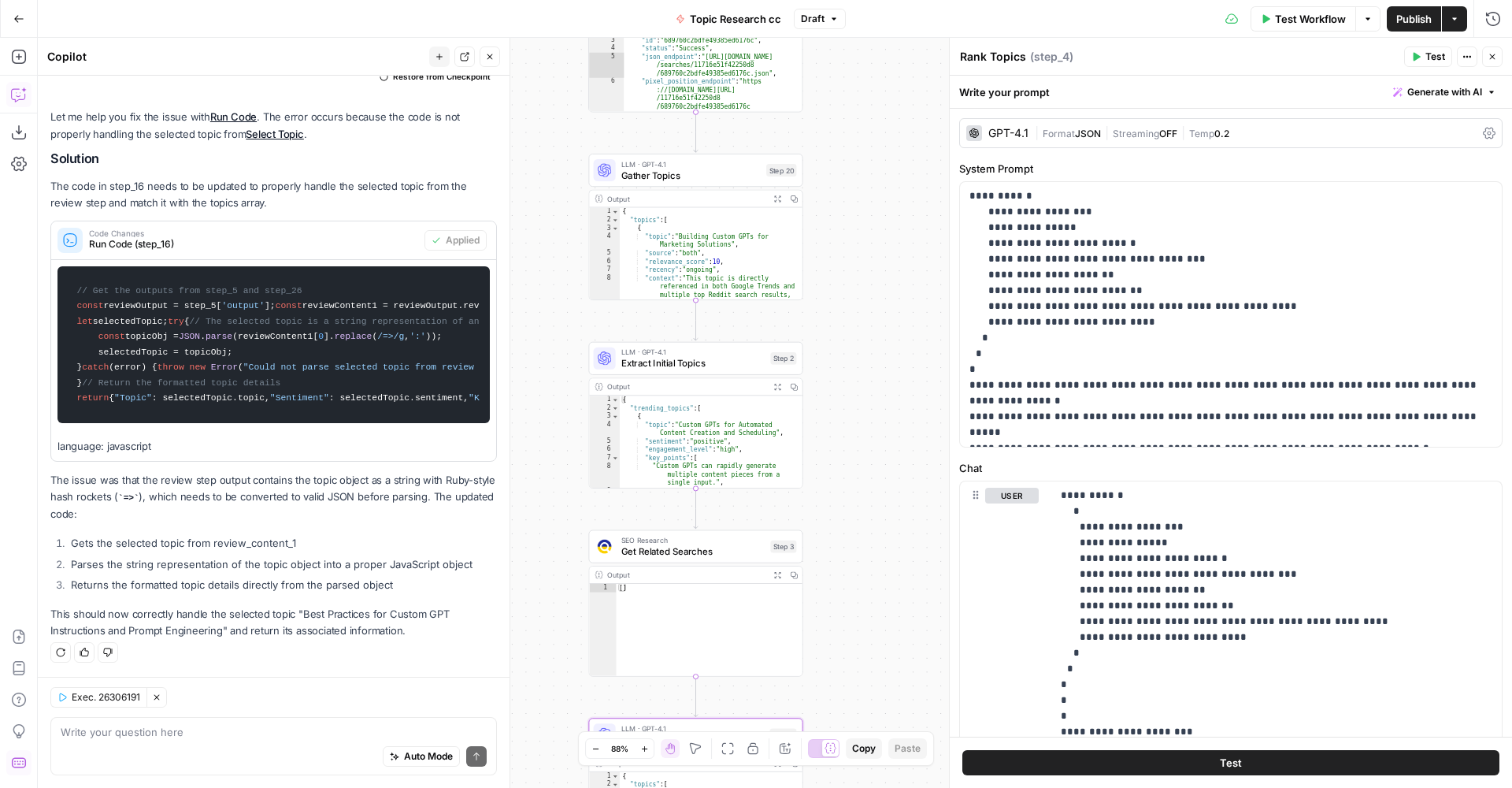
drag, startPoint x: 610, startPoint y: 195, endPoint x: 526, endPoint y: 560, distance: 374.5
click at [526, 560] on div "true false Workflow Set Inputs Inputs Run Code · Python Run Code Step 21 Output…" at bounding box center [775, 413] width 1475 height 750
click at [686, 180] on span "Gather Topics" at bounding box center [691, 175] width 139 height 14
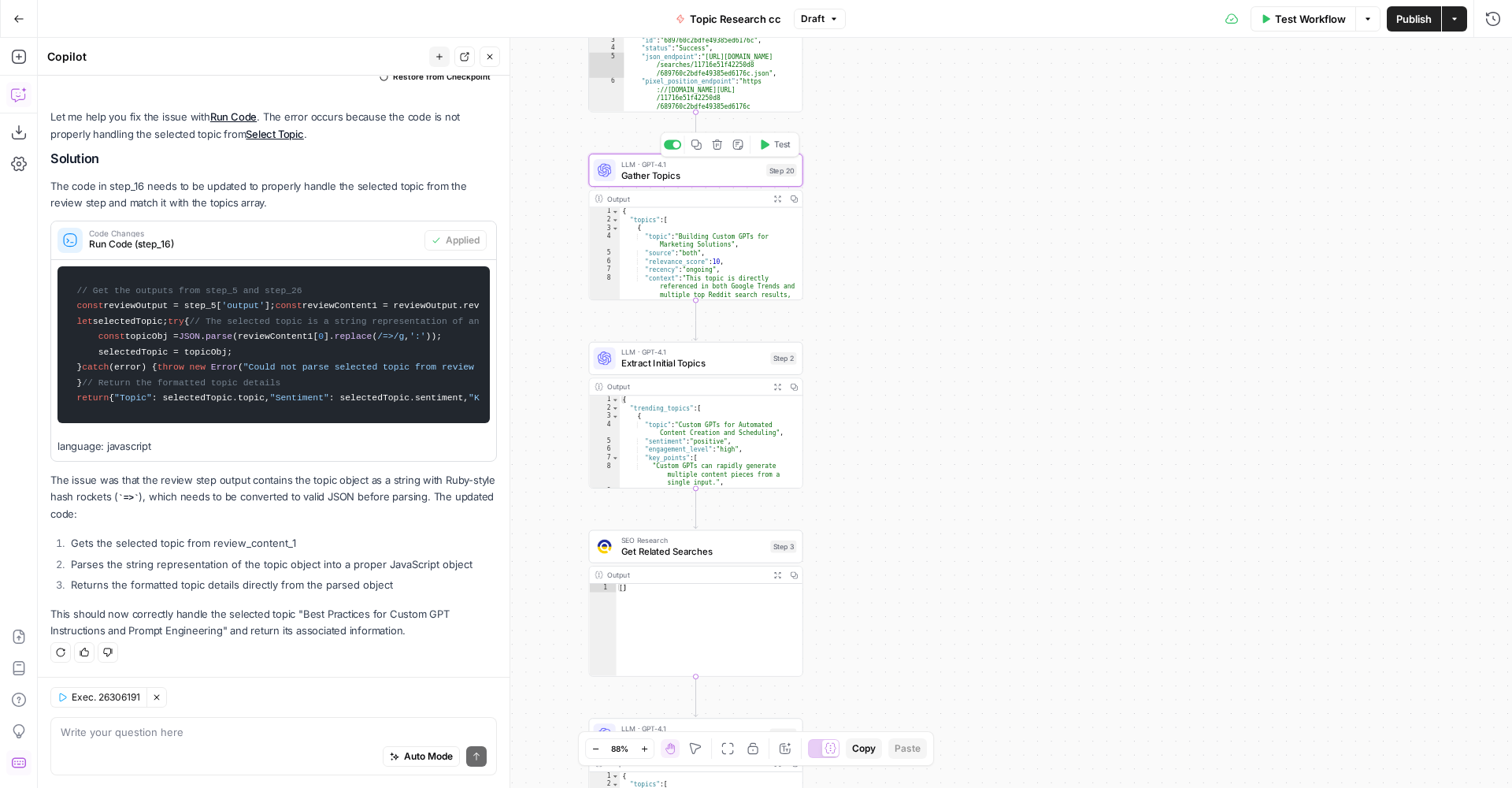
type textarea "Gather Topics"
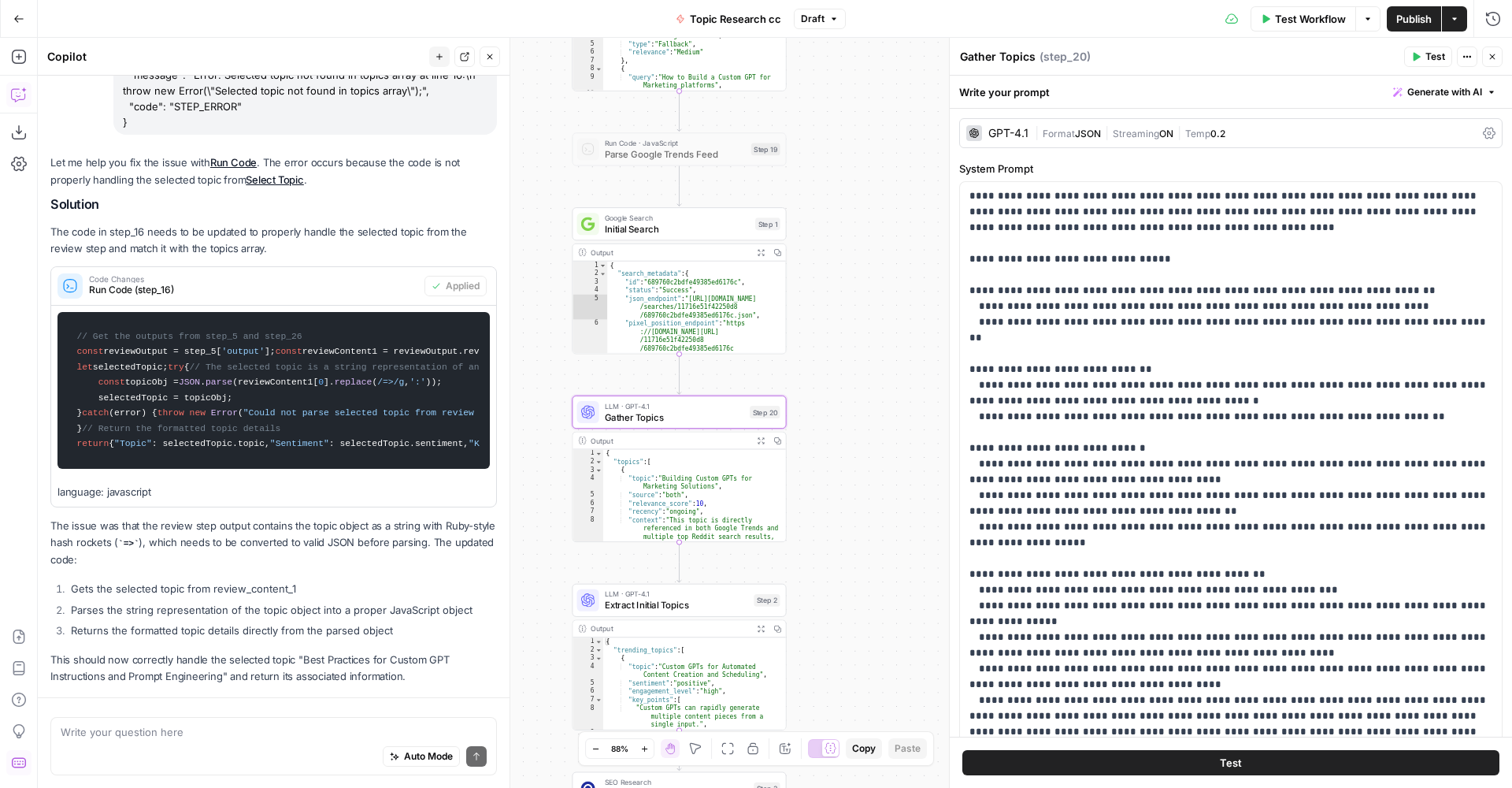
drag, startPoint x: 898, startPoint y: 281, endPoint x: 883, endPoint y: 252, distance: 32.6
click at [885, 494] on div "true false Workflow Set Inputs Inputs Run Code · Python Run Code Step 21 Output…" at bounding box center [775, 413] width 1475 height 750
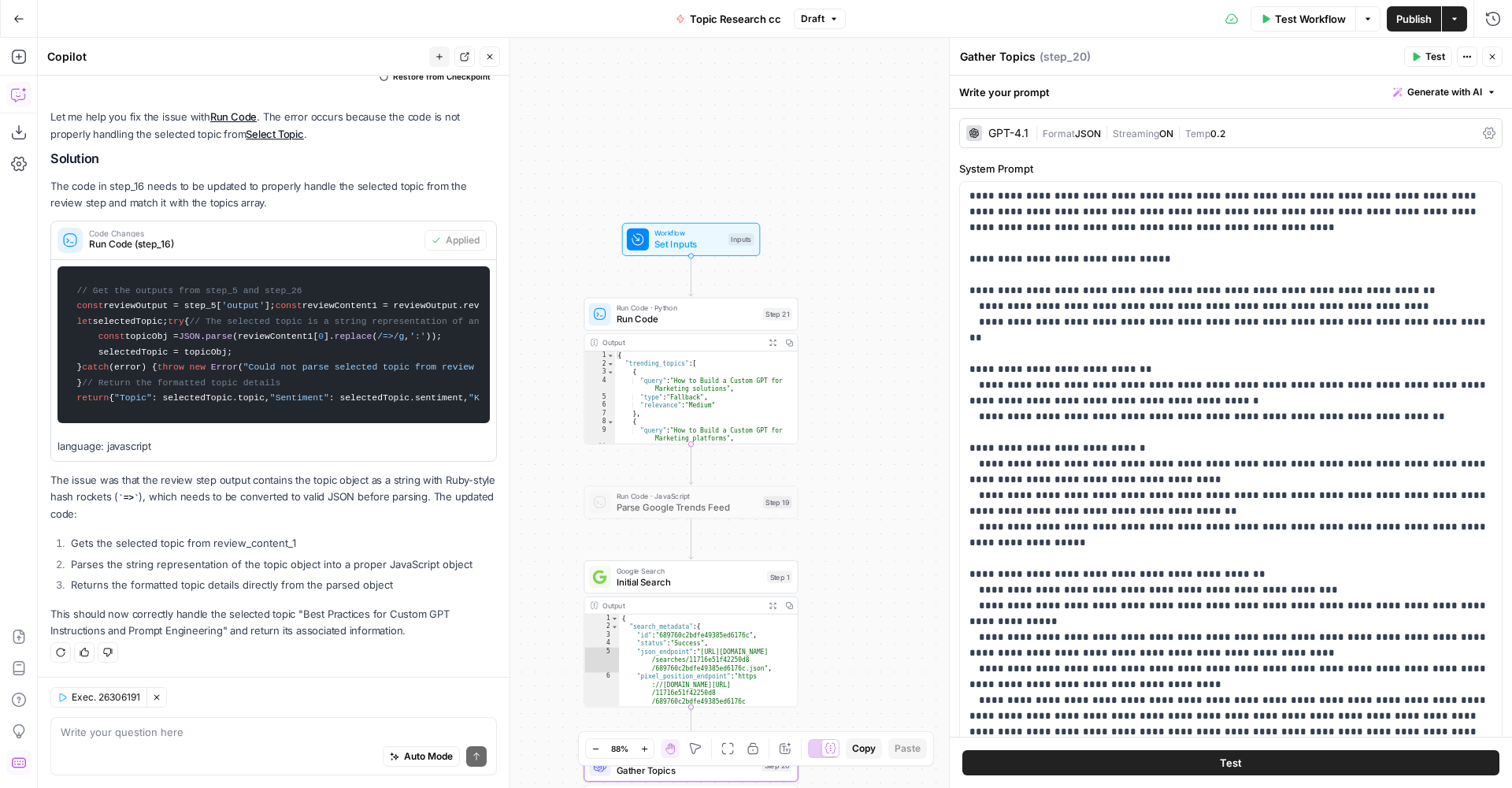
drag, startPoint x: 881, startPoint y: 176, endPoint x: 892, endPoint y: 486, distance: 310.2
click at [894, 526] on div "true false Workflow Set Inputs Inputs Run Code · Python Run Code Step 21 Output…" at bounding box center [775, 413] width 1475 height 750
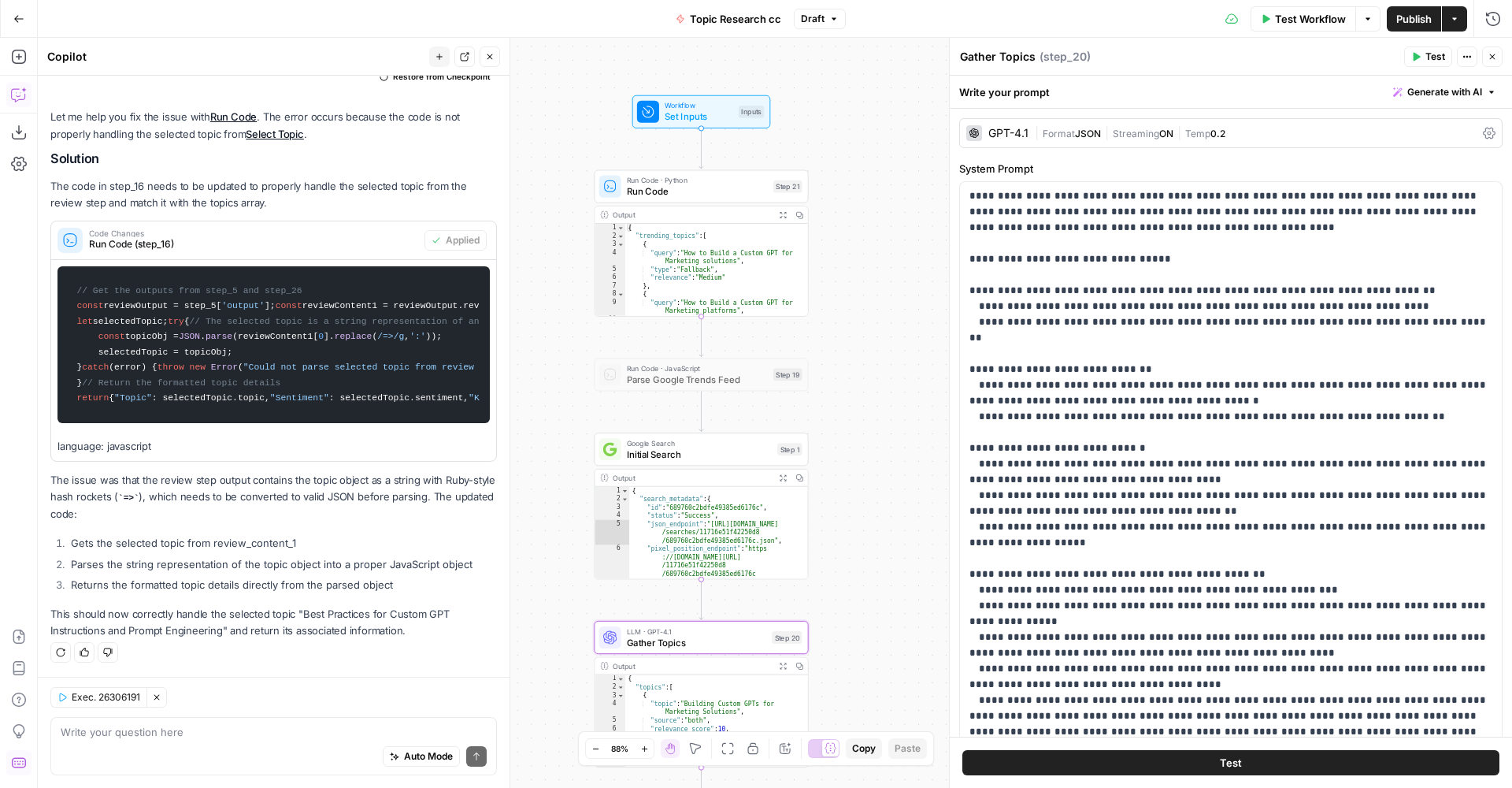
drag, startPoint x: 870, startPoint y: 507, endPoint x: 868, endPoint y: 263, distance: 244.0
click at [868, 263] on div "true false Workflow Set Inputs Inputs Run Code · Python Run Code Step 21 Output…" at bounding box center [775, 413] width 1475 height 750
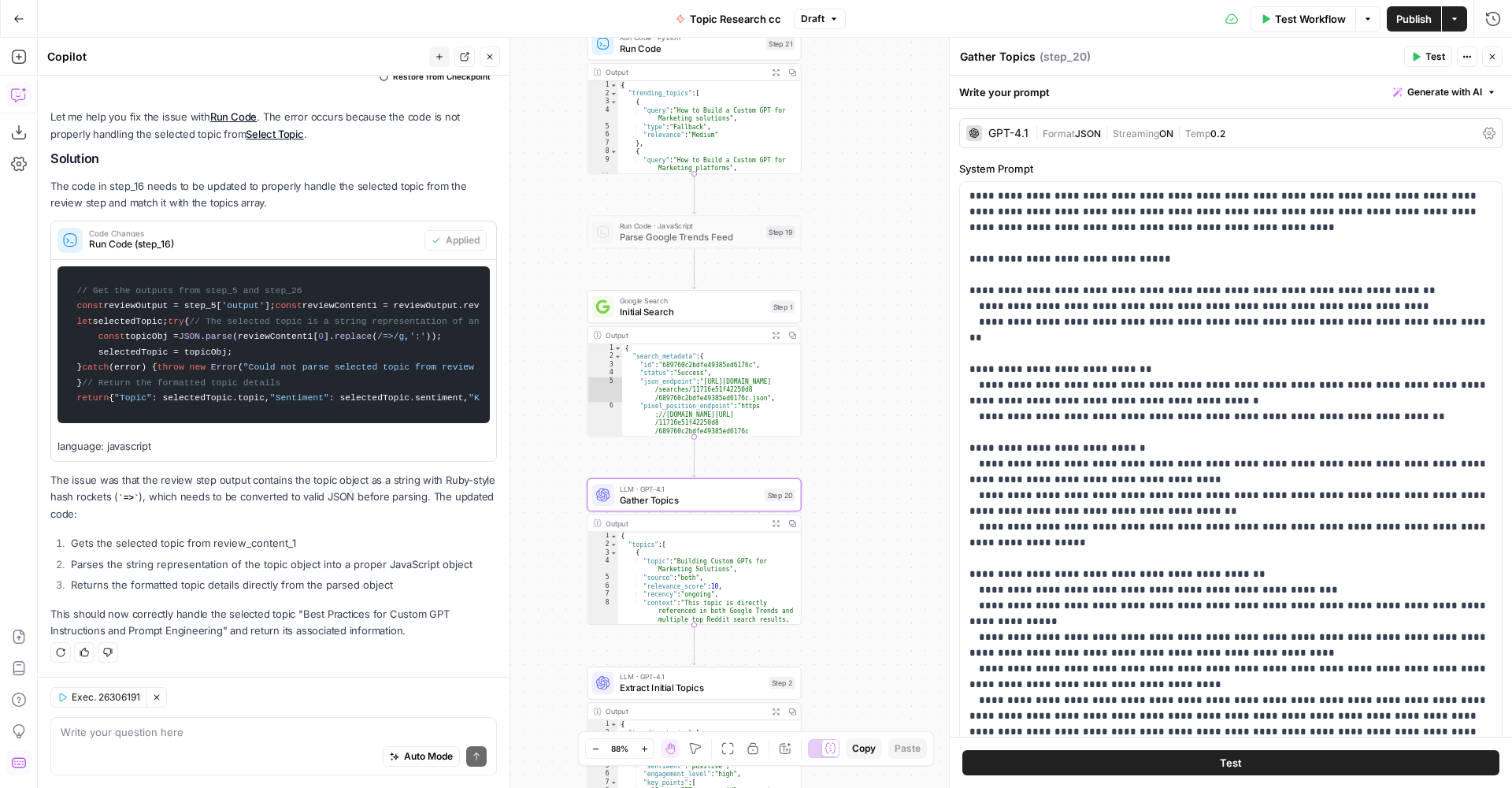
click at [1015, 128] on div "GPT-4.1" at bounding box center [1008, 132] width 41 height 11
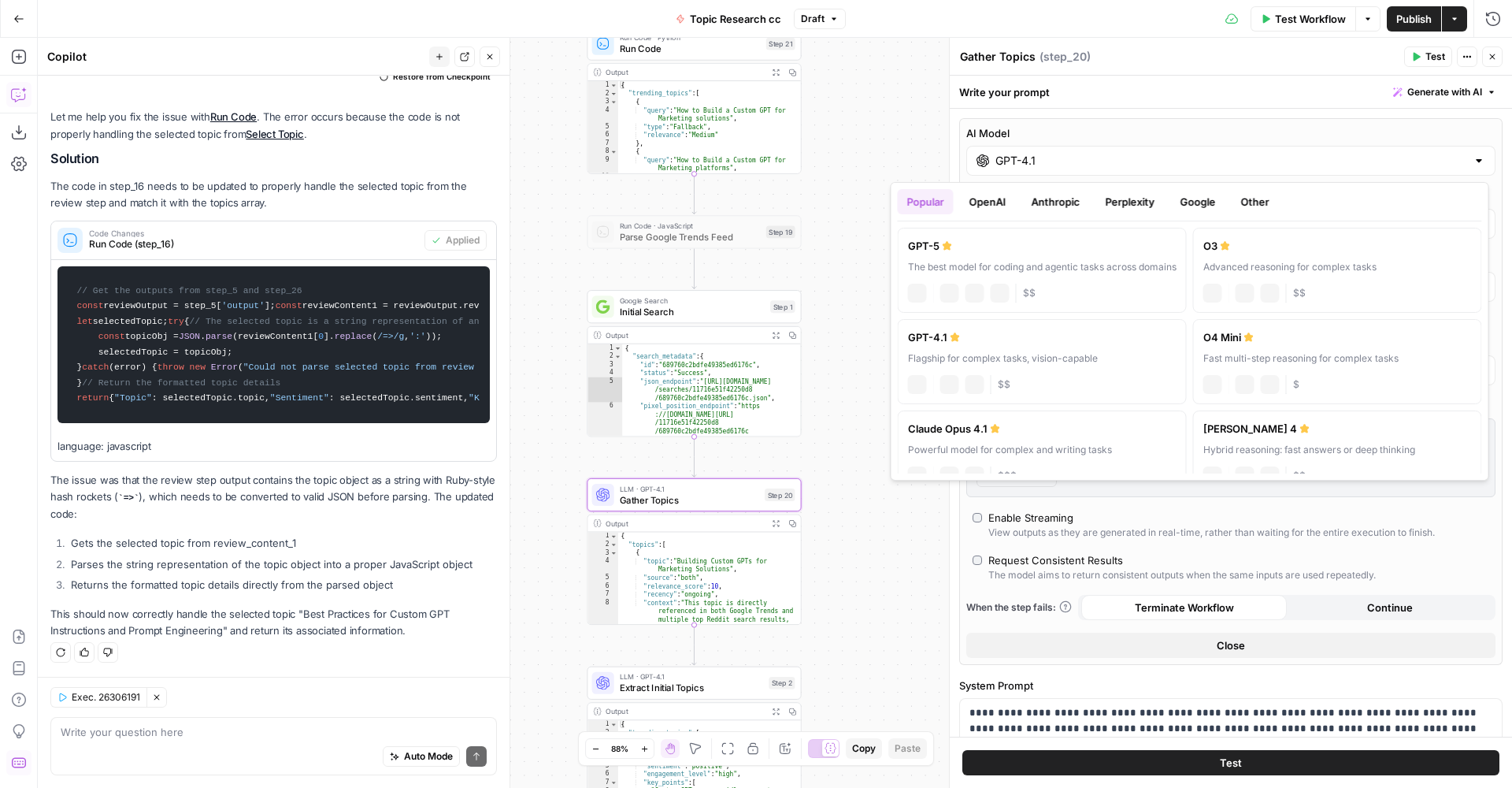
click at [1221, 170] on div "GPT-4.1" at bounding box center [1231, 161] width 530 height 30
click at [968, 247] on div "GPT-5" at bounding box center [1042, 245] width 269 height 16
type input "GPT-5"
type input "response"
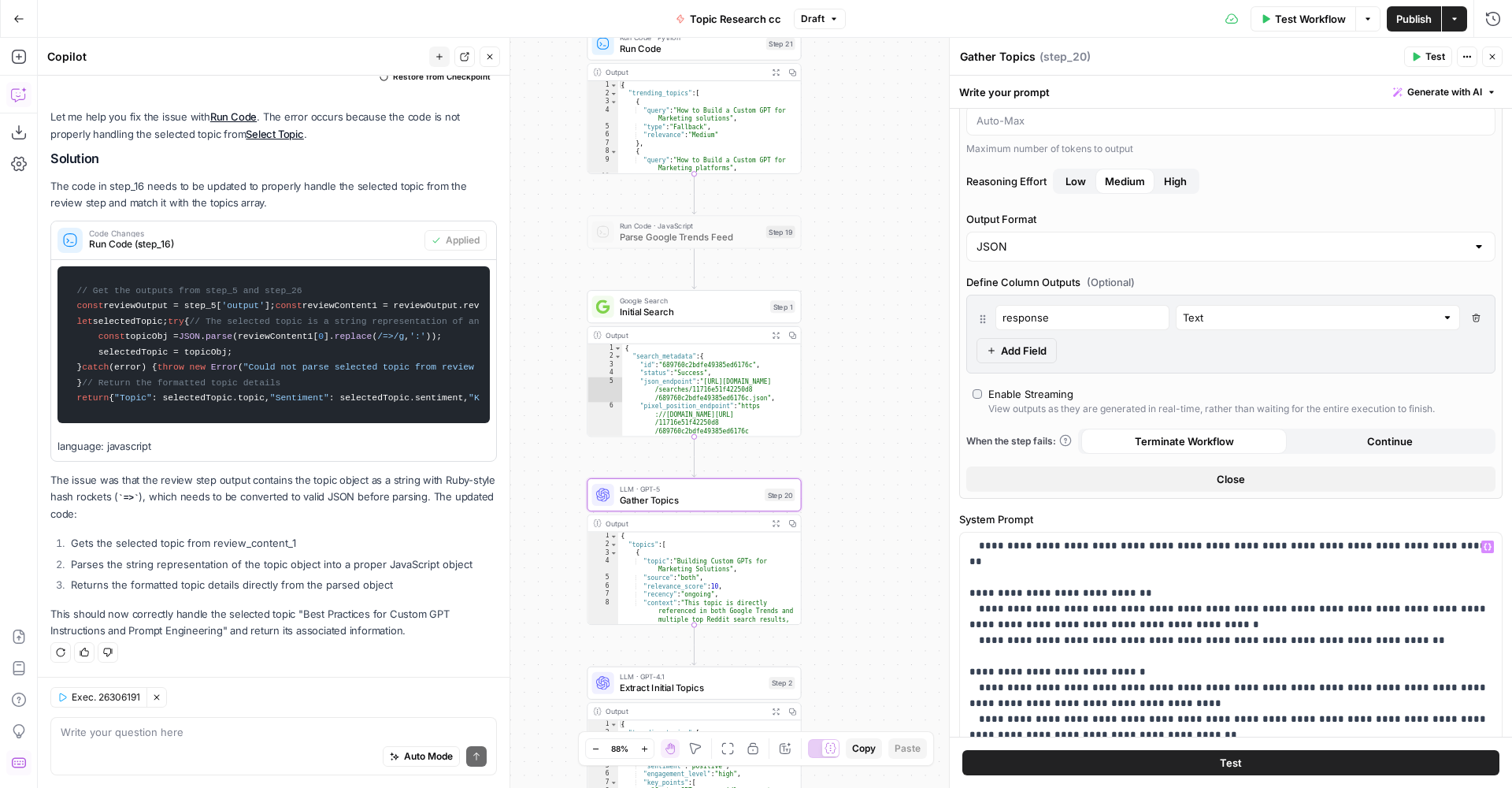
scroll to position [266, 0]
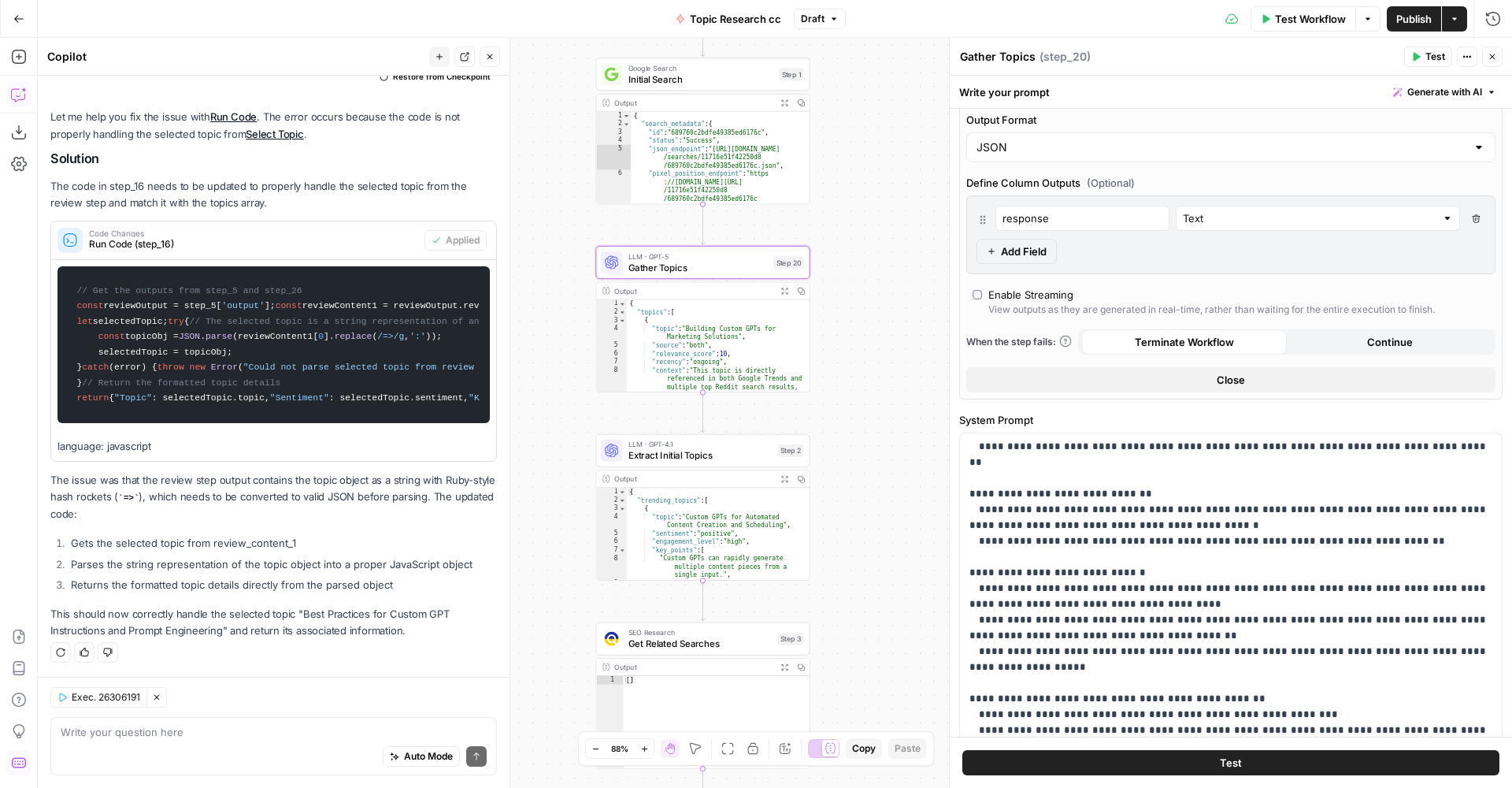
drag, startPoint x: 896, startPoint y: 538, endPoint x: 867, endPoint y: 316, distance: 223.9
click at [886, 259] on div "true false Workflow Set Inputs Inputs Run Code · Python Run Code Step 21 Output…" at bounding box center [775, 413] width 1475 height 750
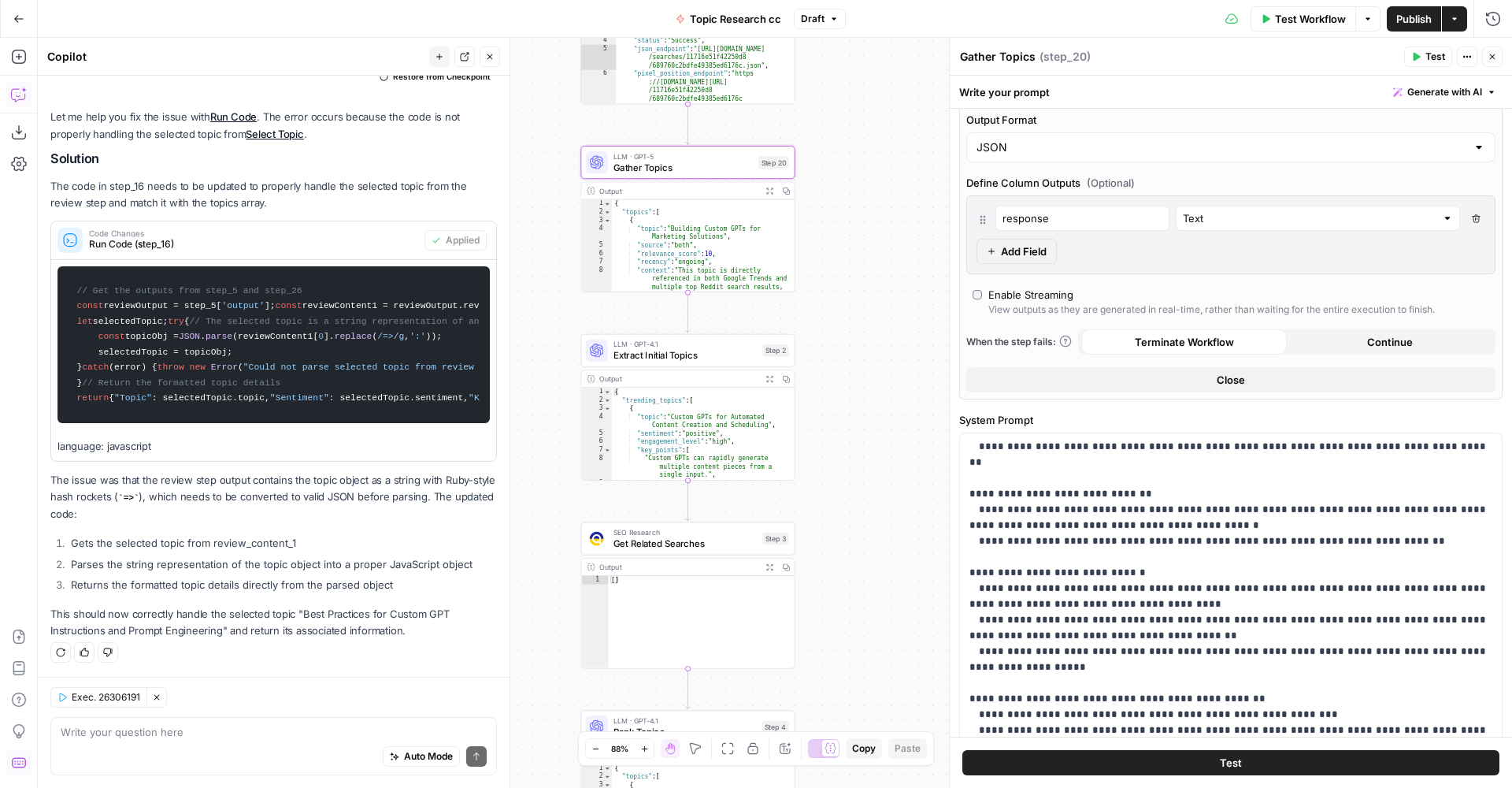
drag, startPoint x: 901, startPoint y: 456, endPoint x: 898, endPoint y: 361, distance: 95.0
click at [898, 361] on div "true false Workflow Set Inputs Inputs Run Code · Python Run Code Step 21 Output…" at bounding box center [775, 413] width 1475 height 750
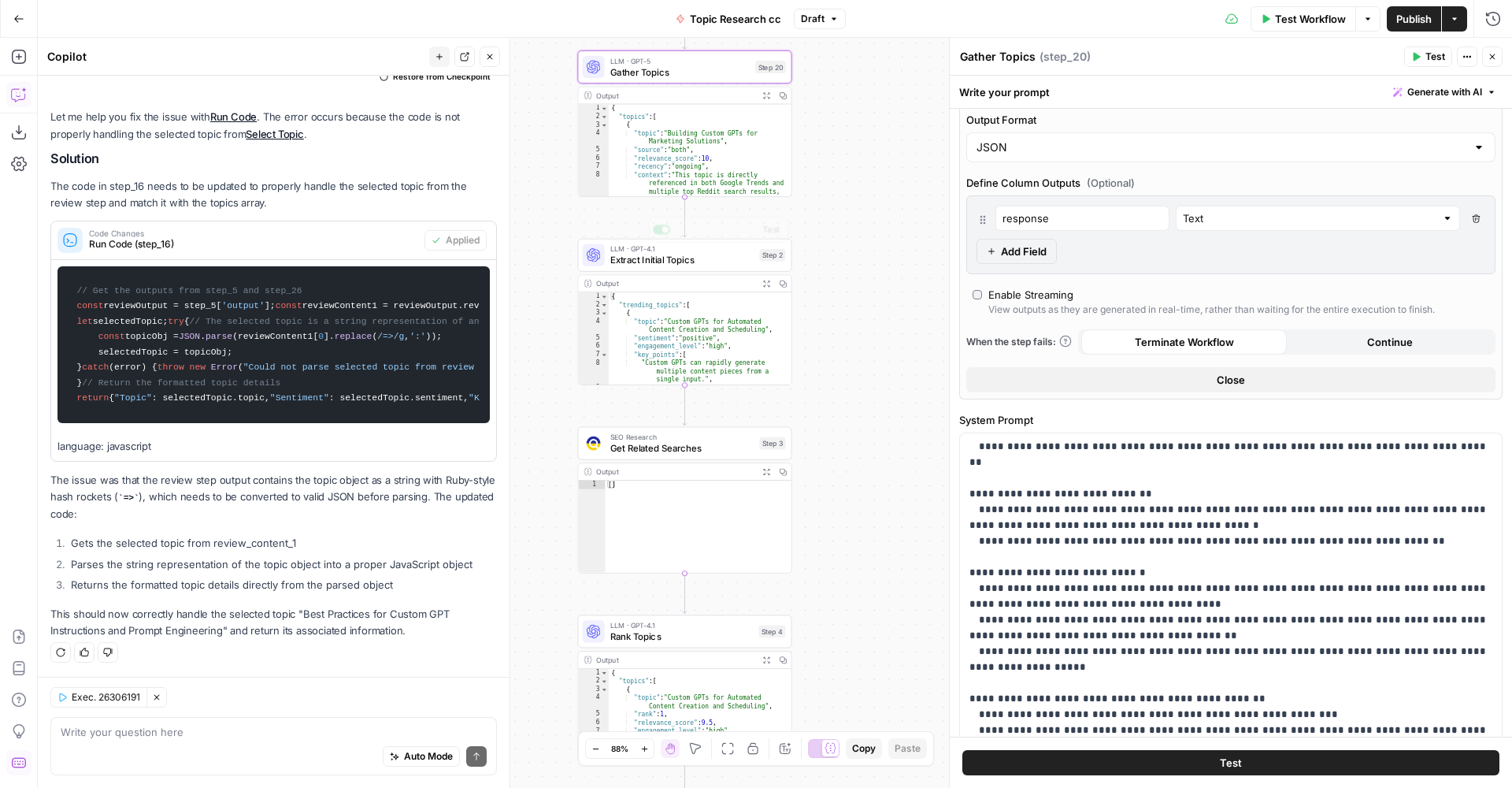
click at [717, 259] on span "Extract Initial Topics" at bounding box center [683, 259] width 144 height 14
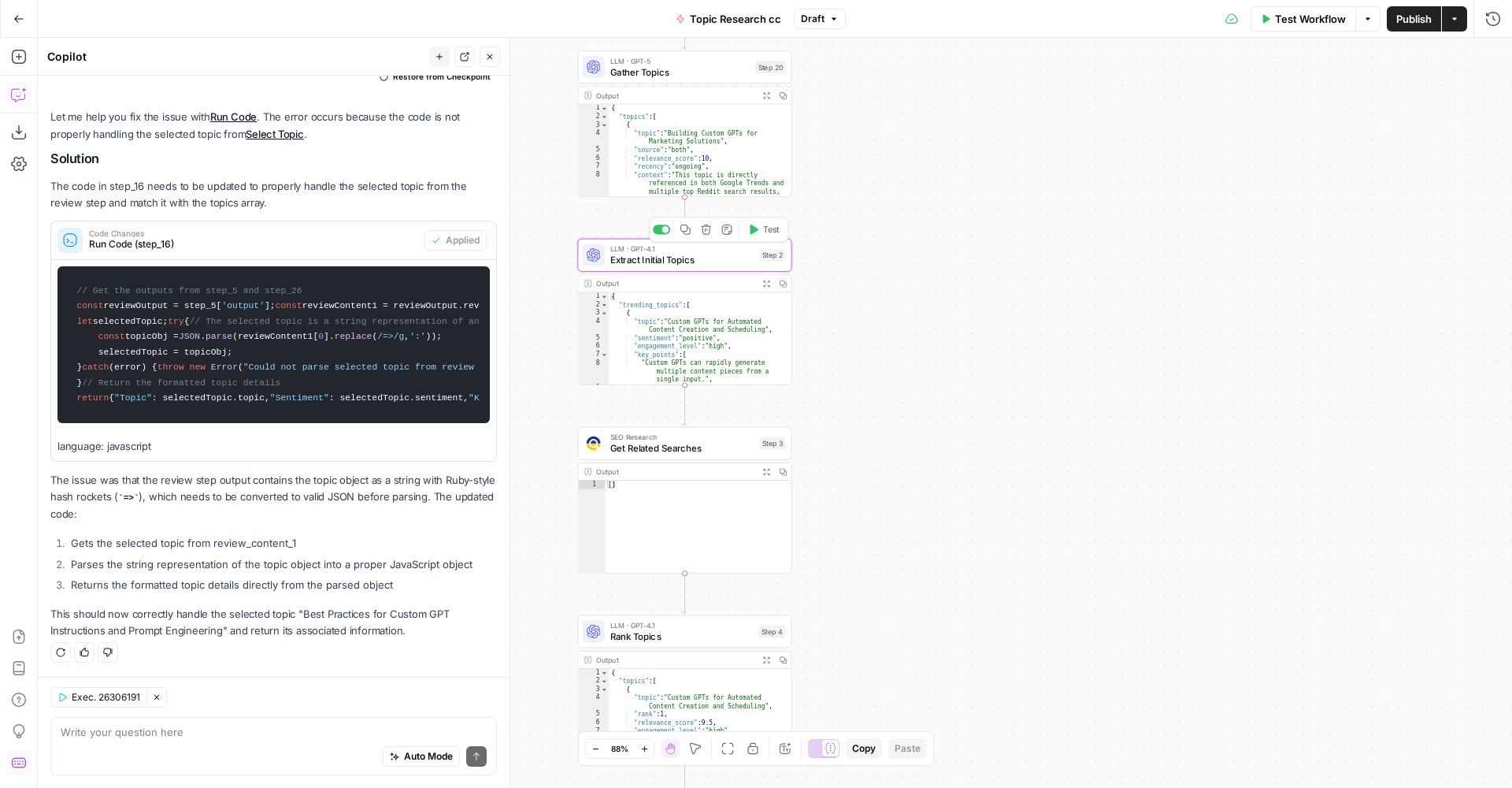
type textarea "Extract Initial Topics"
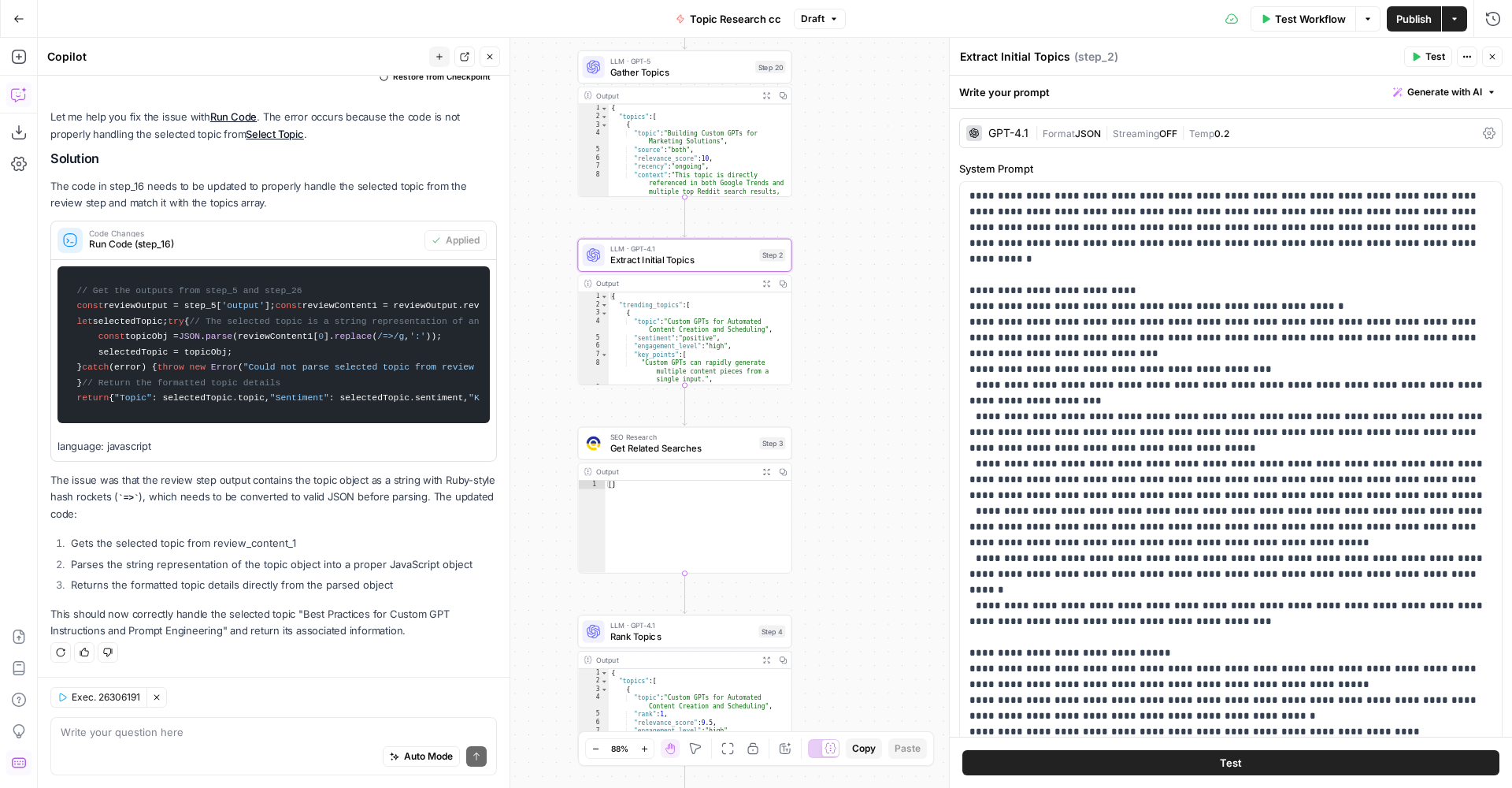
click at [1001, 139] on div "GPT-4.1" at bounding box center [997, 132] width 62 height 16
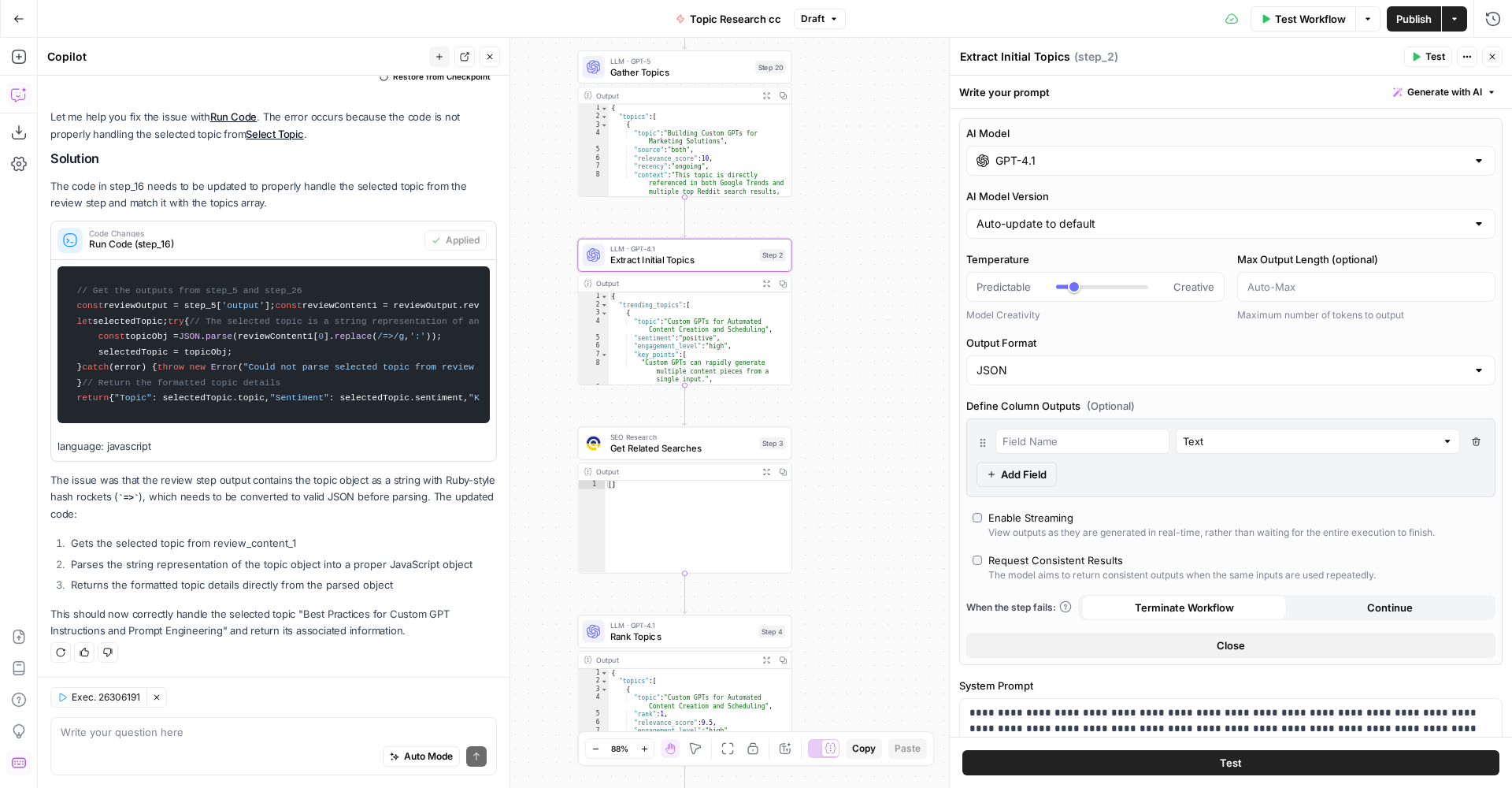
click at [1035, 149] on div "GPT-4.1" at bounding box center [1231, 161] width 530 height 30
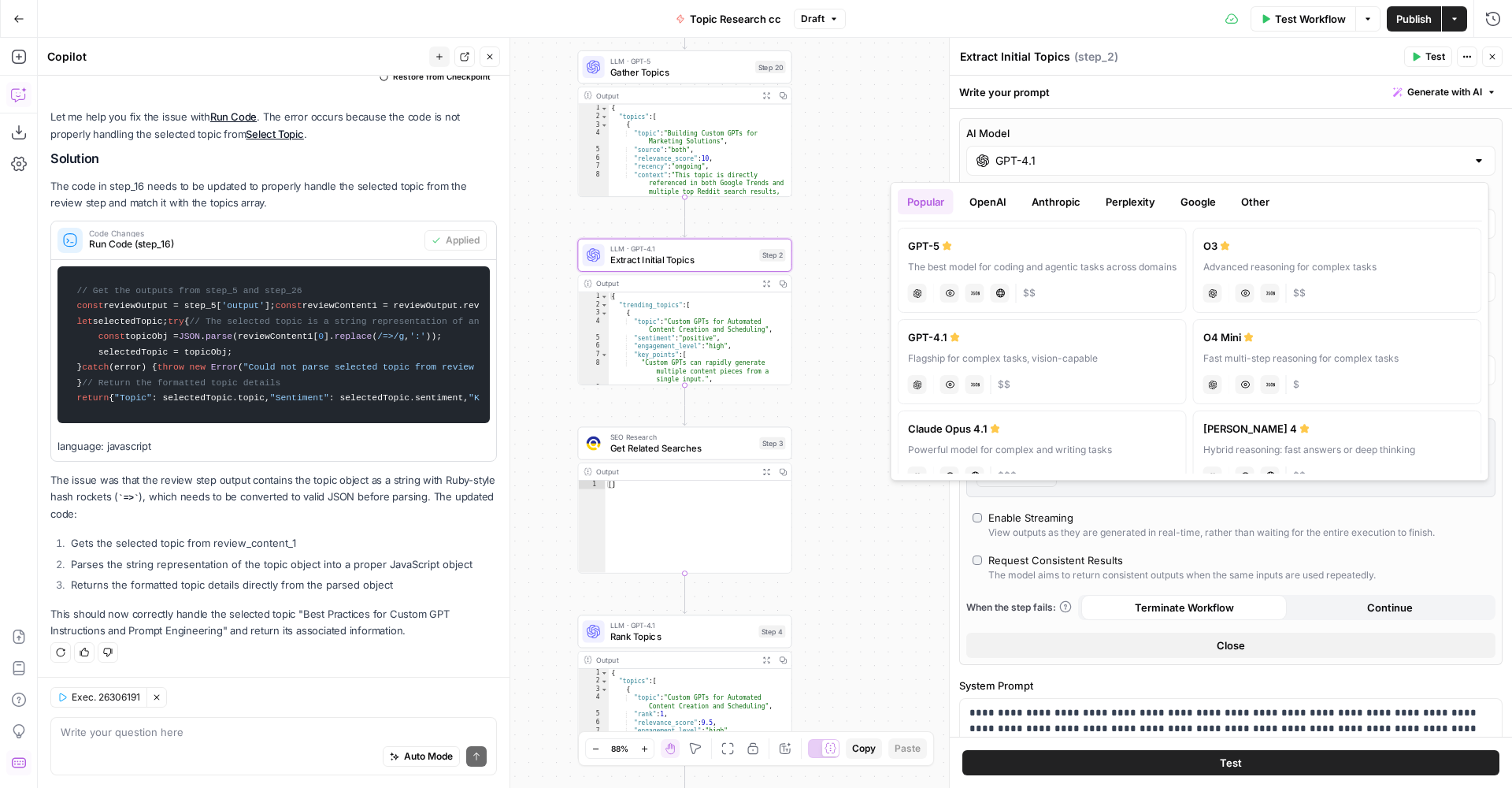
click at [1077, 272] on div "The best model for coding and agentic tasks across domains" at bounding box center [1042, 267] width 269 height 14
type input "GPT-5"
type input "response"
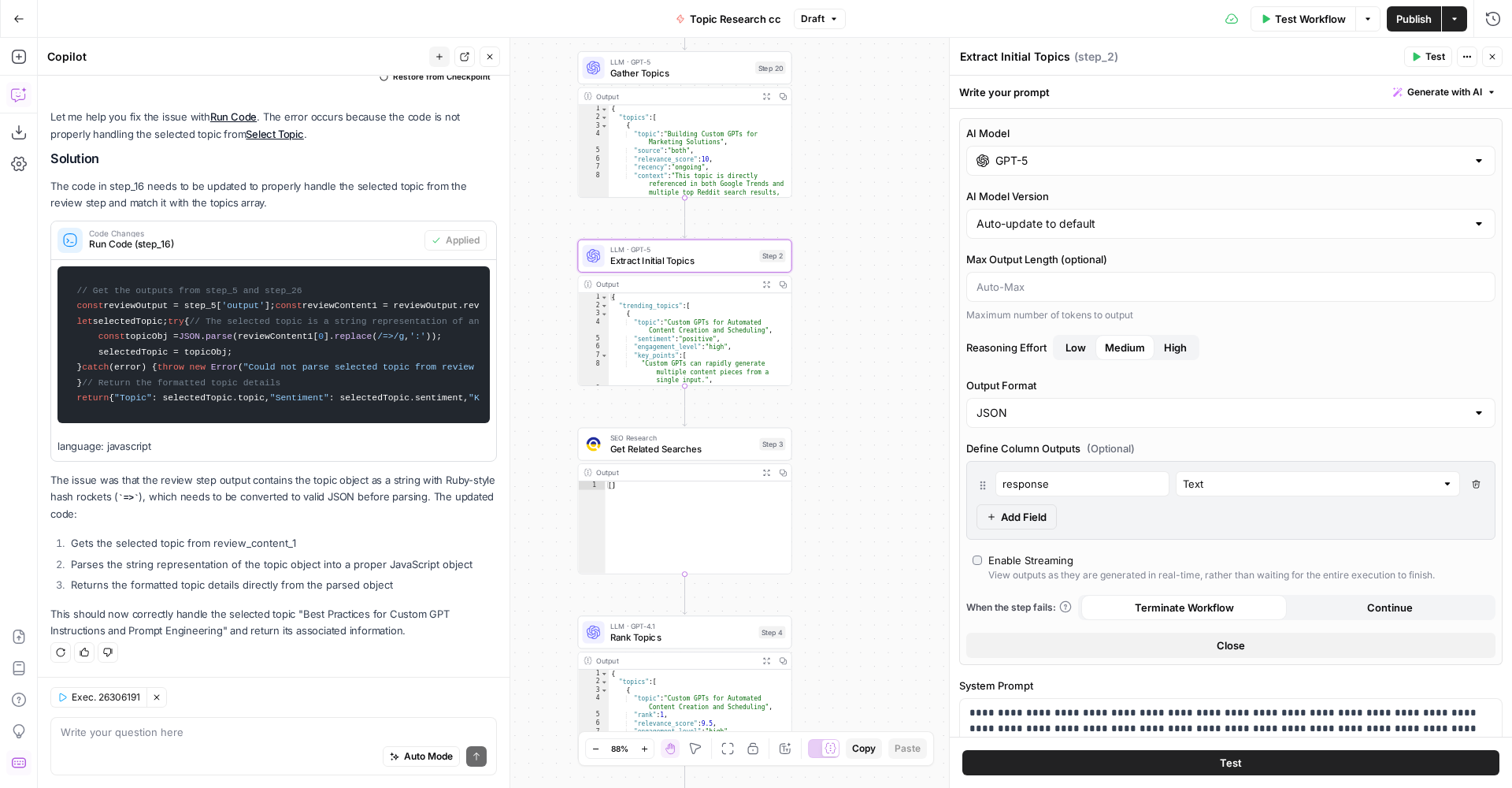
click at [881, 474] on div "true false Workflow Set Inputs Inputs Run Code · Python Run Code Step 21 Output…" at bounding box center [775, 413] width 1475 height 750
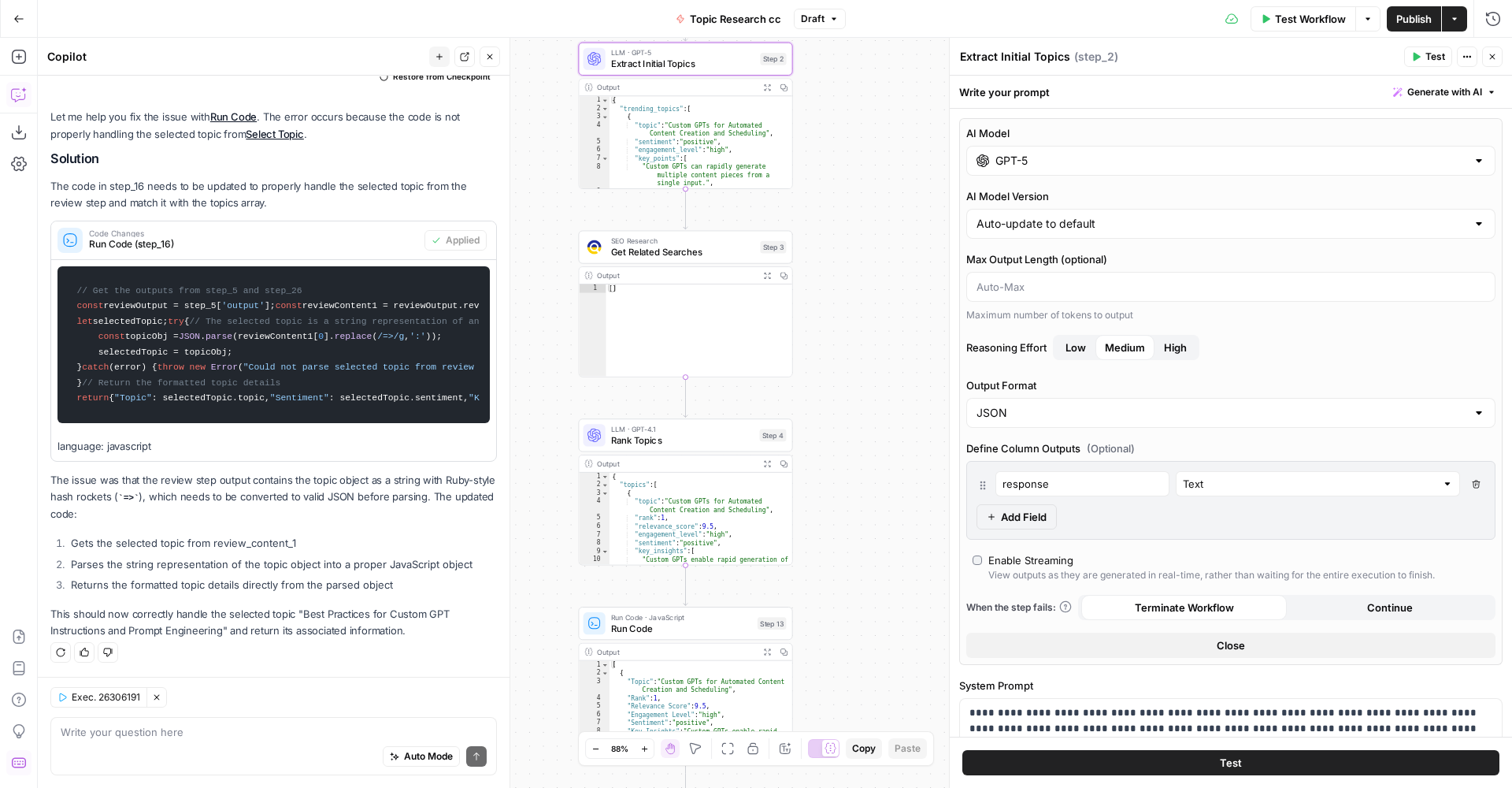
drag, startPoint x: 857, startPoint y: 553, endPoint x: 828, endPoint y: 256, distance: 298.4
click at [847, 238] on div "true false Workflow Set Inputs Inputs Run Code · Python Run Code Step 21 Output…" at bounding box center [775, 413] width 1475 height 750
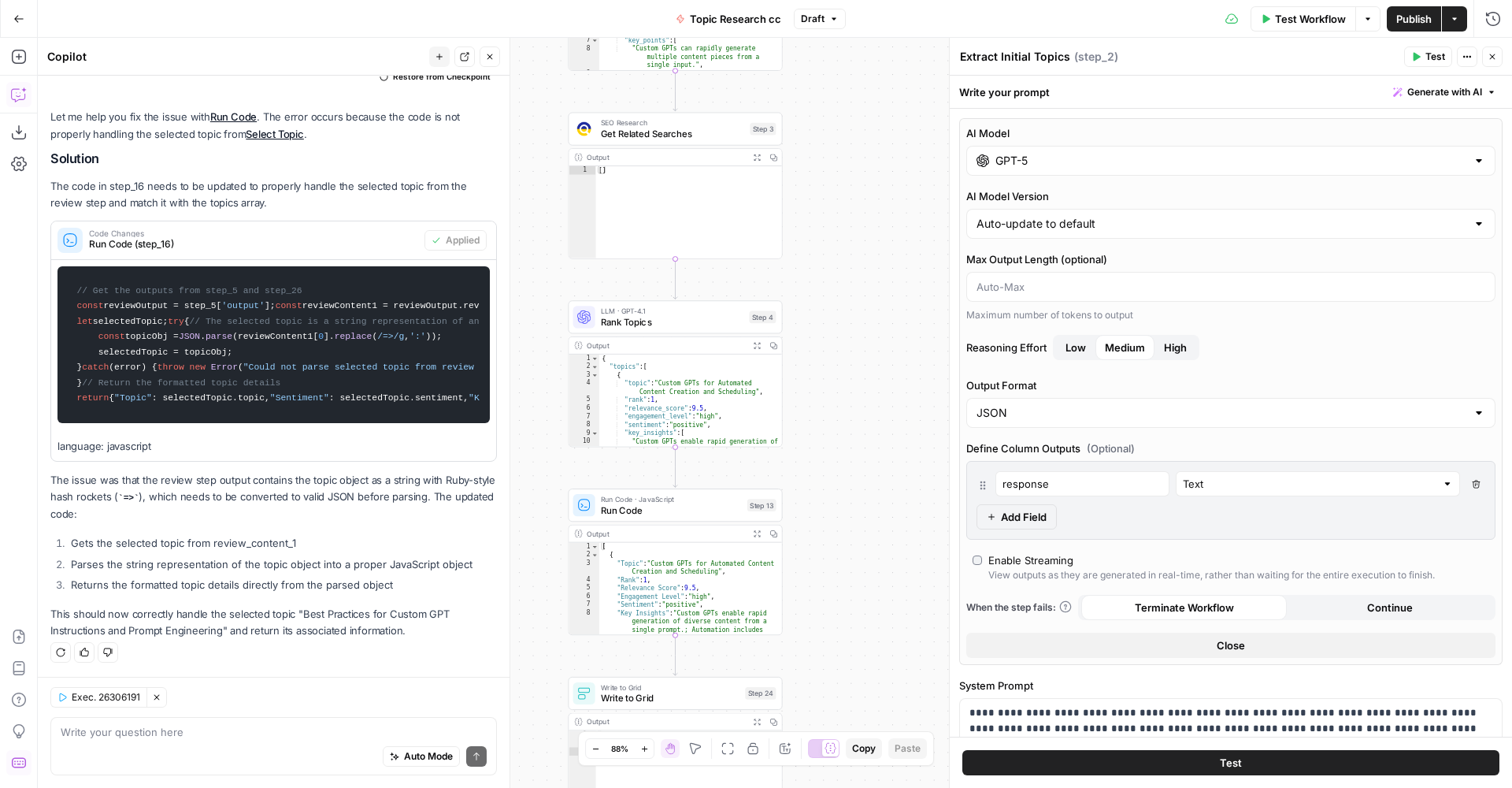
click at [689, 320] on span "Rank Topics" at bounding box center [672, 322] width 143 height 14
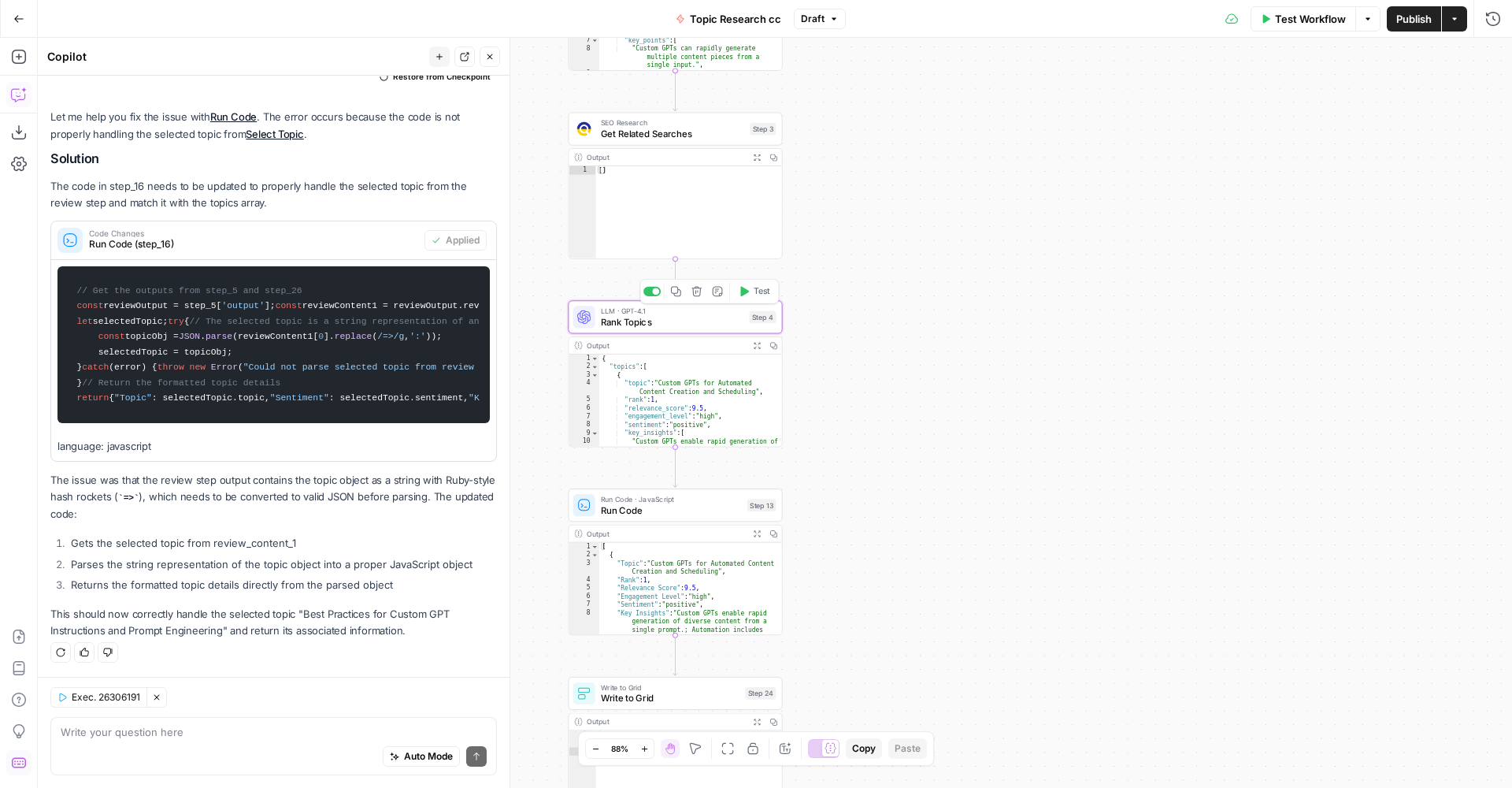
type textarea "Rank Topics"
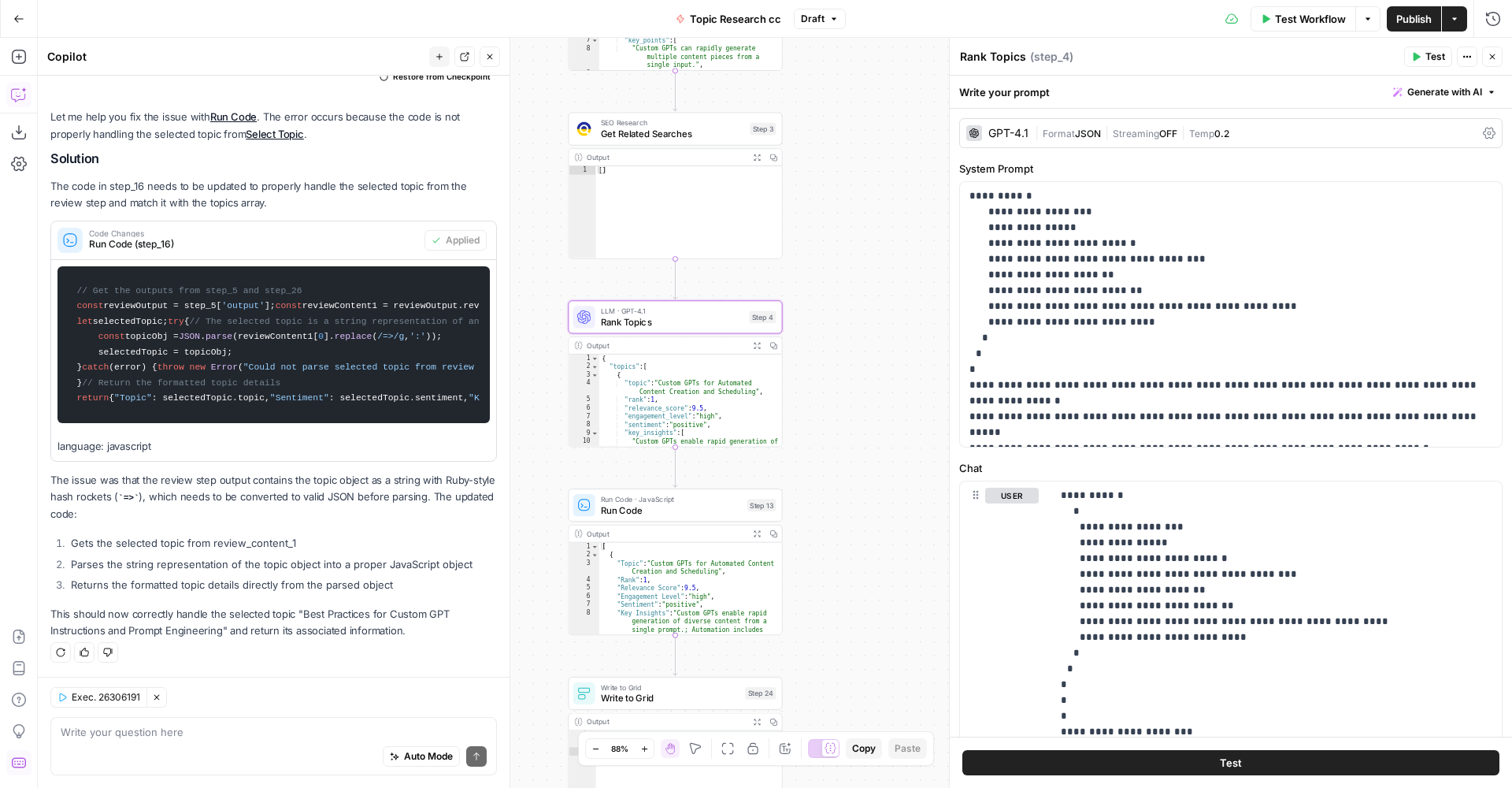
click at [1015, 137] on div "GPT-4.1" at bounding box center [1008, 132] width 41 height 11
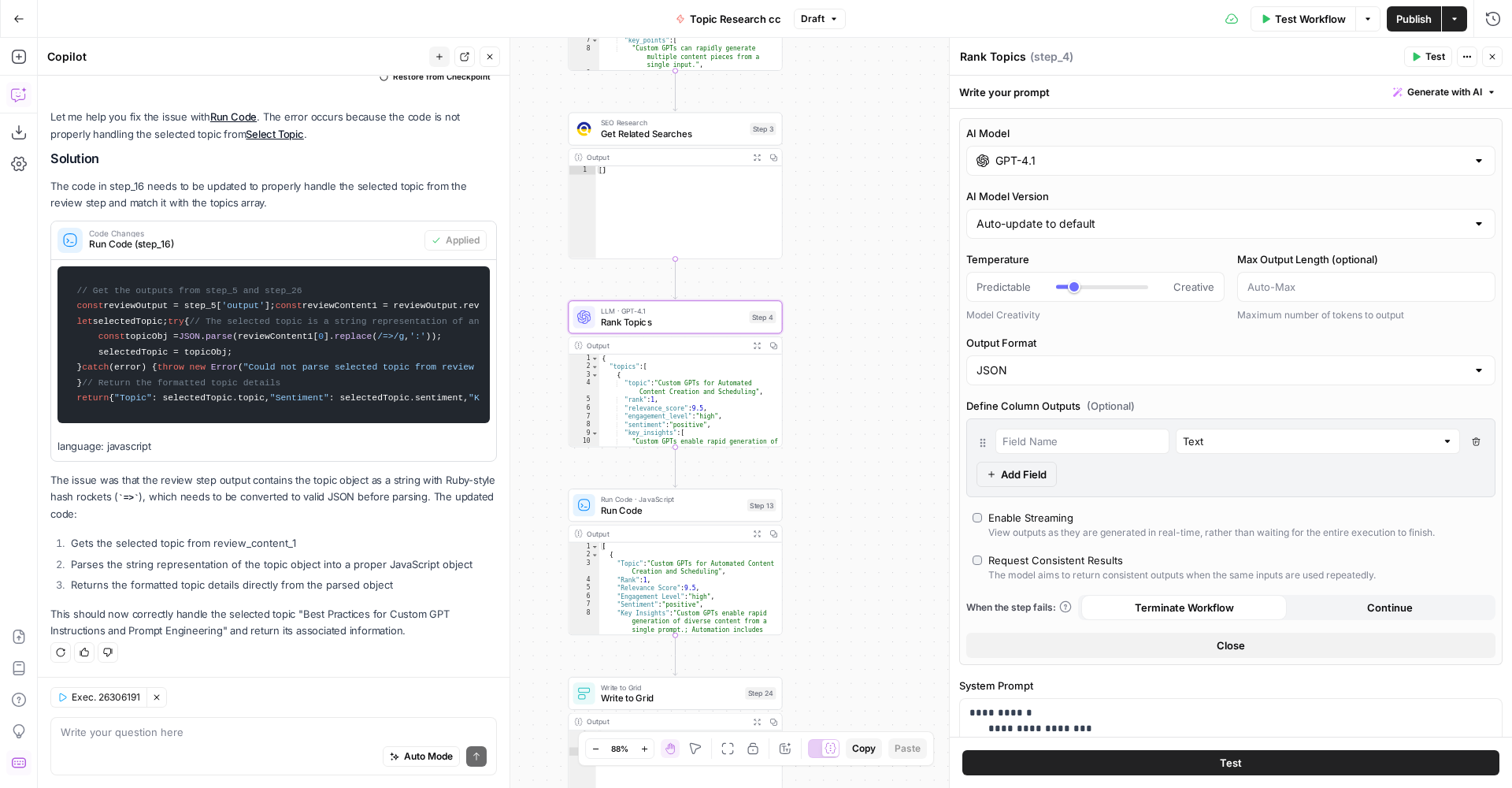
click at [1090, 161] on input "GPT-4.1" at bounding box center [1231, 161] width 471 height 16
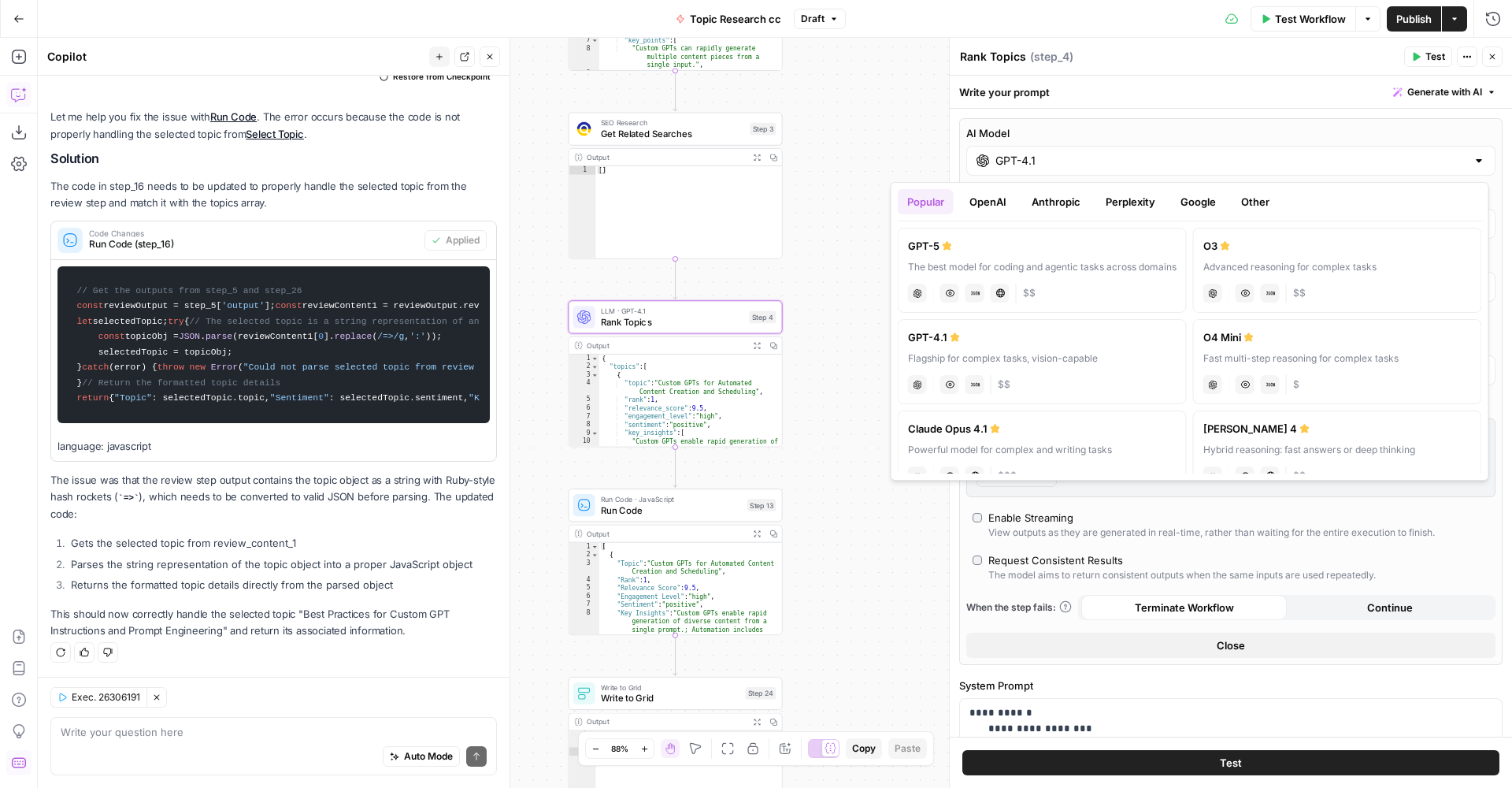
click at [981, 260] on div "The best model for coding and agentic tasks across domains" at bounding box center [1042, 267] width 269 height 14
type input "GPT-5"
type input "response"
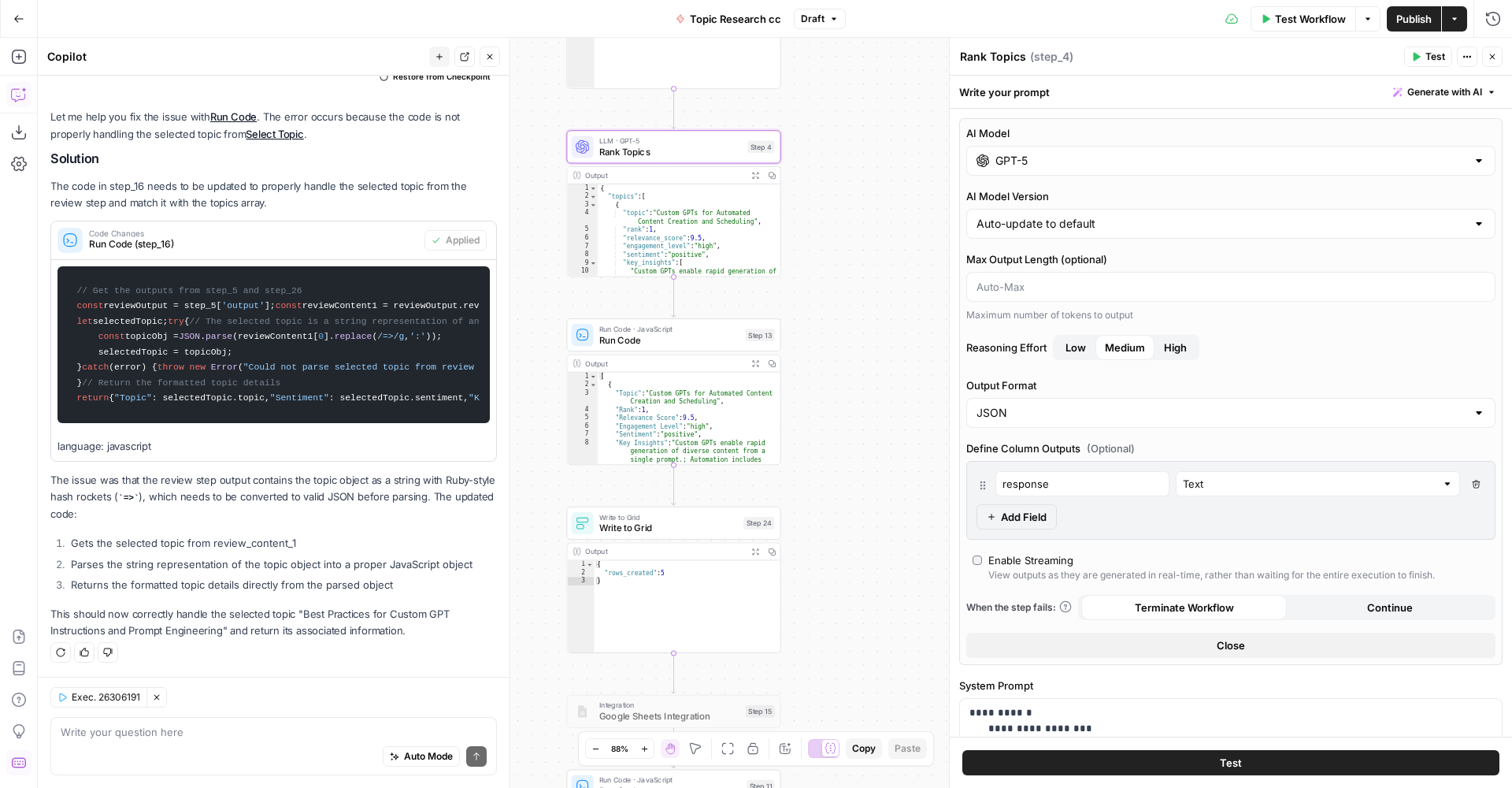
drag, startPoint x: 867, startPoint y: 496, endPoint x: 854, endPoint y: 238, distance: 258.3
click at [855, 241] on div "true false Workflow Set Inputs Inputs Run Code · Python Run Code Step 21 Output…" at bounding box center [775, 413] width 1475 height 750
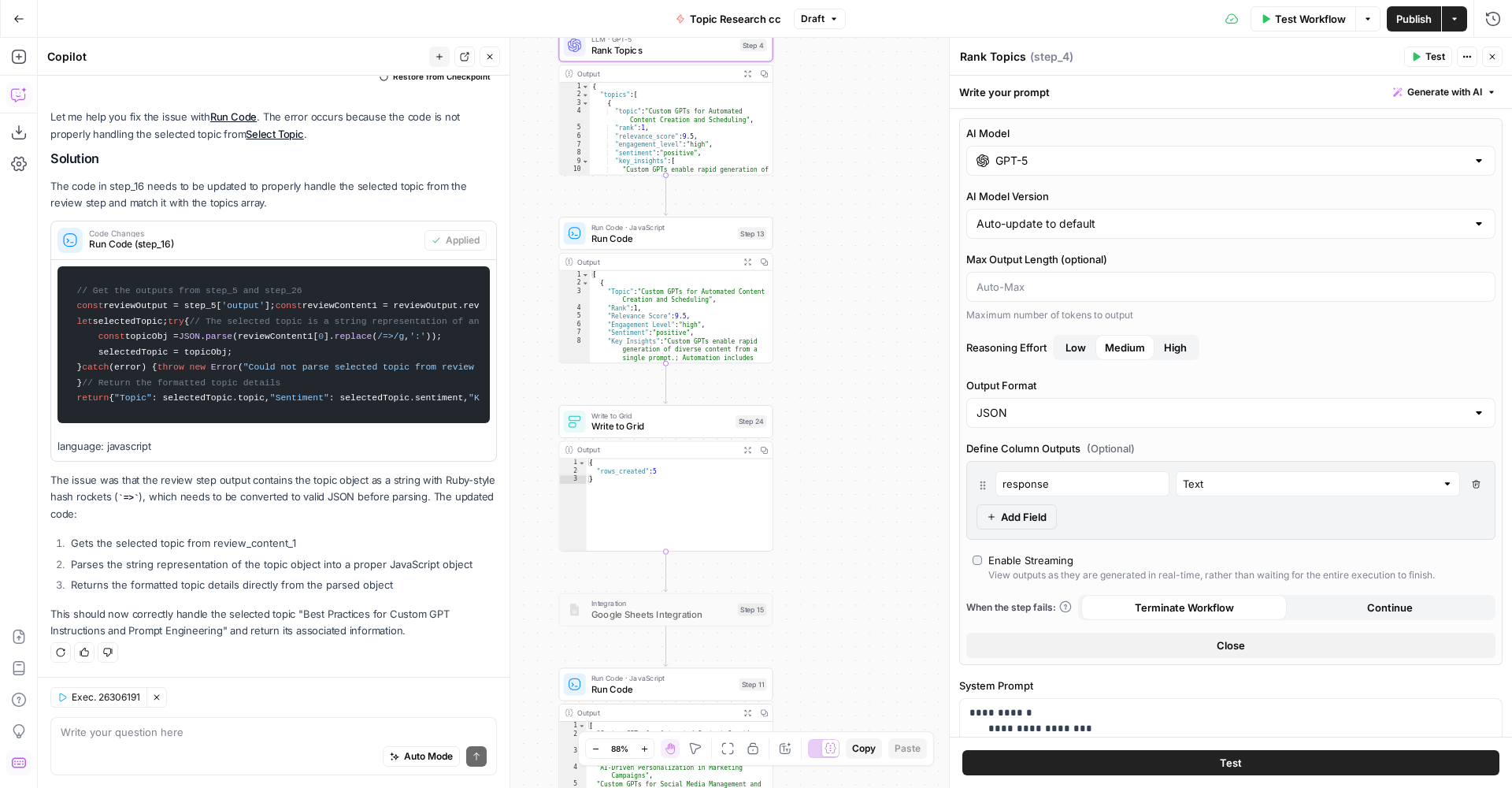
drag, startPoint x: 830, startPoint y: 451, endPoint x: 853, endPoint y: 242, distance: 210.3
click at [853, 243] on div "true false Workflow Set Inputs Inputs Run Code · Python Run Code Step 21 Output…" at bounding box center [775, 413] width 1475 height 750
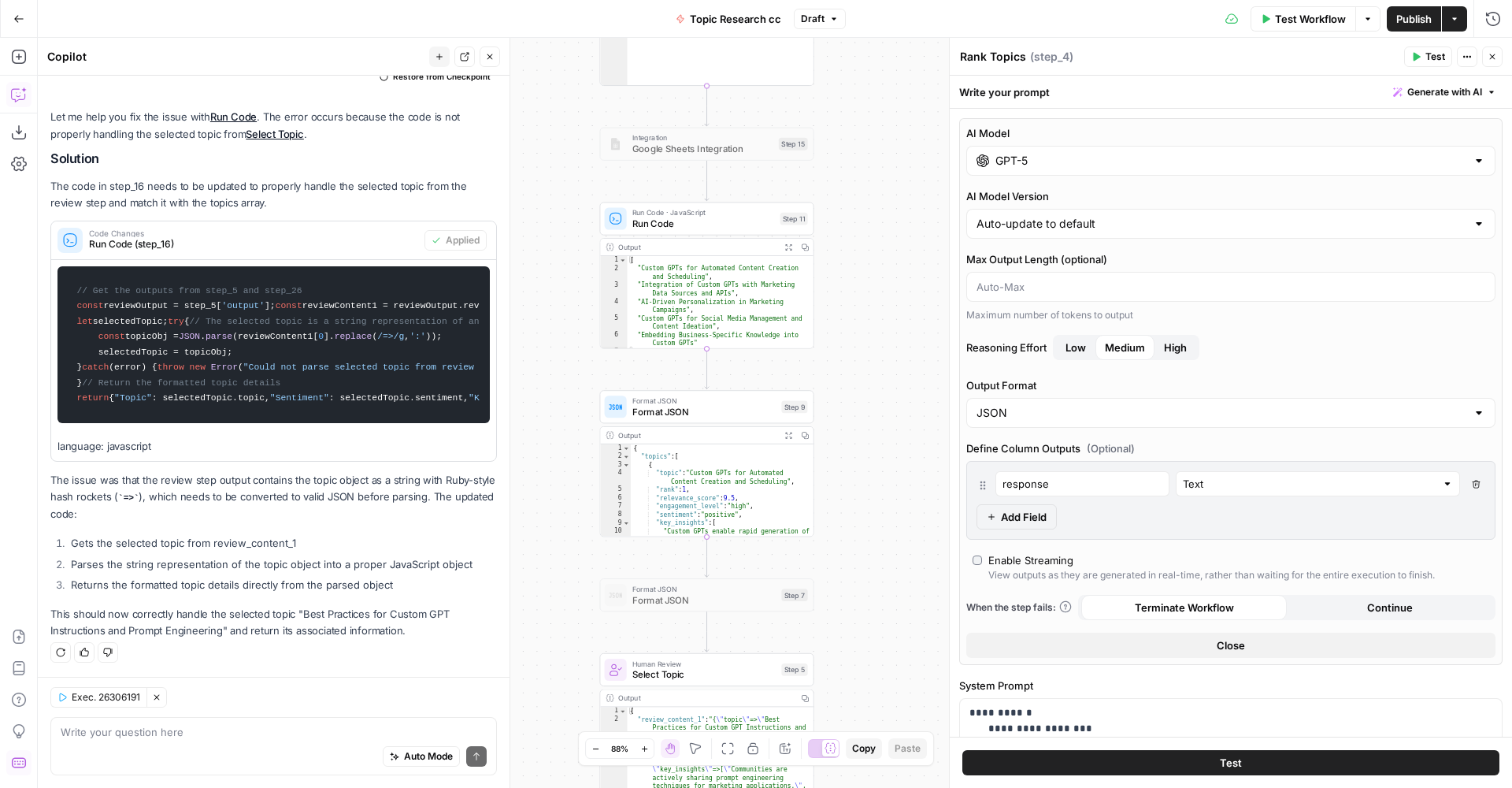
drag, startPoint x: 866, startPoint y: 363, endPoint x: 884, endPoint y: 179, distance: 184.9
click at [884, 183] on div "true false Workflow Set Inputs Inputs Run Code · Python Run Code Step 21 Output…" at bounding box center [775, 413] width 1475 height 750
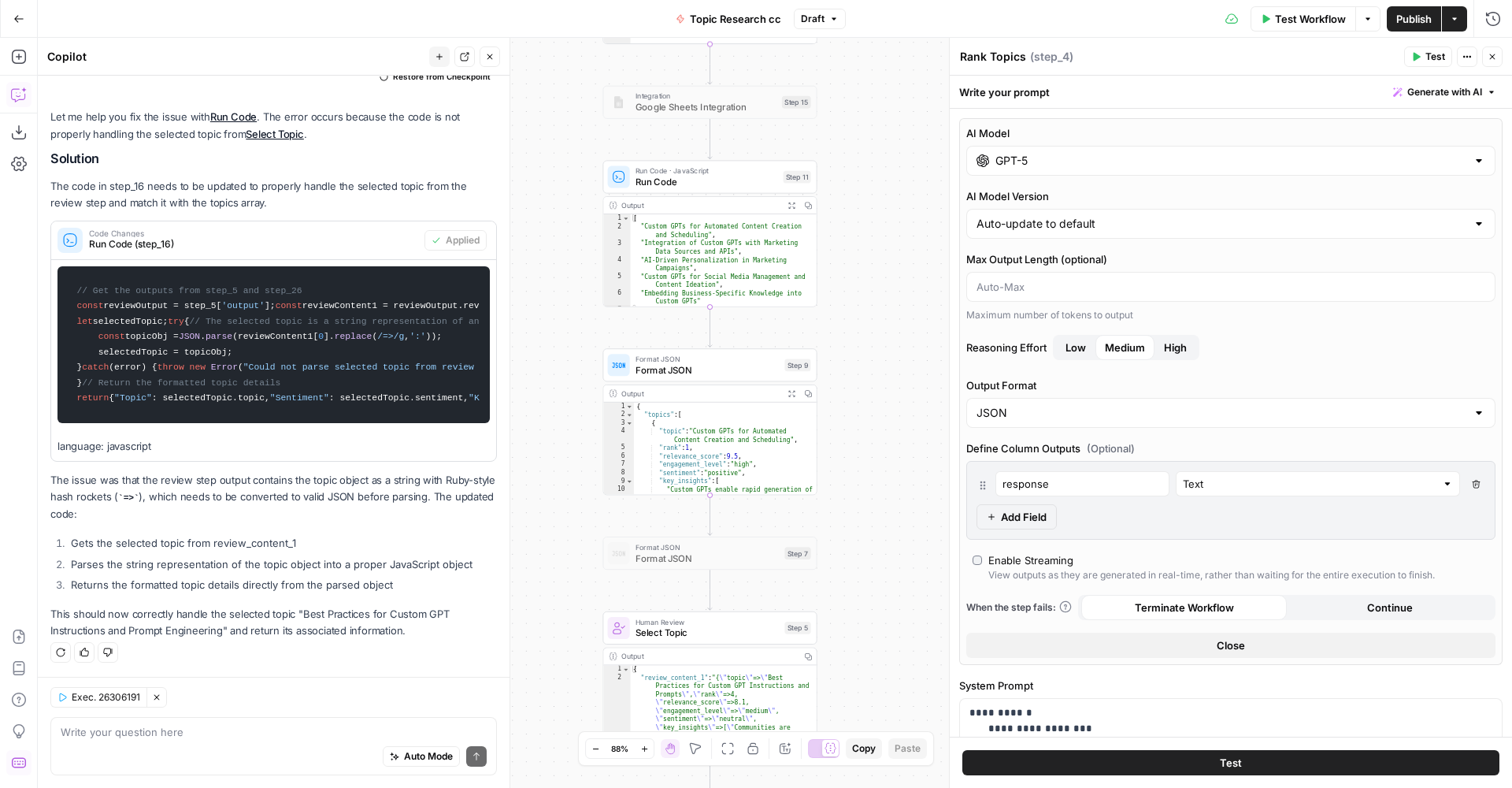
drag, startPoint x: 858, startPoint y: 449, endPoint x: 862, endPoint y: 156, distance: 293.0
click at [862, 156] on div "true false Workflow Set Inputs Inputs Run Code · Python Run Code Step 21 Output…" at bounding box center [775, 413] width 1475 height 750
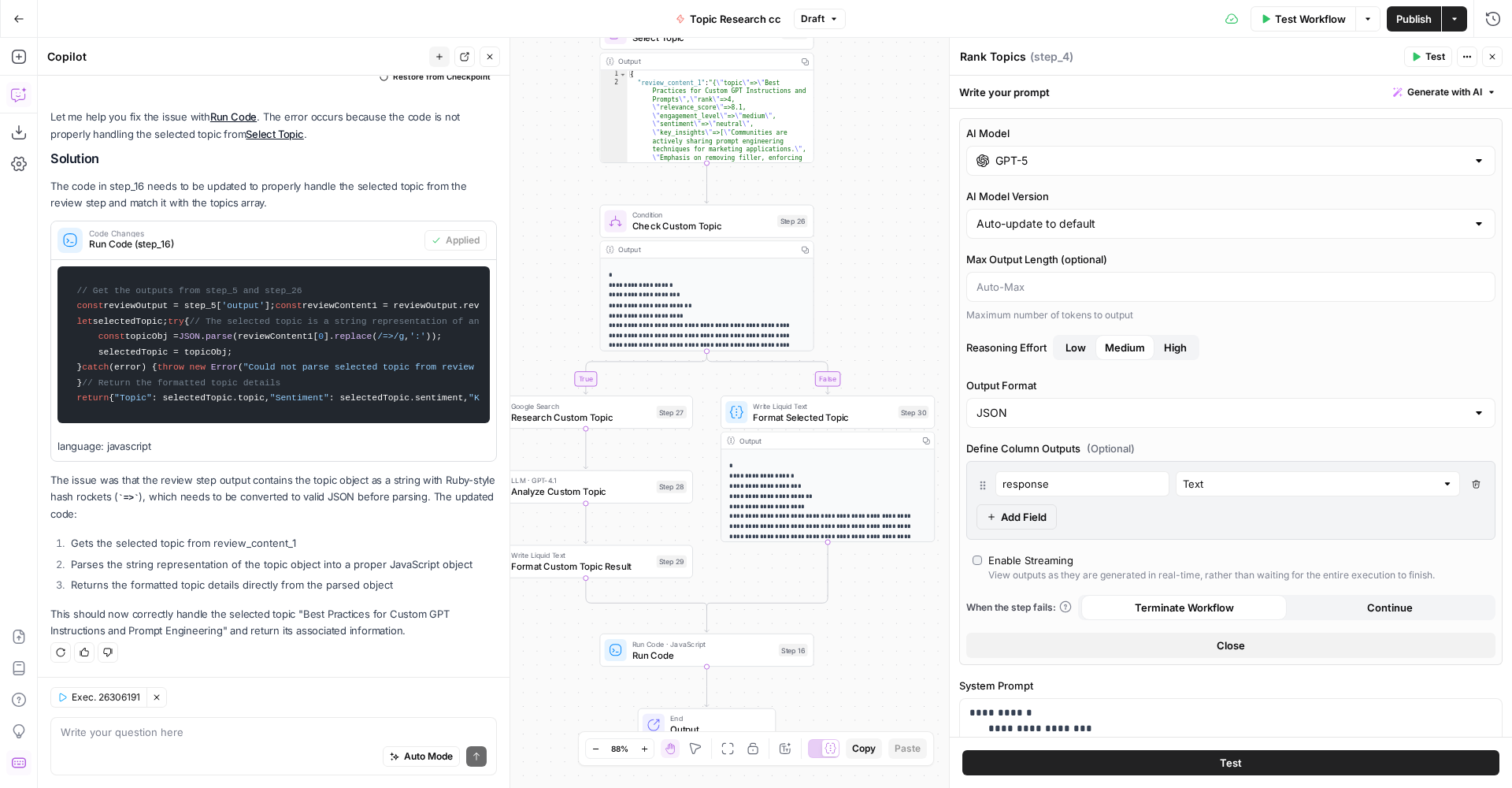
drag, startPoint x: 867, startPoint y: 507, endPoint x: 864, endPoint y: 190, distance: 317.0
click at [862, 201] on div "true false Workflow Set Inputs Inputs Run Code · Python Run Code Step 21 Output…" at bounding box center [775, 413] width 1475 height 750
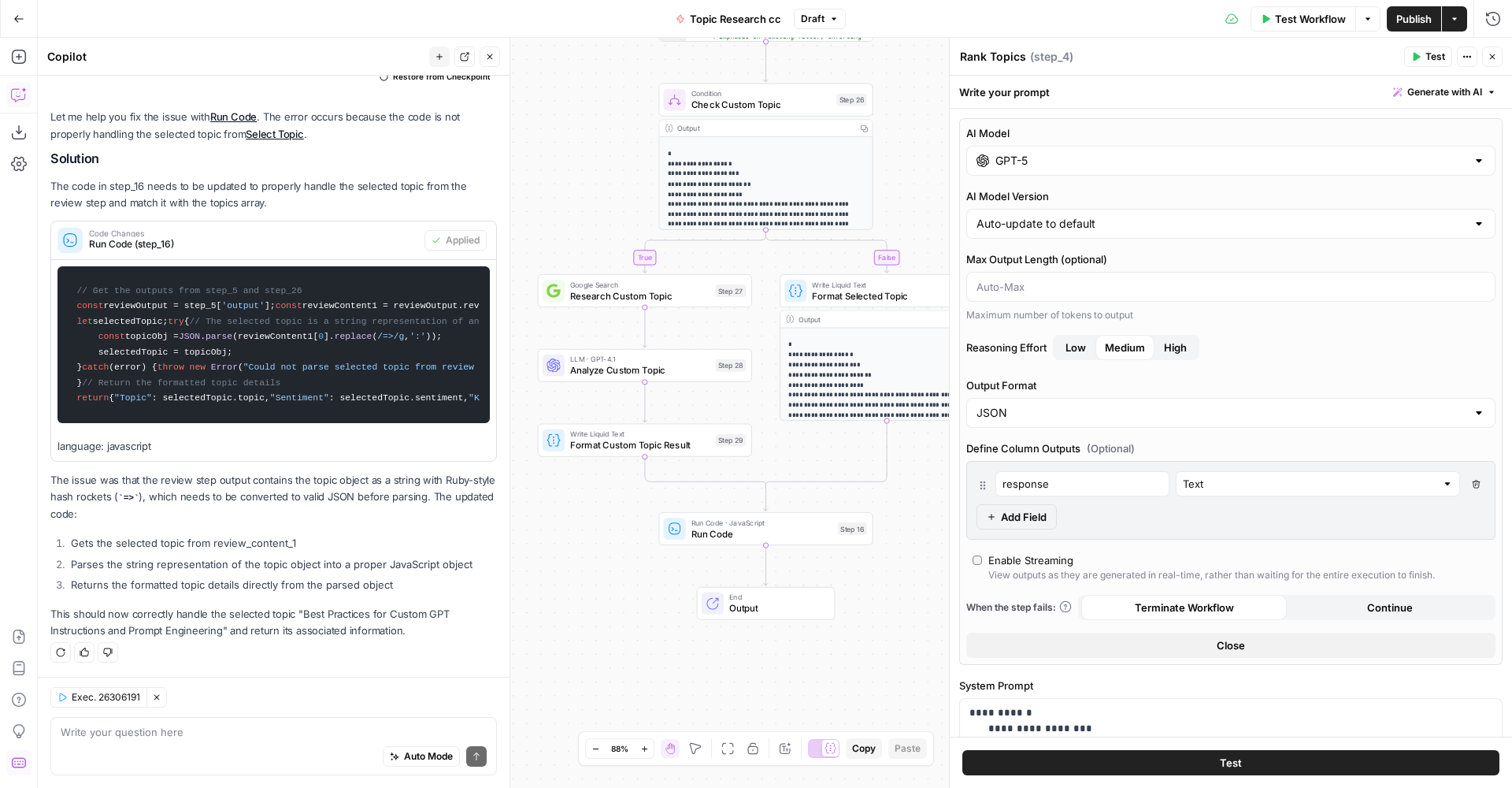
drag, startPoint x: 840, startPoint y: 632, endPoint x: 889, endPoint y: 499, distance: 141.7
click at [897, 502] on div "true false Workflow Set Inputs Inputs Run Code · Python Run Code Step 21 Output…" at bounding box center [775, 413] width 1475 height 750
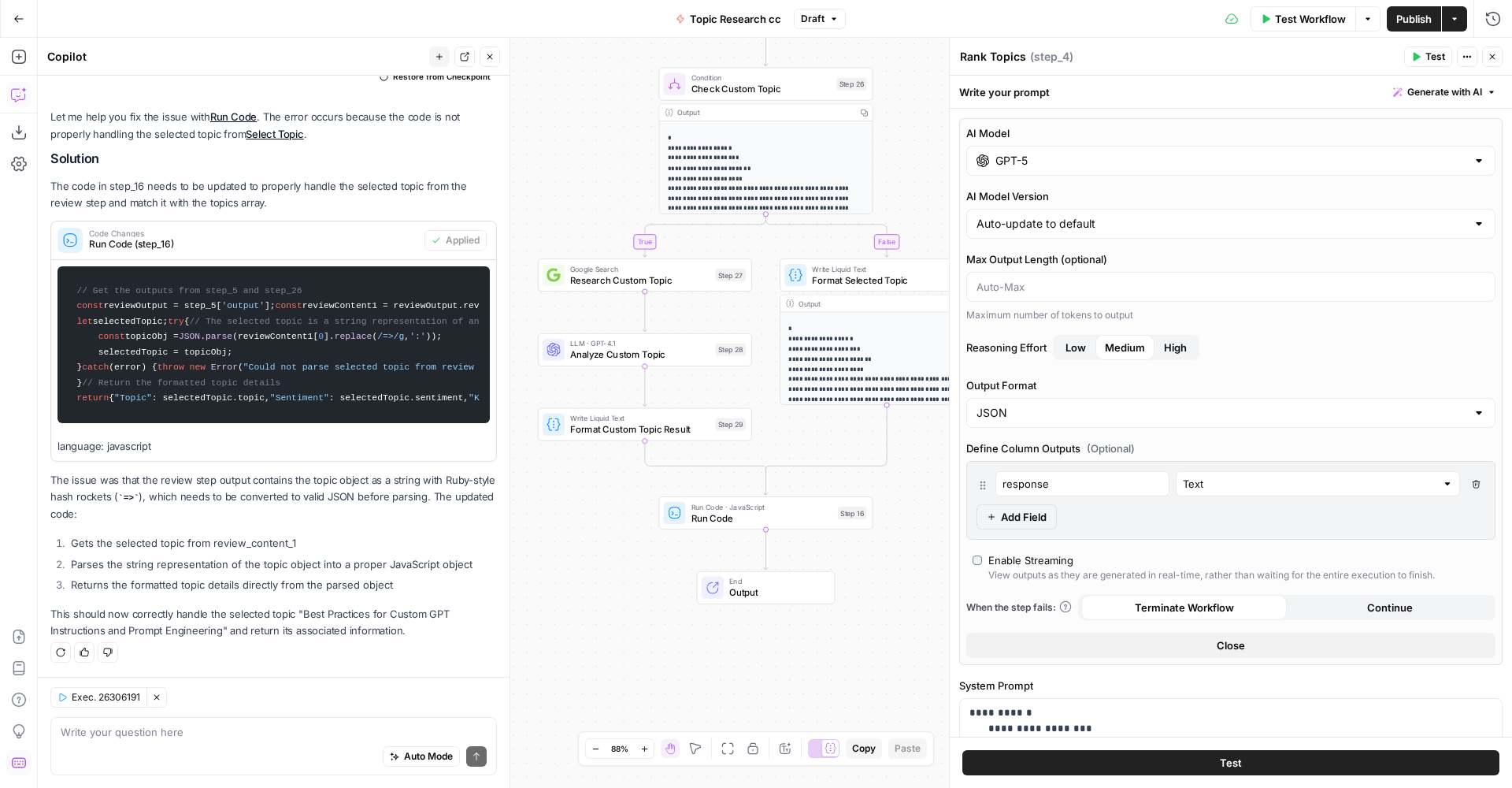
click at [658, 353] on span "Analyze Custom Topic" at bounding box center [640, 354] width 139 height 14
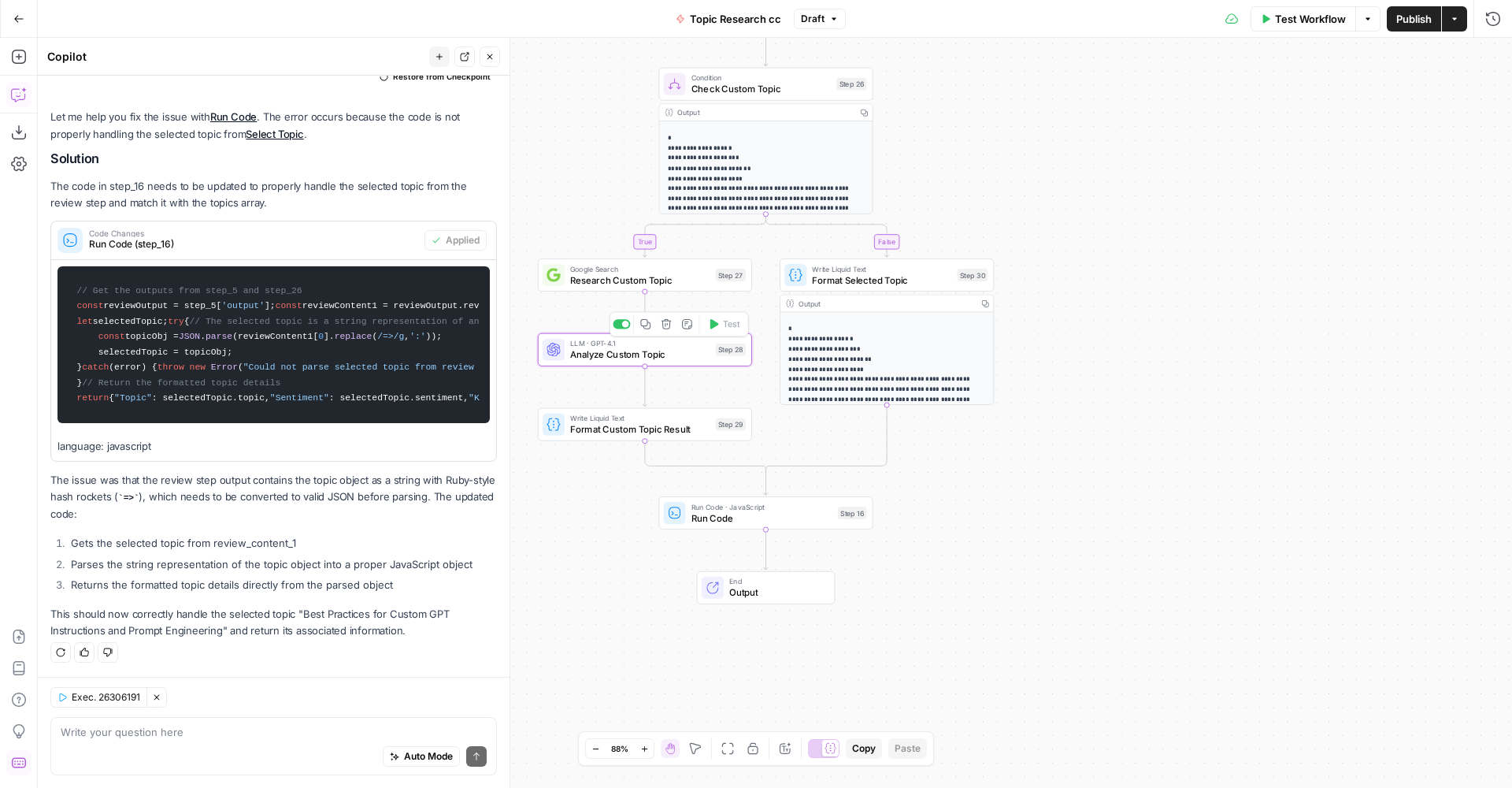
type textarea "Analyze Custom Topic"
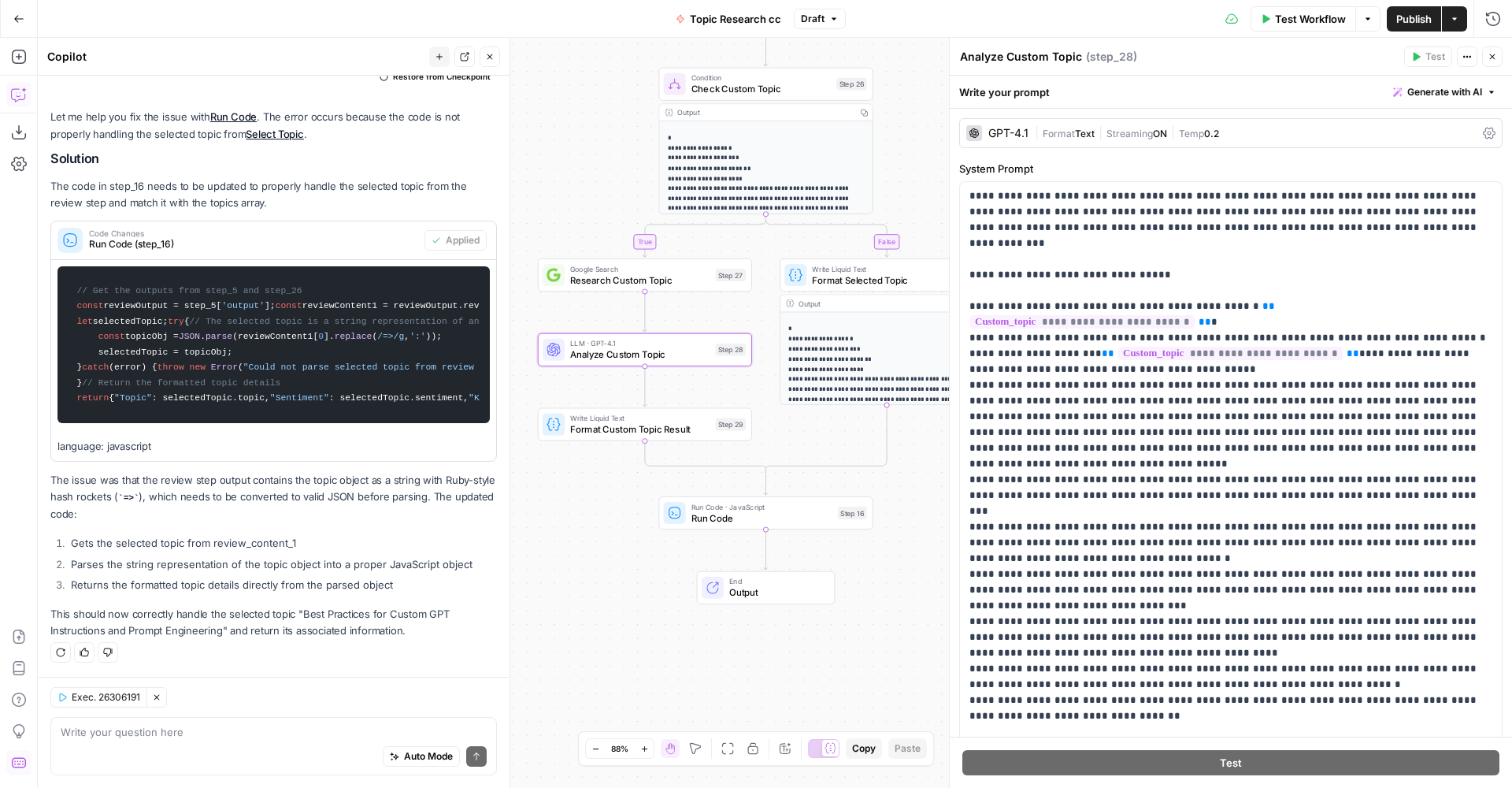
click at [1015, 133] on div "GPT-4.1" at bounding box center [1008, 132] width 41 height 11
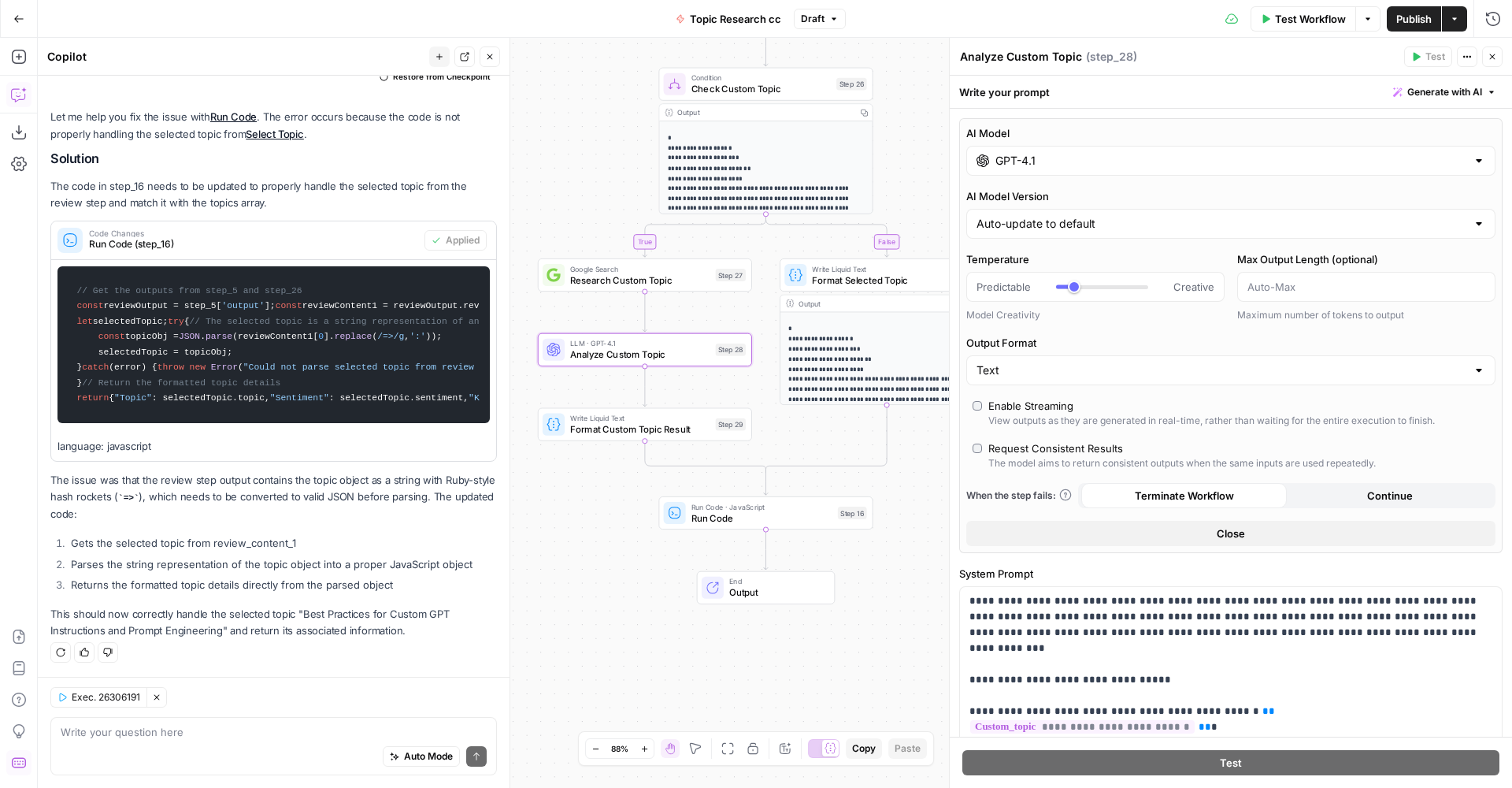
click at [1044, 156] on input "GPT-4.1" at bounding box center [1231, 161] width 471 height 16
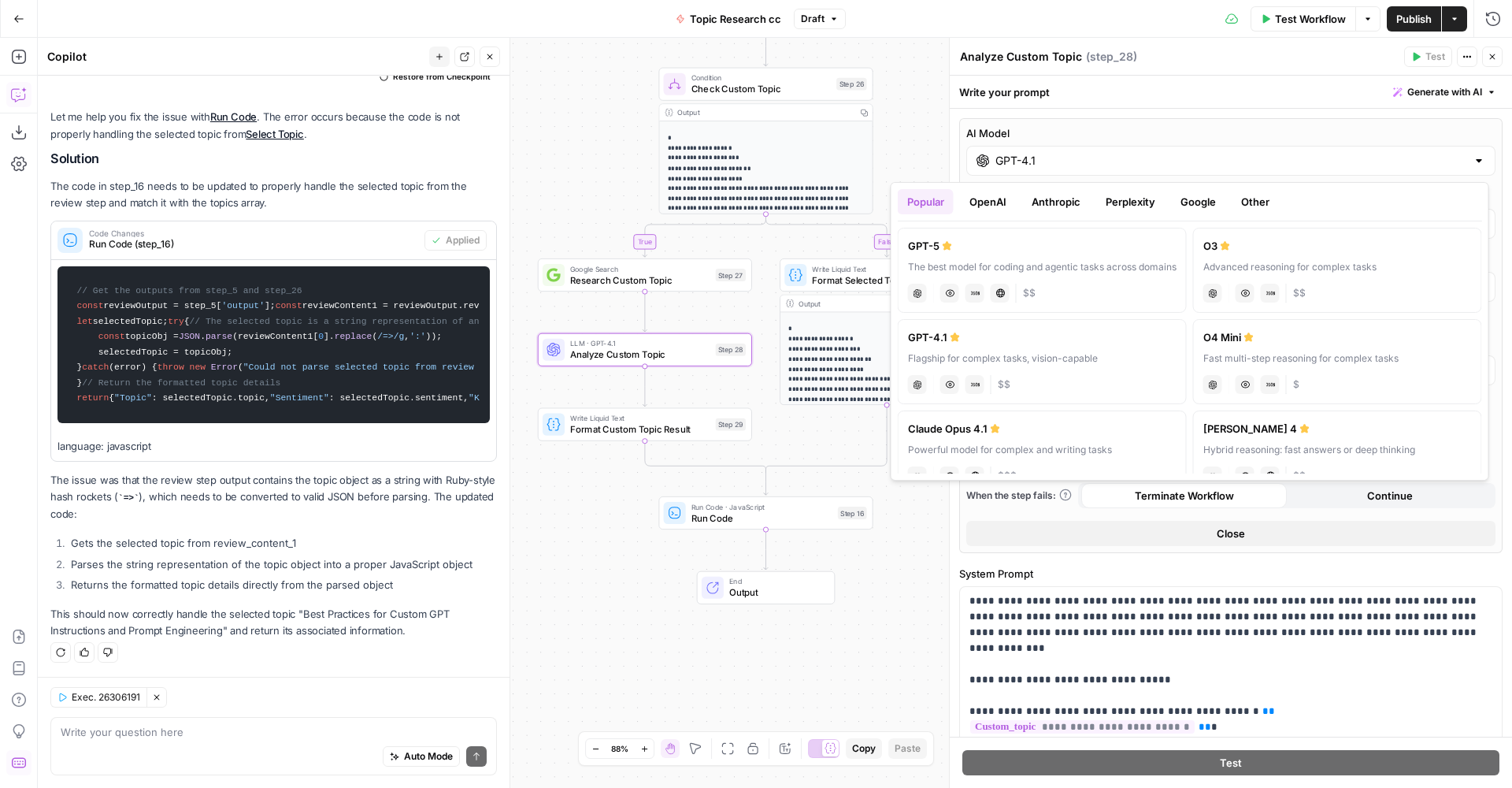
click at [968, 263] on div "The best model for coding and agentic tasks across domains" at bounding box center [1042, 267] width 269 height 14
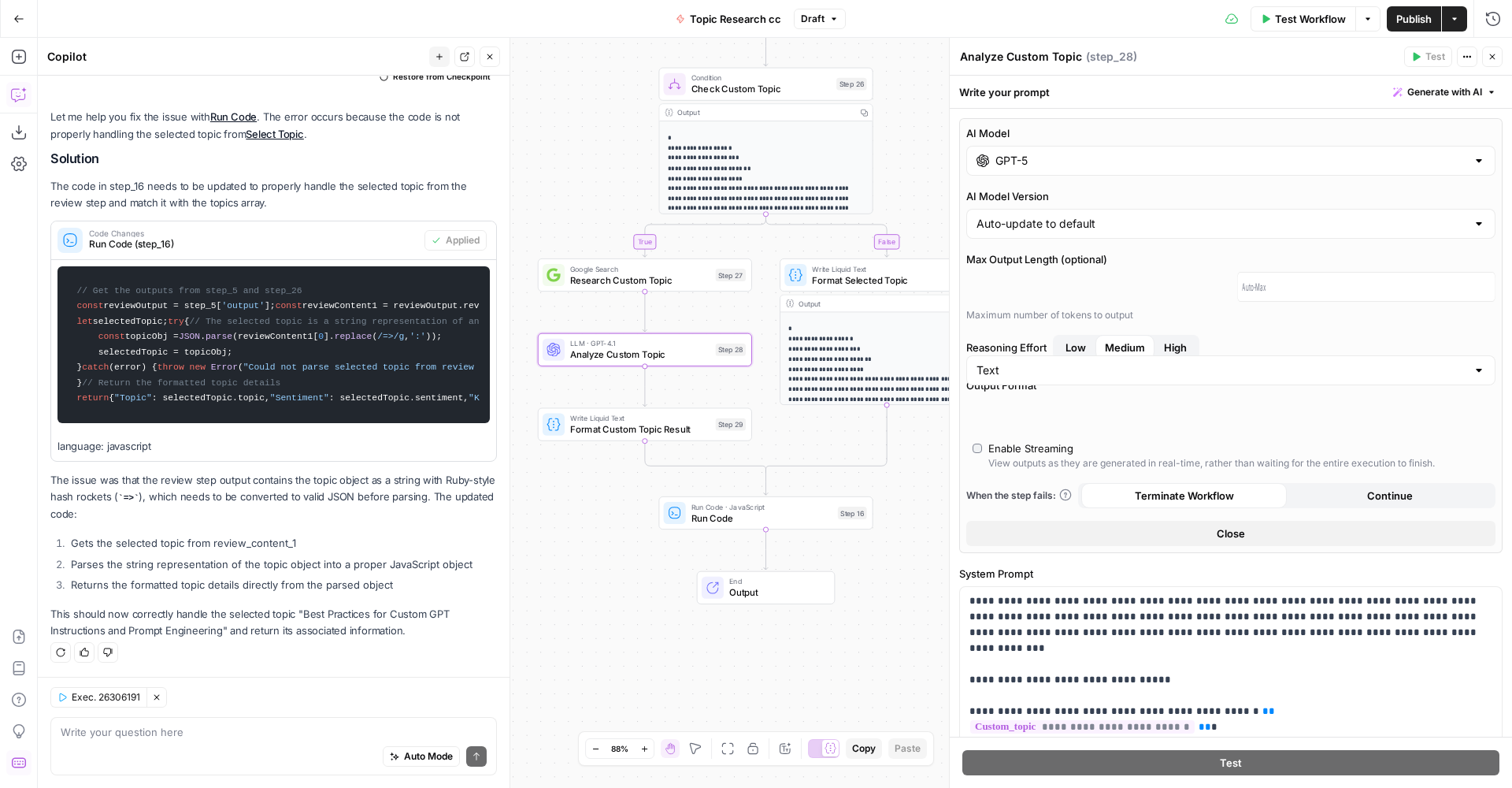
type input "GPT-5"
click at [590, 186] on div "true false Workflow Set Inputs Inputs Run Code · Python Run Code Step 21 Output…" at bounding box center [775, 413] width 1475 height 750
click at [1391, 17] on button "Publish" at bounding box center [1414, 19] width 55 height 25
